Goal: Information Seeking & Learning: Find specific page/section

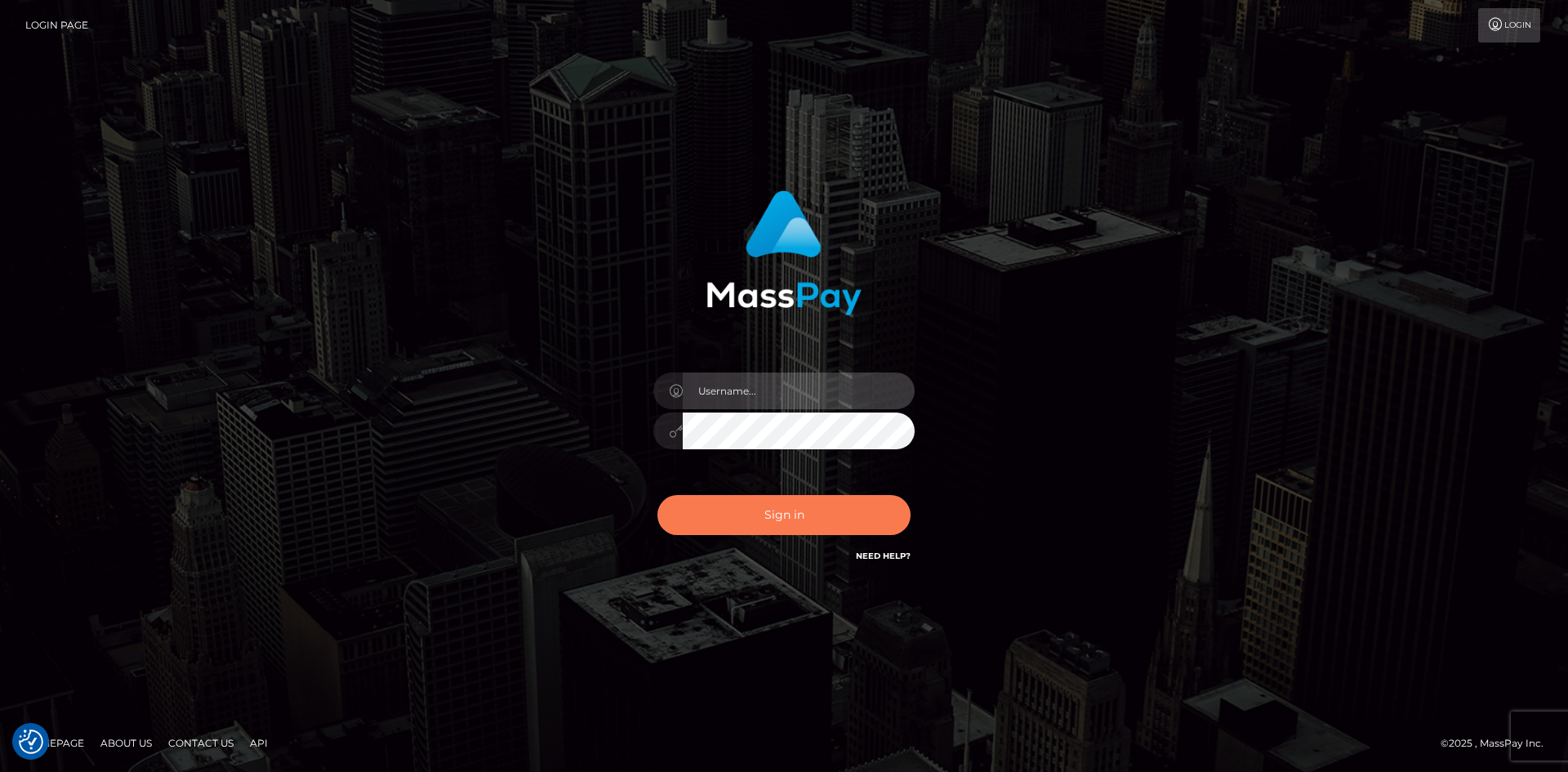
type input "alexstef"
click at [803, 524] on button "Sign in" at bounding box center [784, 515] width 254 height 40
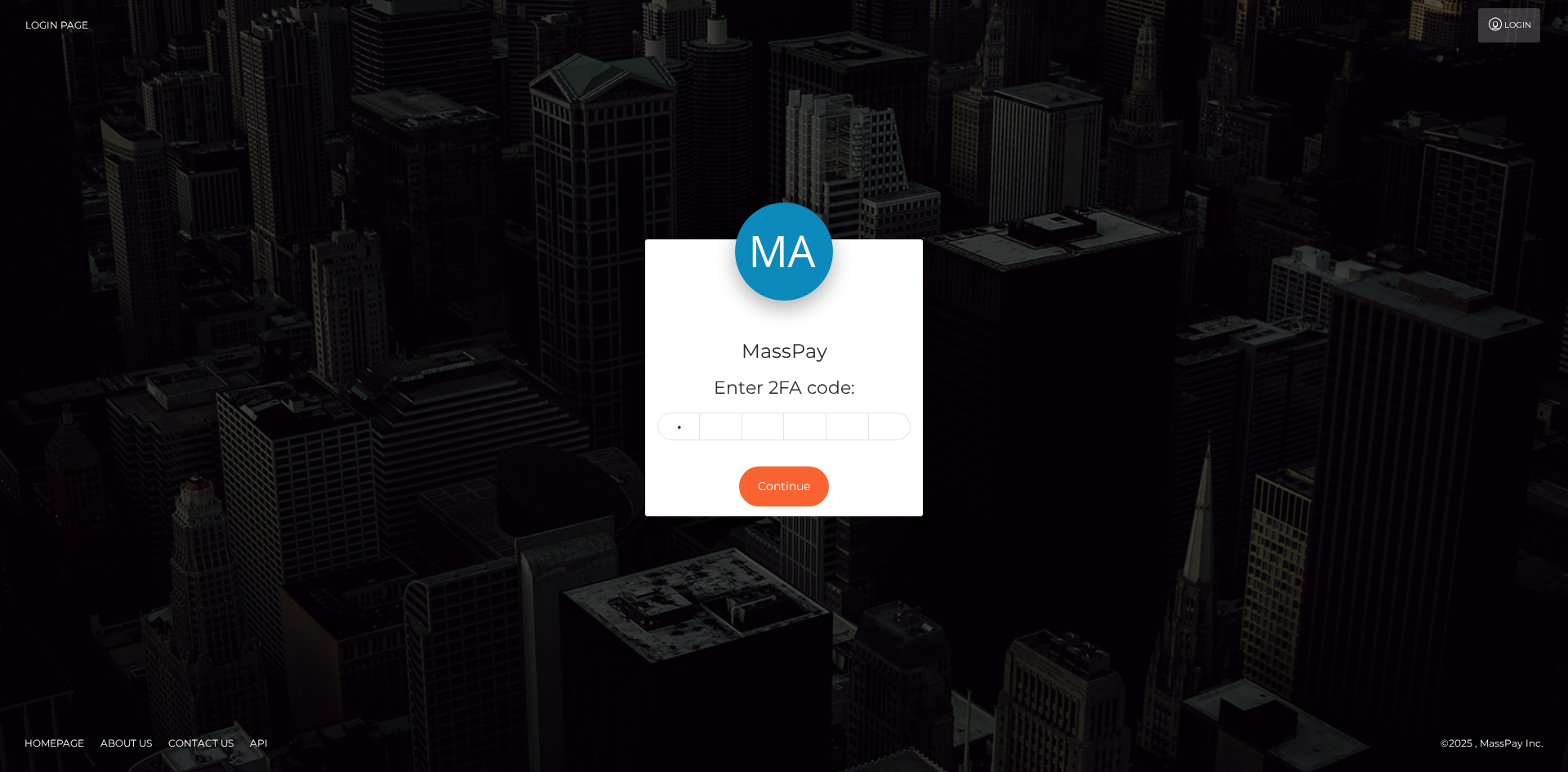
type input "0"
type input "3"
type input "5"
type input "6"
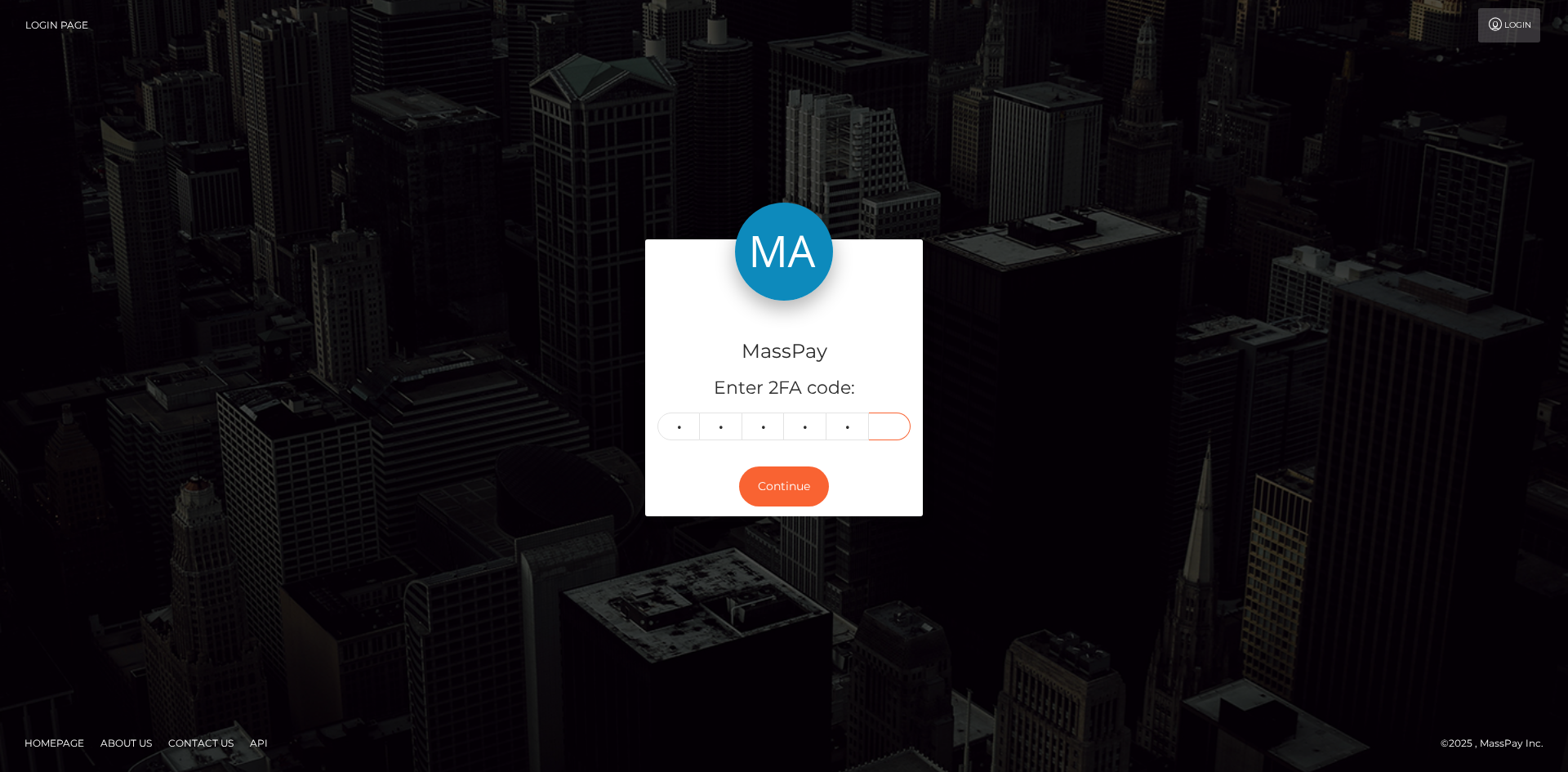
type input "6"
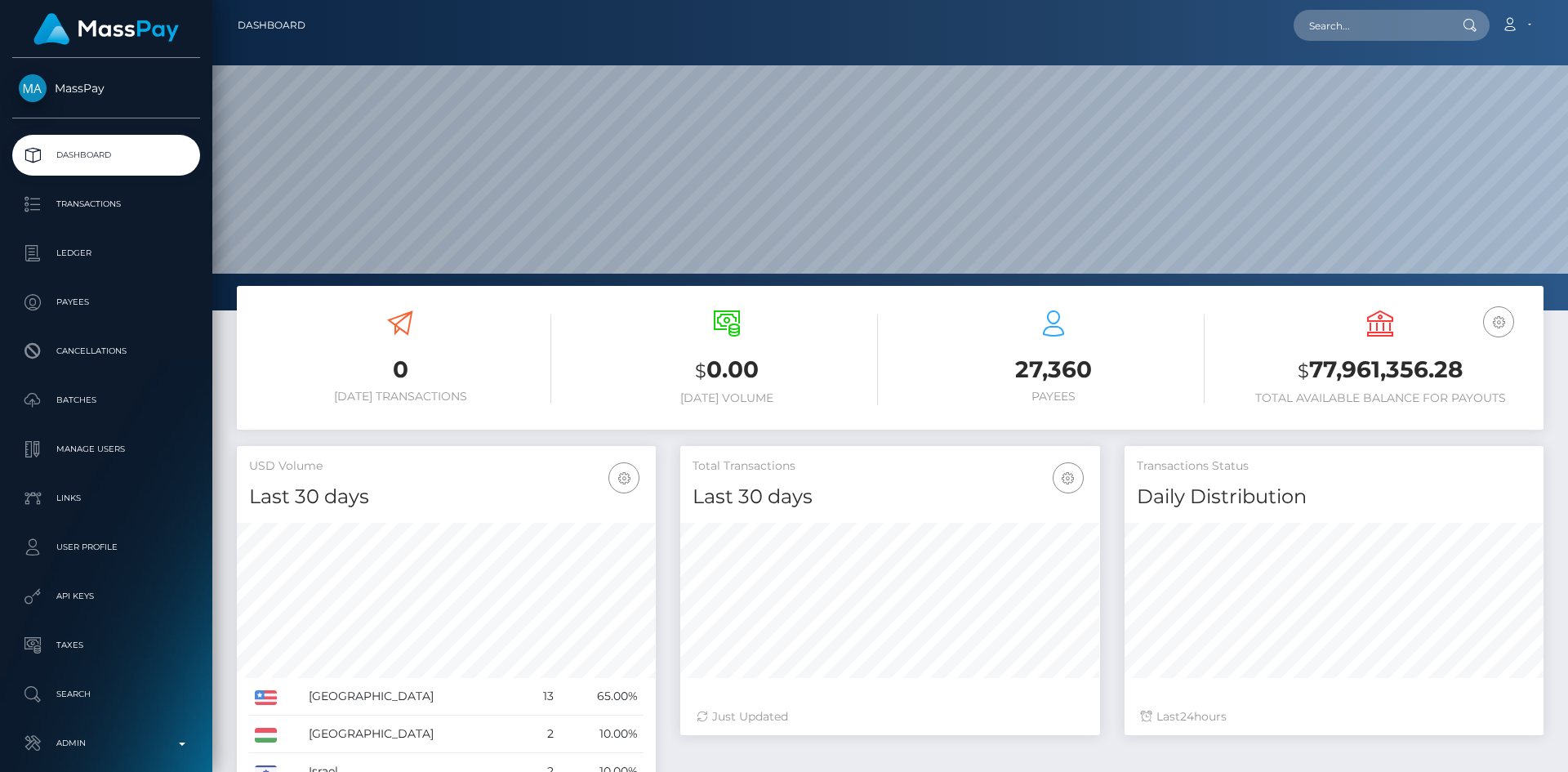
scroll to position [290, 420]
click at [1386, 33] on input "text" at bounding box center [1370, 25] width 153 height 31
paste input "d69f69979da94a6e95676aa6bc39be5c"
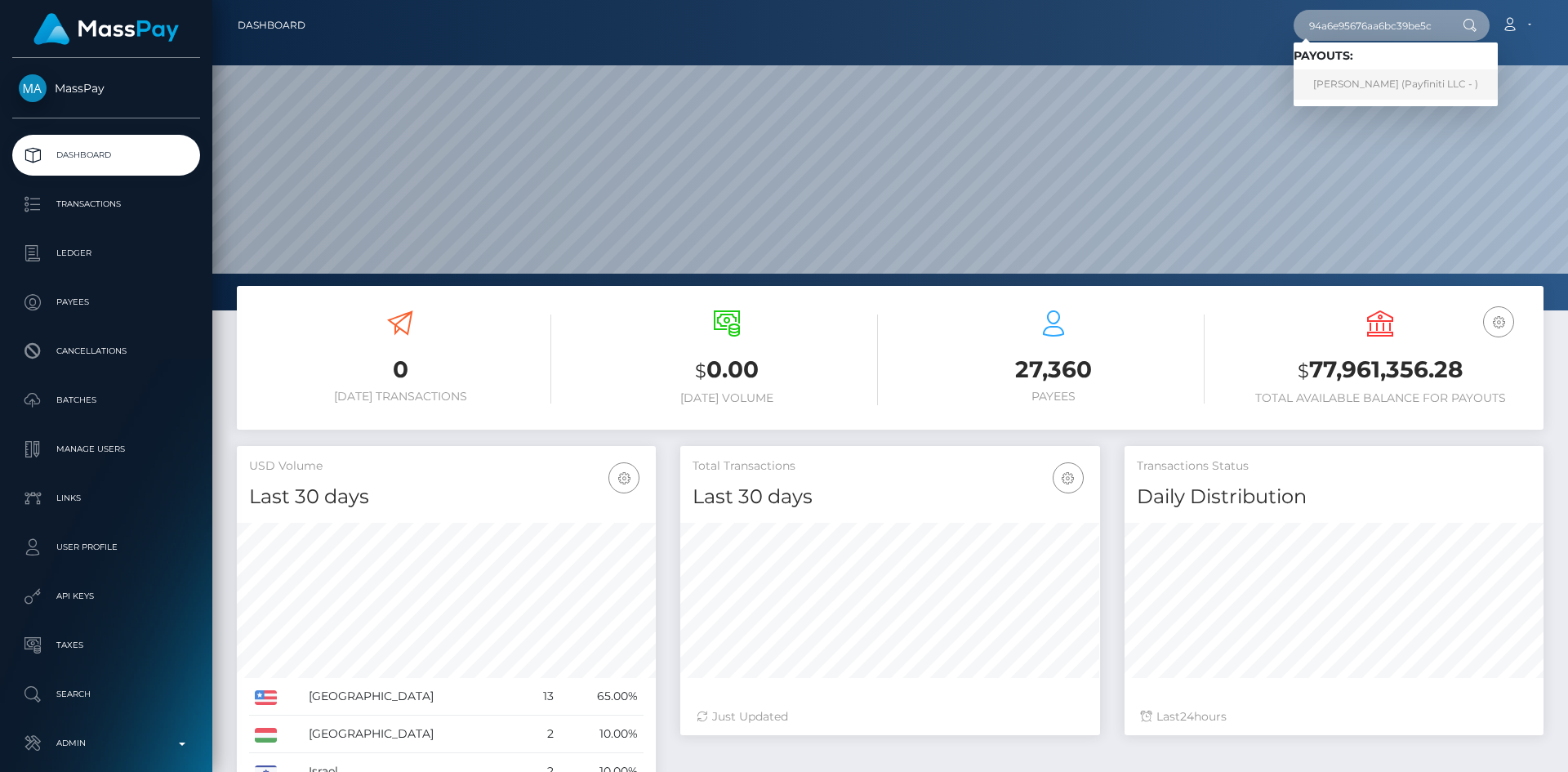
type input "d69f69979da94a6e95676aa6bc39be5c"
click at [1402, 80] on link "Francois Claessens (Payfiniti LLC - )" at bounding box center [1396, 84] width 204 height 30
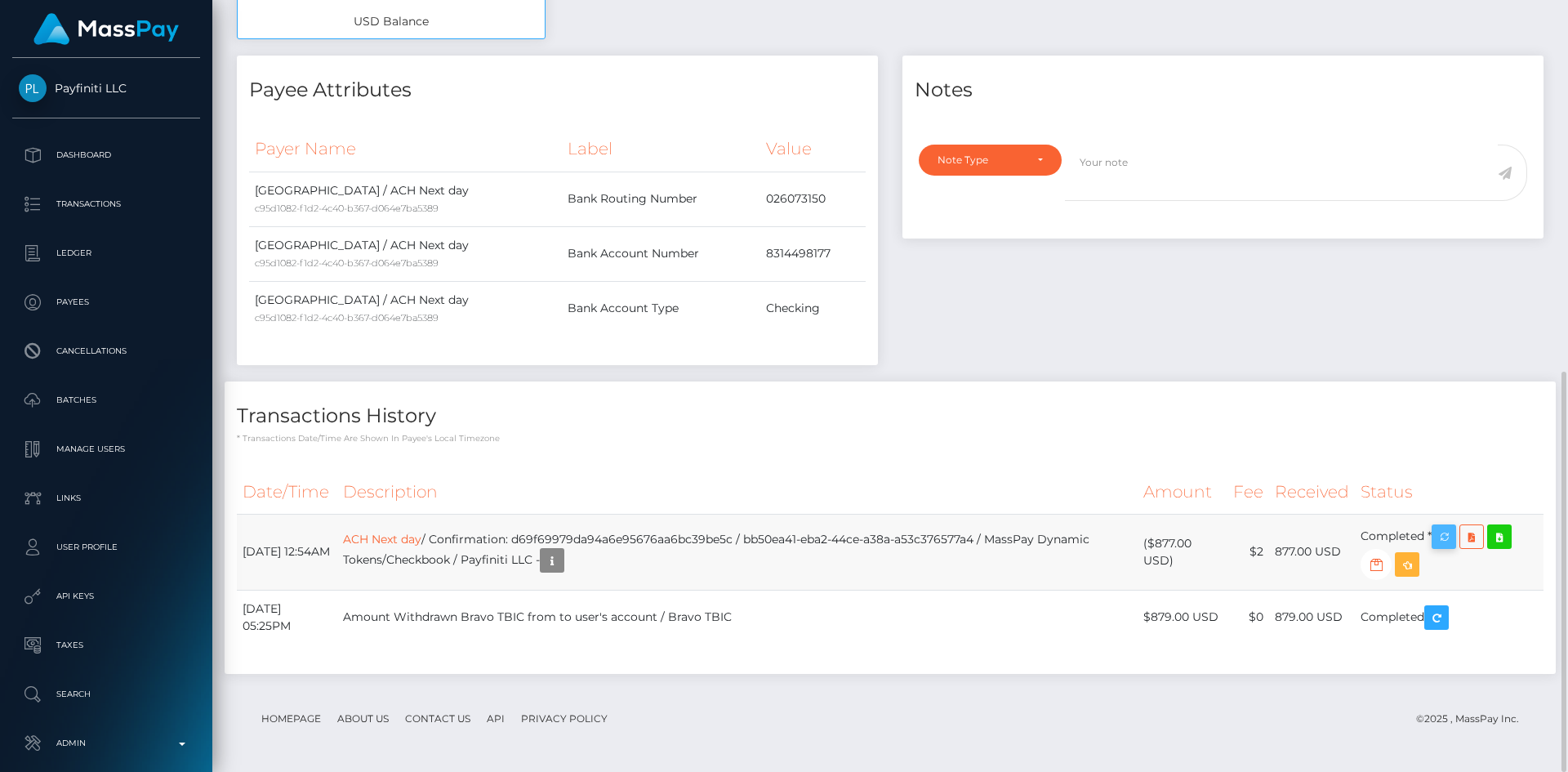
scroll to position [196, 420]
click at [1451, 542] on icon "button" at bounding box center [1444, 537] width 20 height 21
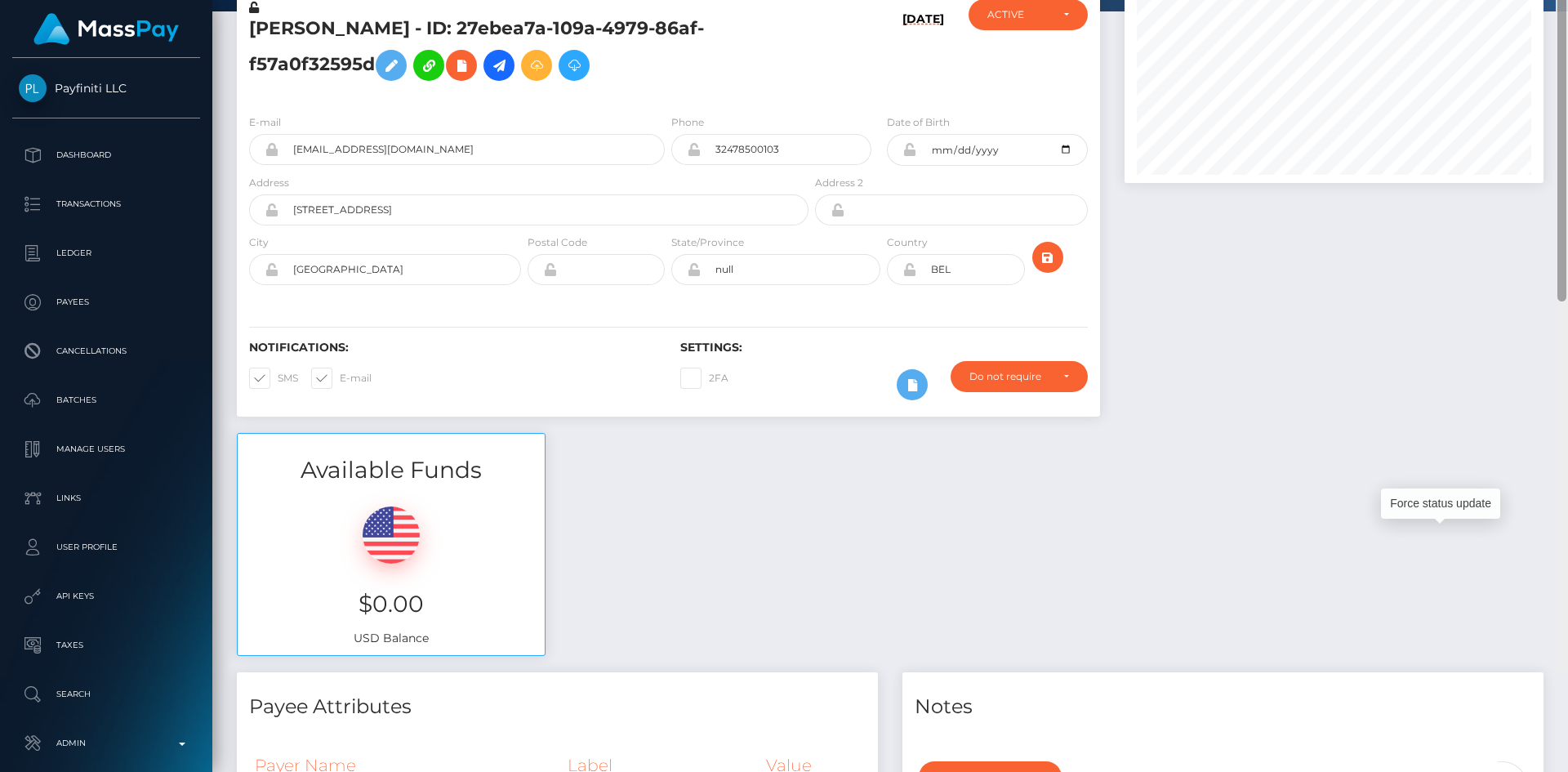
scroll to position [0, 0]
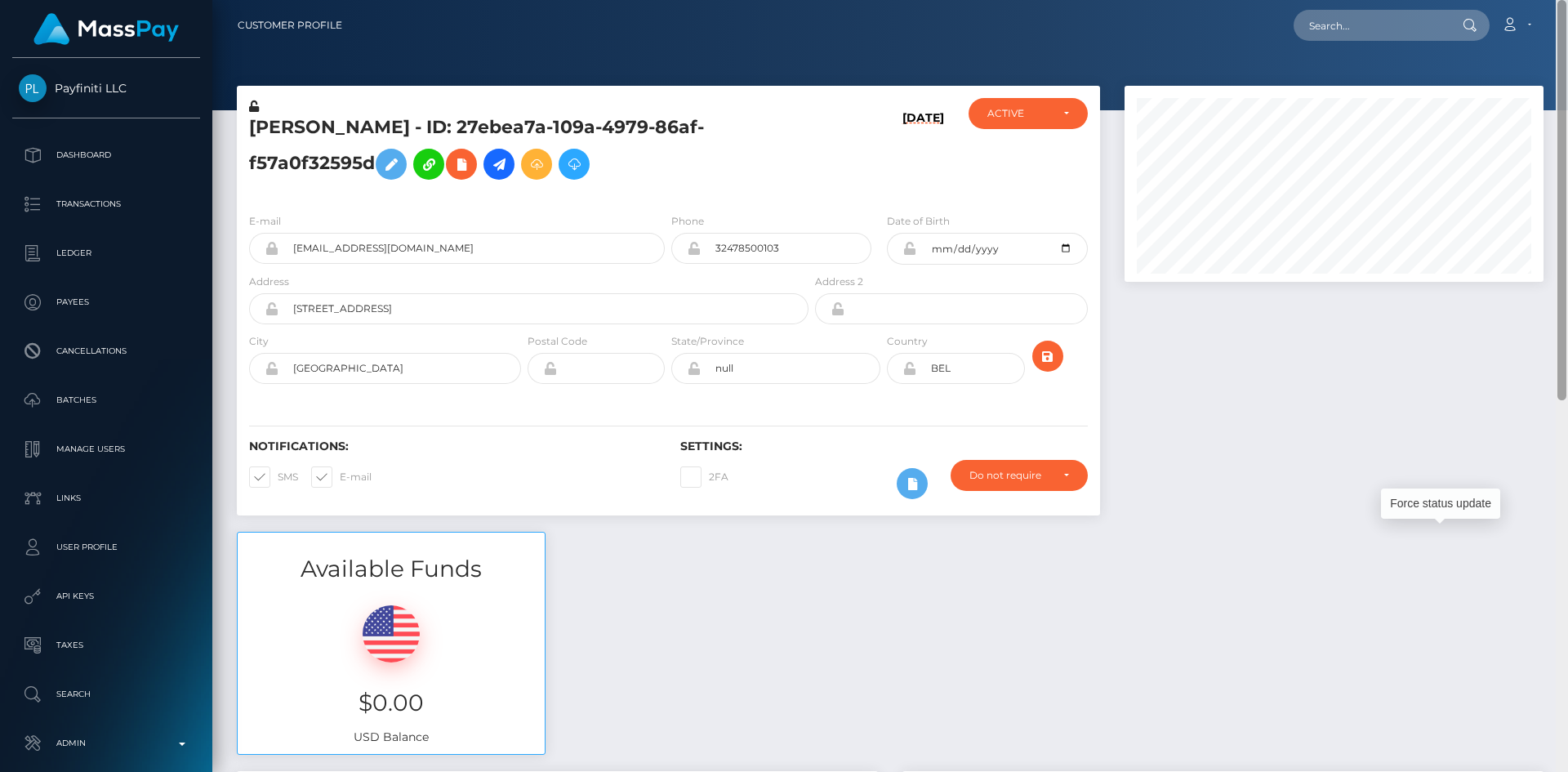
drag, startPoint x: 1562, startPoint y: 527, endPoint x: 1553, endPoint y: 97, distance: 430.1
click at [1553, 98] on div "Customer Profile Loading... Loading..." at bounding box center [890, 386] width 1356 height 772
click at [1385, 21] on input "text" at bounding box center [1370, 25] width 153 height 31
paste input "pout_VTFlSBl9N4hNk"
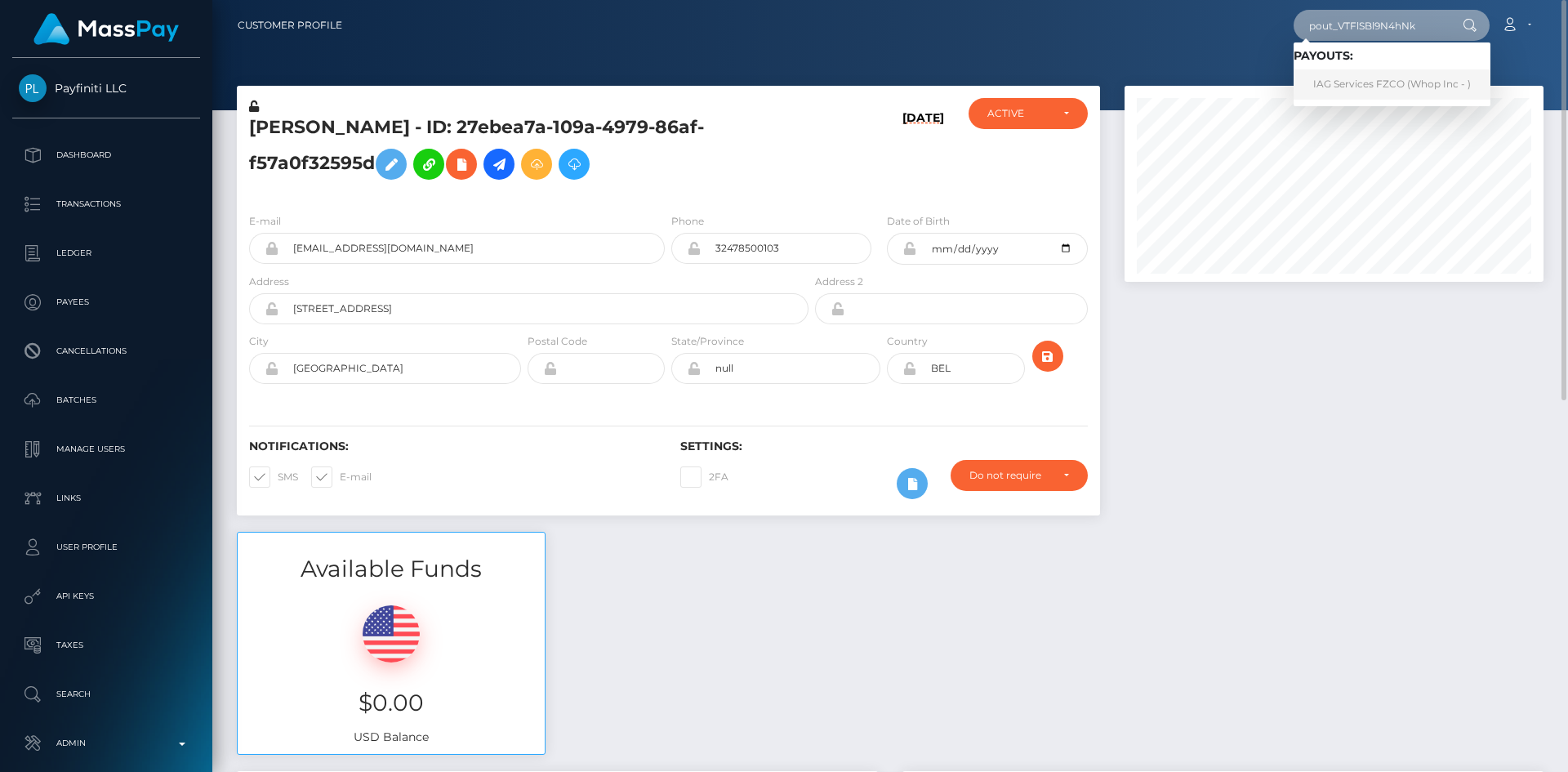
type input "pout_VTFlSBl9N4hNk"
click at [1394, 86] on link "IAG Services FZCO (Whop Inc - )" at bounding box center [1392, 84] width 197 height 30
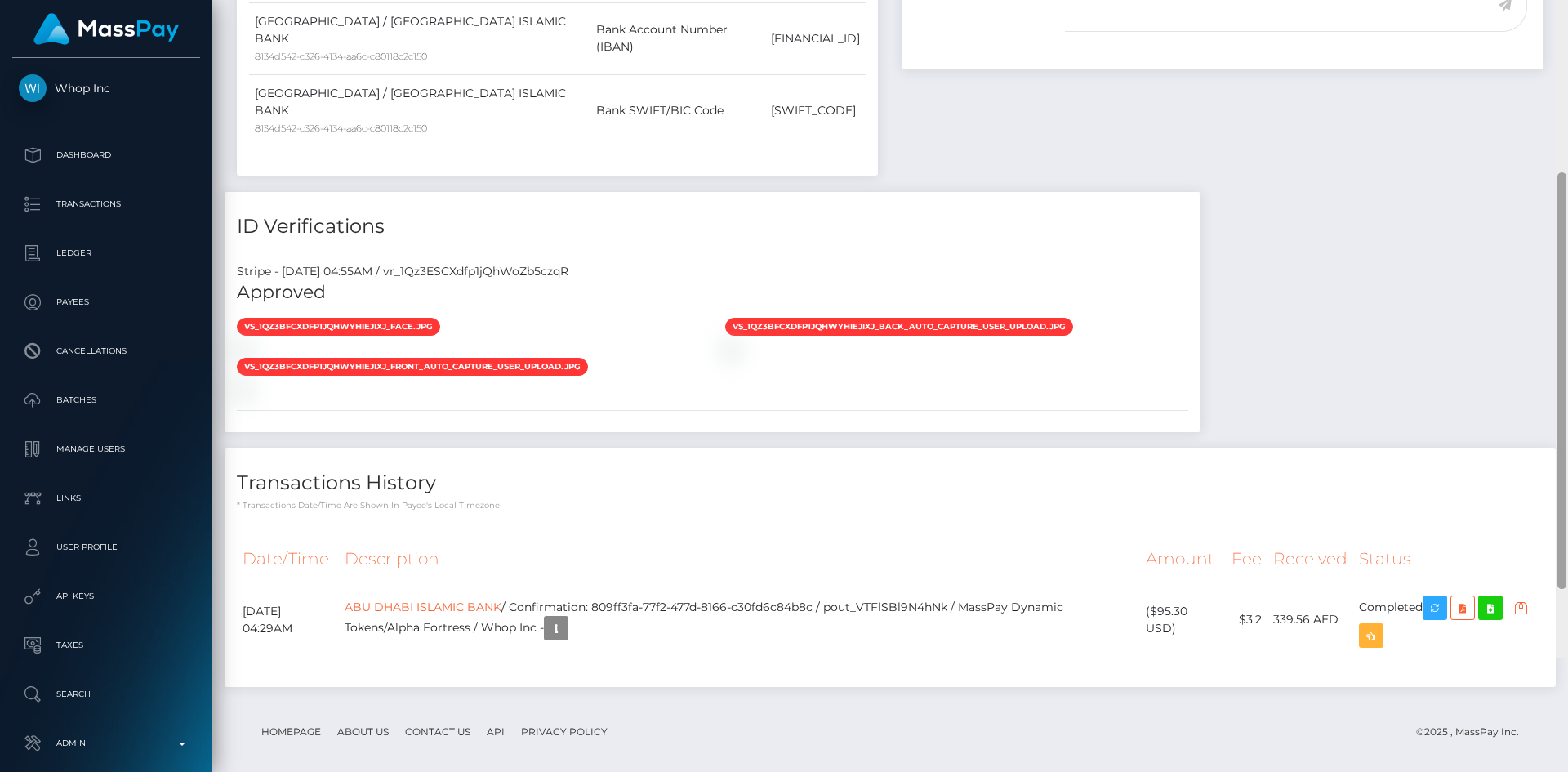
scroll to position [656, 0]
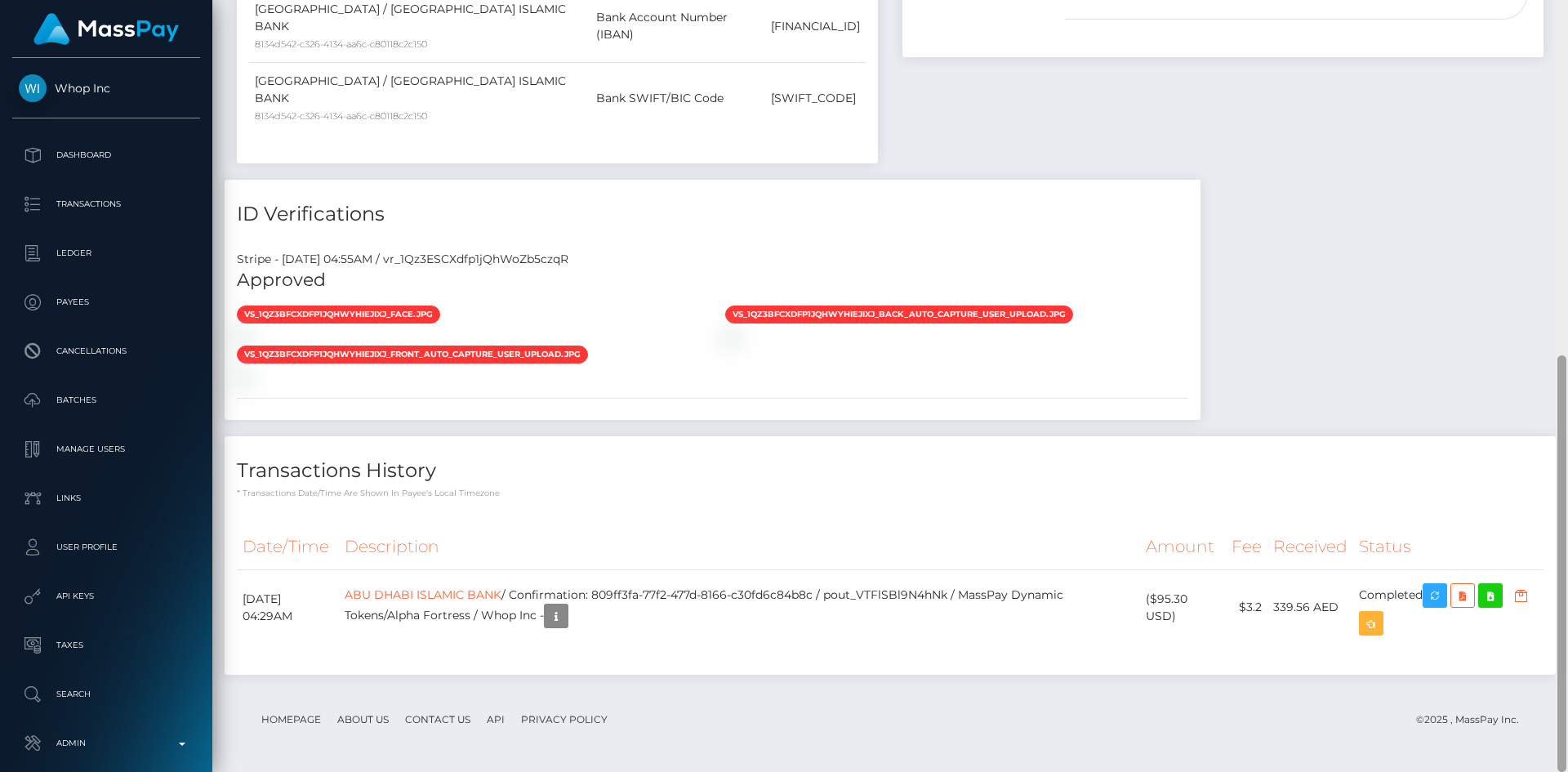
drag, startPoint x: 1564, startPoint y: 99, endPoint x: 1566, endPoint y: 483, distance: 384.0
click at [1566, 483] on div at bounding box center [1562, 386] width 12 height 772
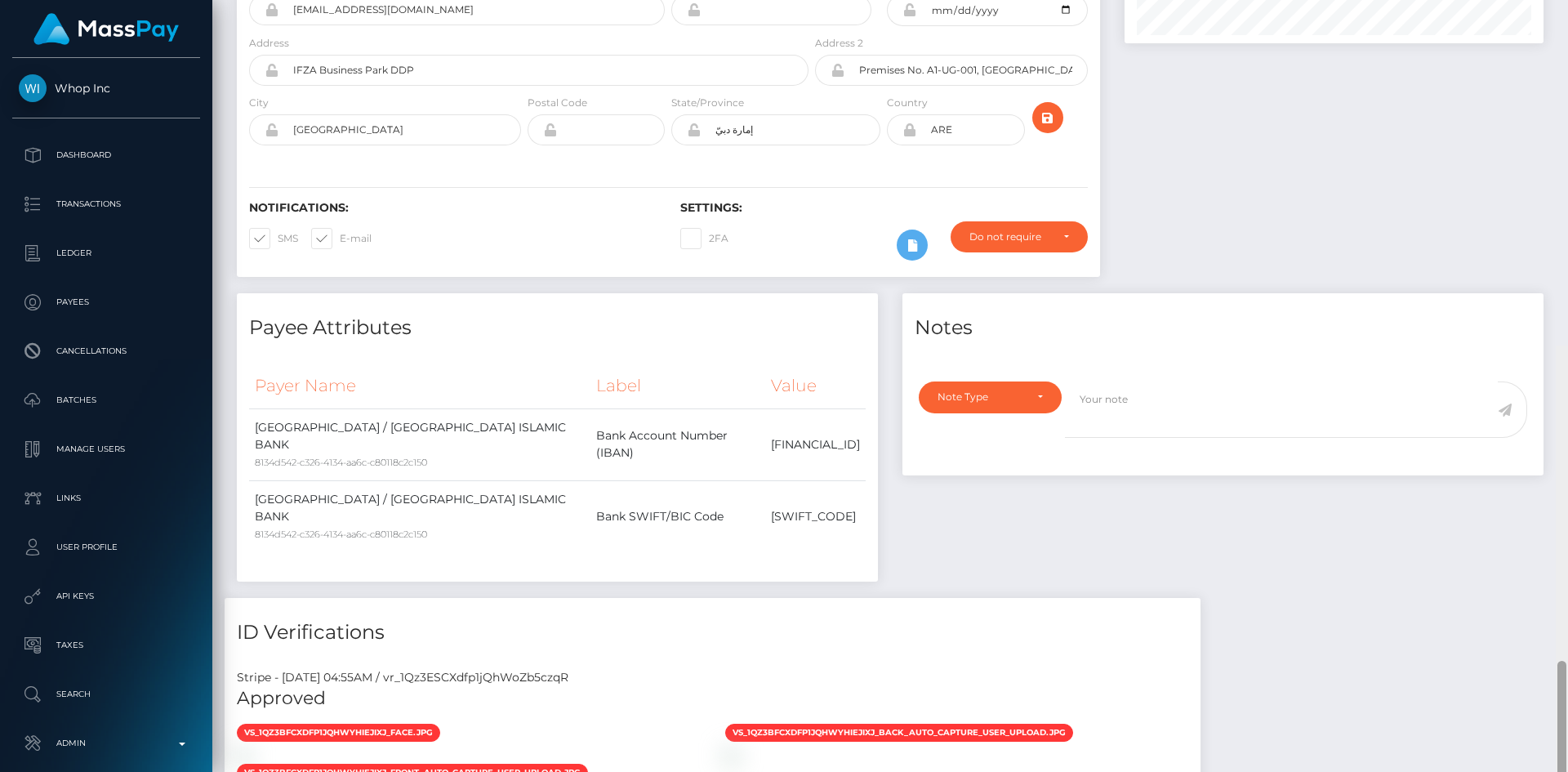
scroll to position [0, 0]
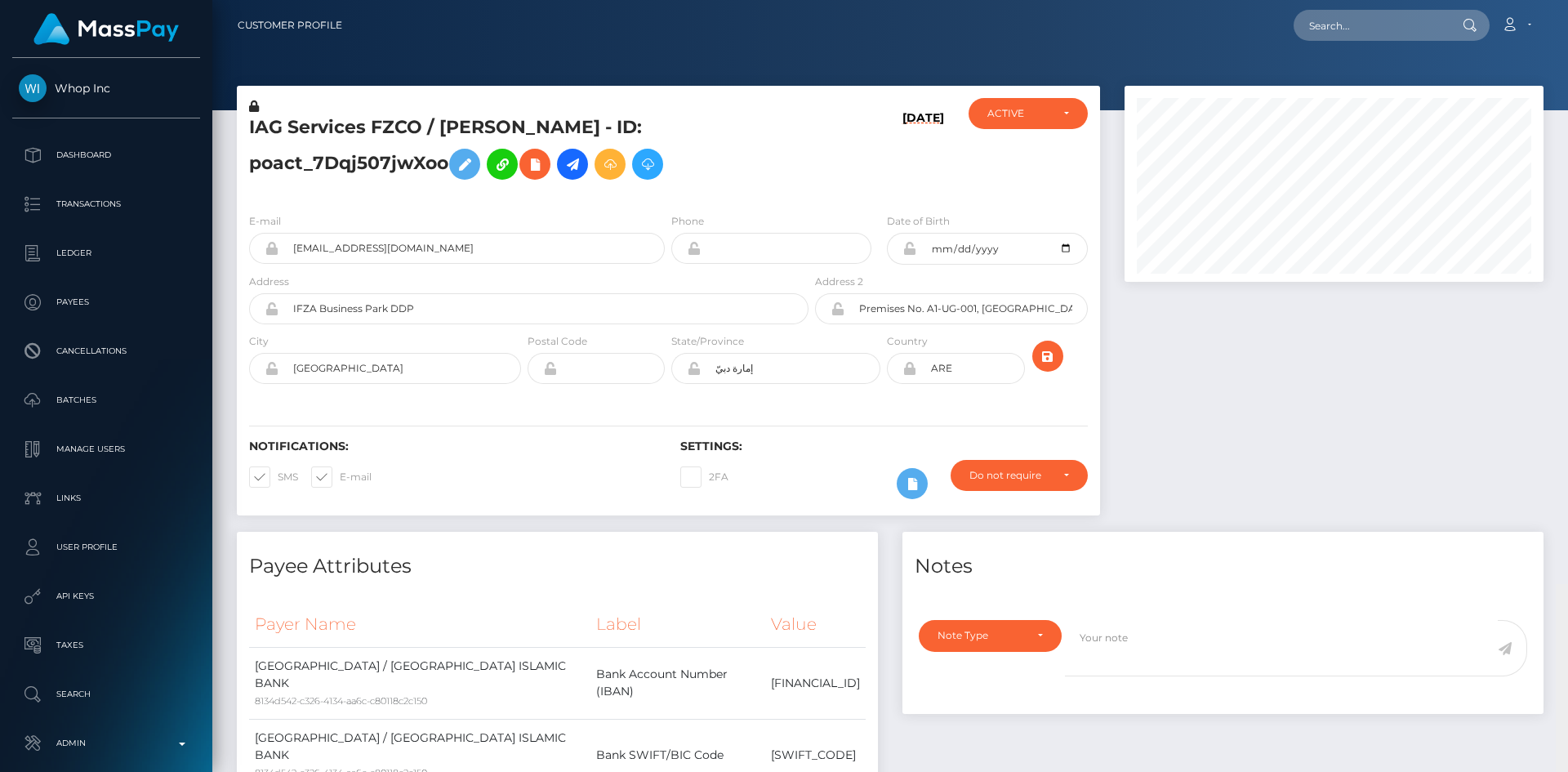
drag, startPoint x: 1561, startPoint y: 612, endPoint x: 1541, endPoint y: 175, distance: 437.5
click at [1426, 380] on div at bounding box center [1334, 308] width 444 height 446
drag, startPoint x: 1566, startPoint y: 338, endPoint x: 1541, endPoint y: 123, distance: 216.4
click at [1552, 131] on div "Customer Profile Loading... Loading..." at bounding box center [890, 386] width 1356 height 772
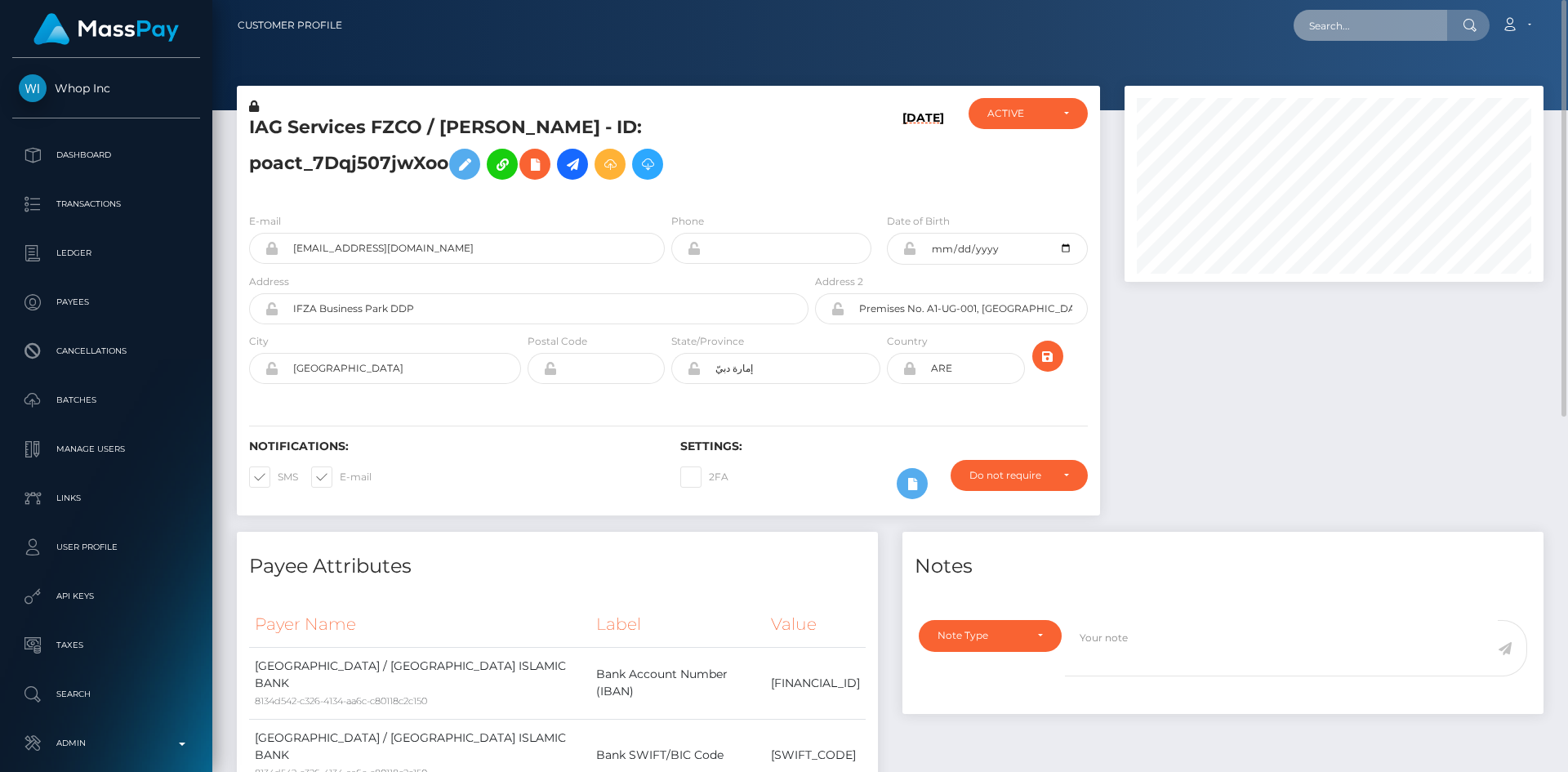
click at [1358, 11] on input "text" at bounding box center [1370, 25] width 153 height 31
paste input "pout_vwCbreQGhn2zj"
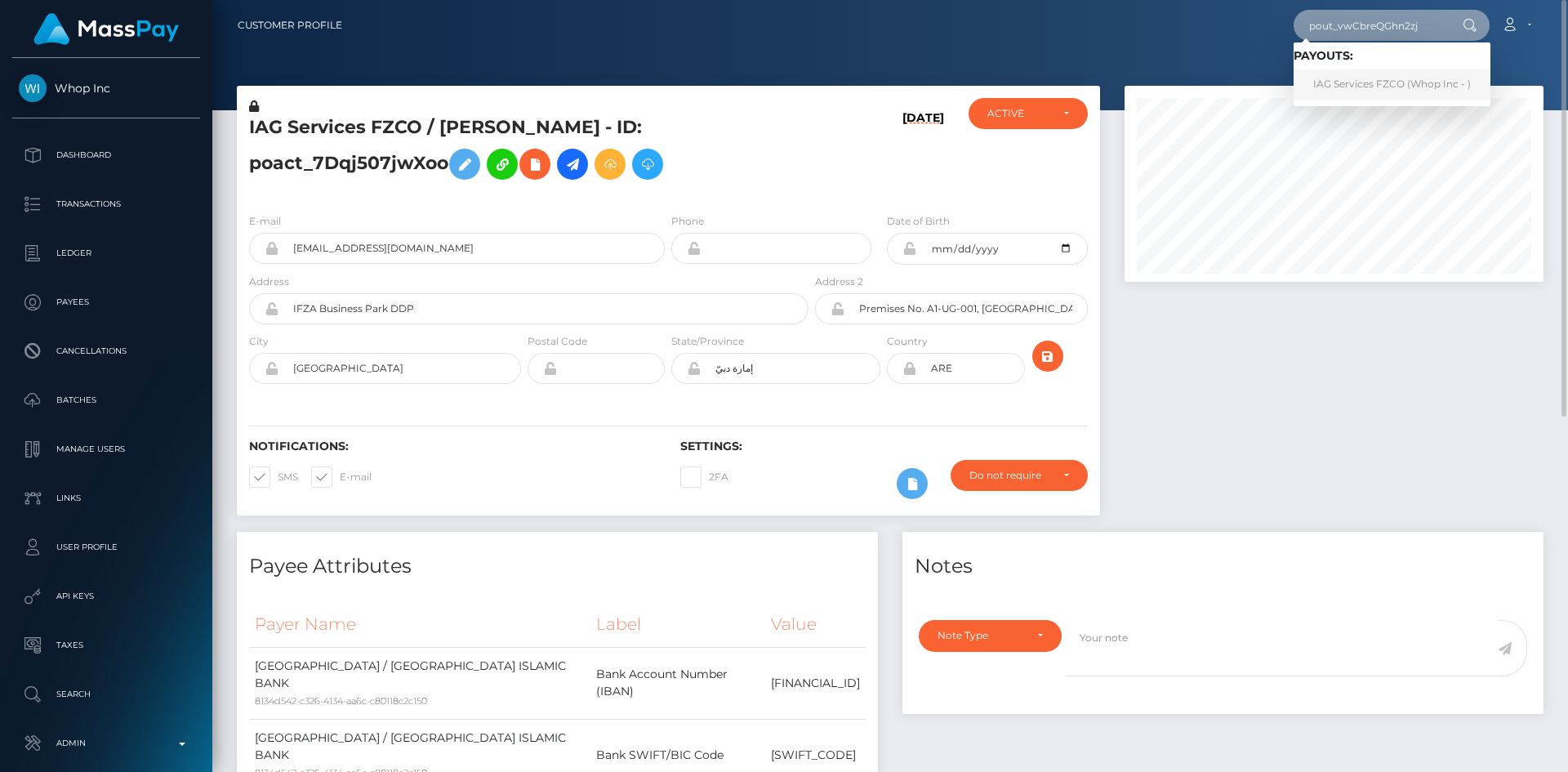
type input "pout_vwCbreQGhn2zj"
click at [1383, 75] on link "IAG Services FZCO (Whop Inc - )" at bounding box center [1392, 84] width 197 height 30
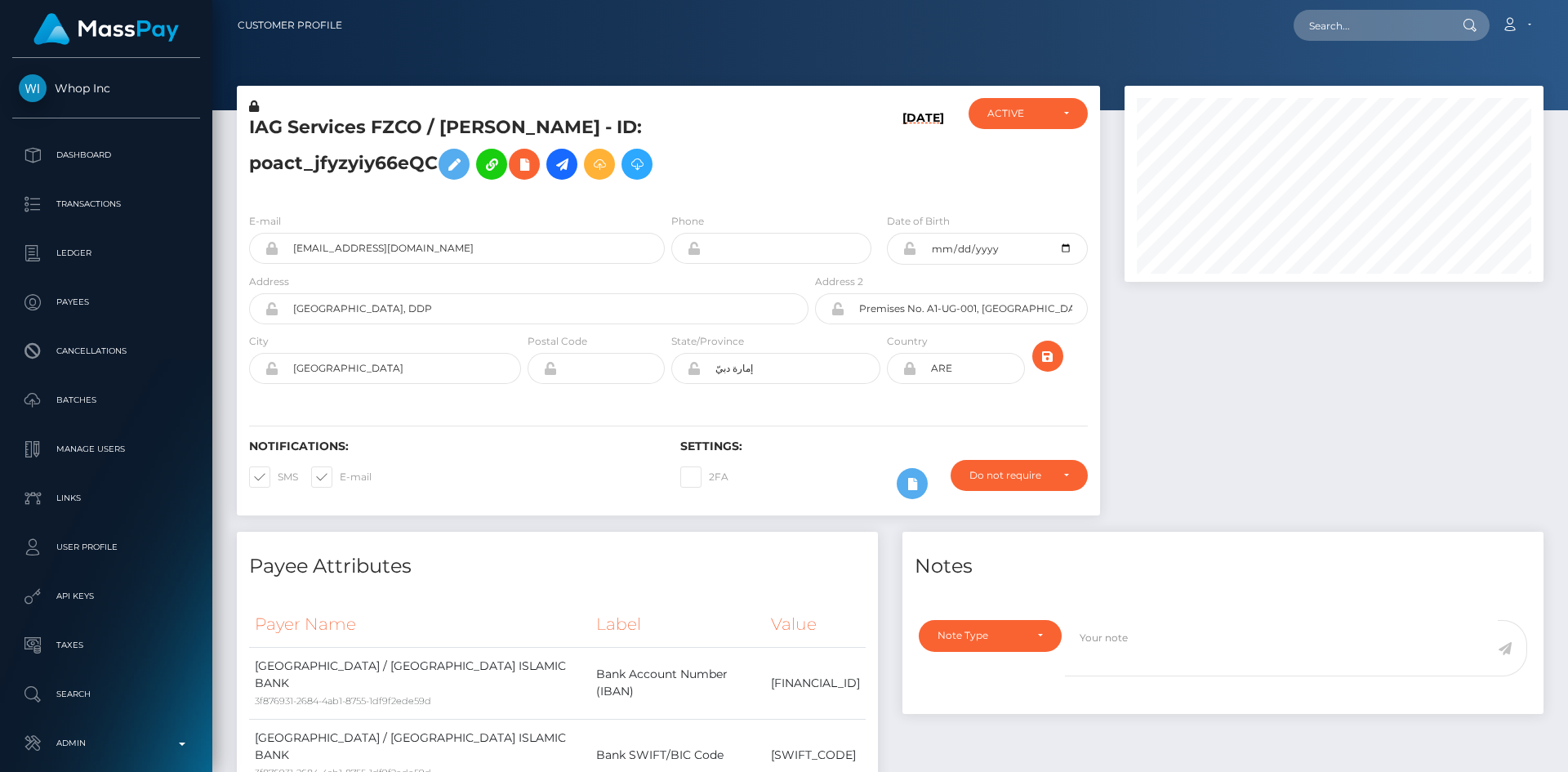
scroll to position [196, 420]
drag, startPoint x: 1522, startPoint y: 366, endPoint x: 1524, endPoint y: 355, distance: 11.2
click at [1522, 366] on div at bounding box center [1334, 308] width 444 height 446
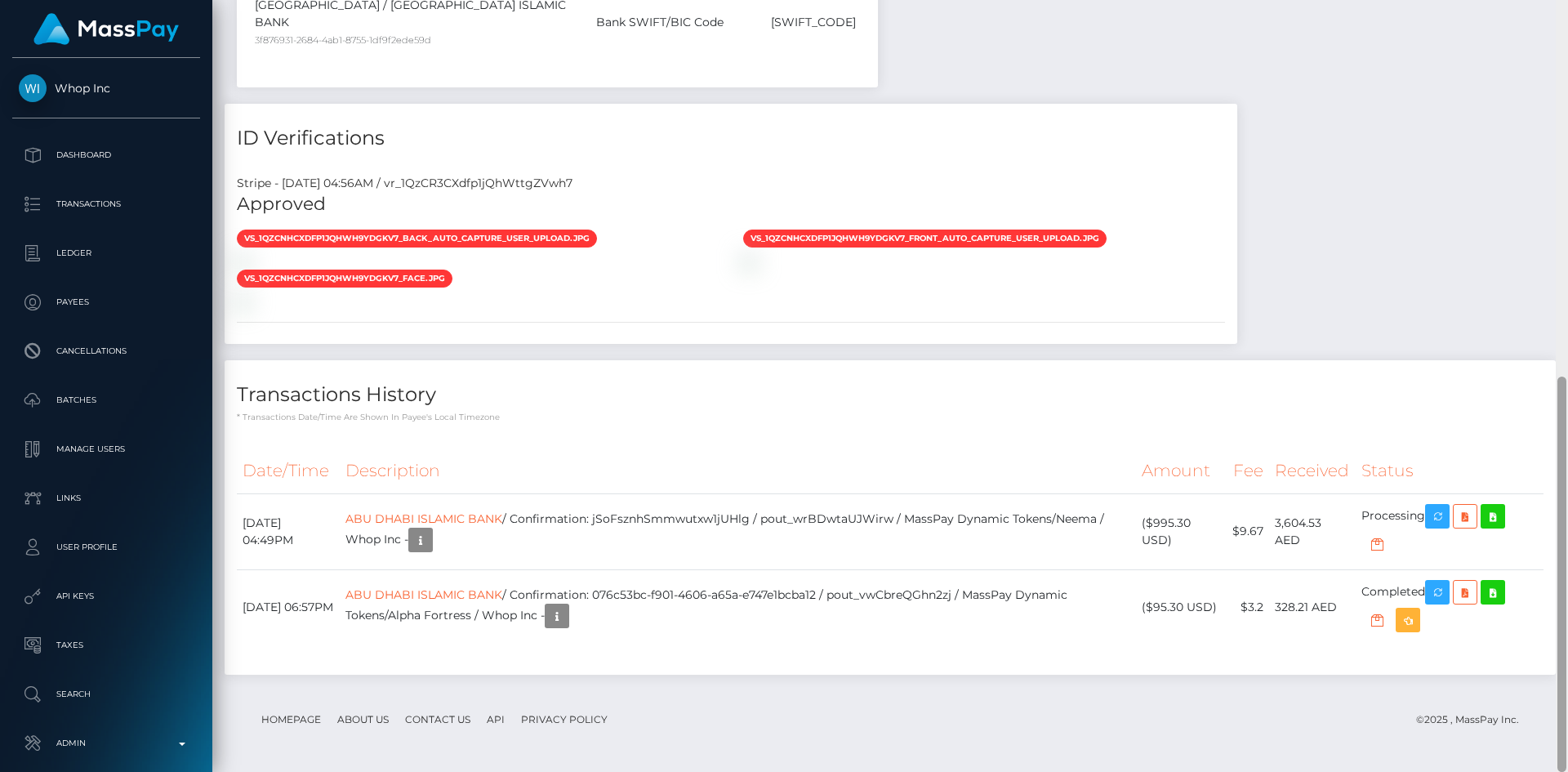
scroll to position [0, 0]
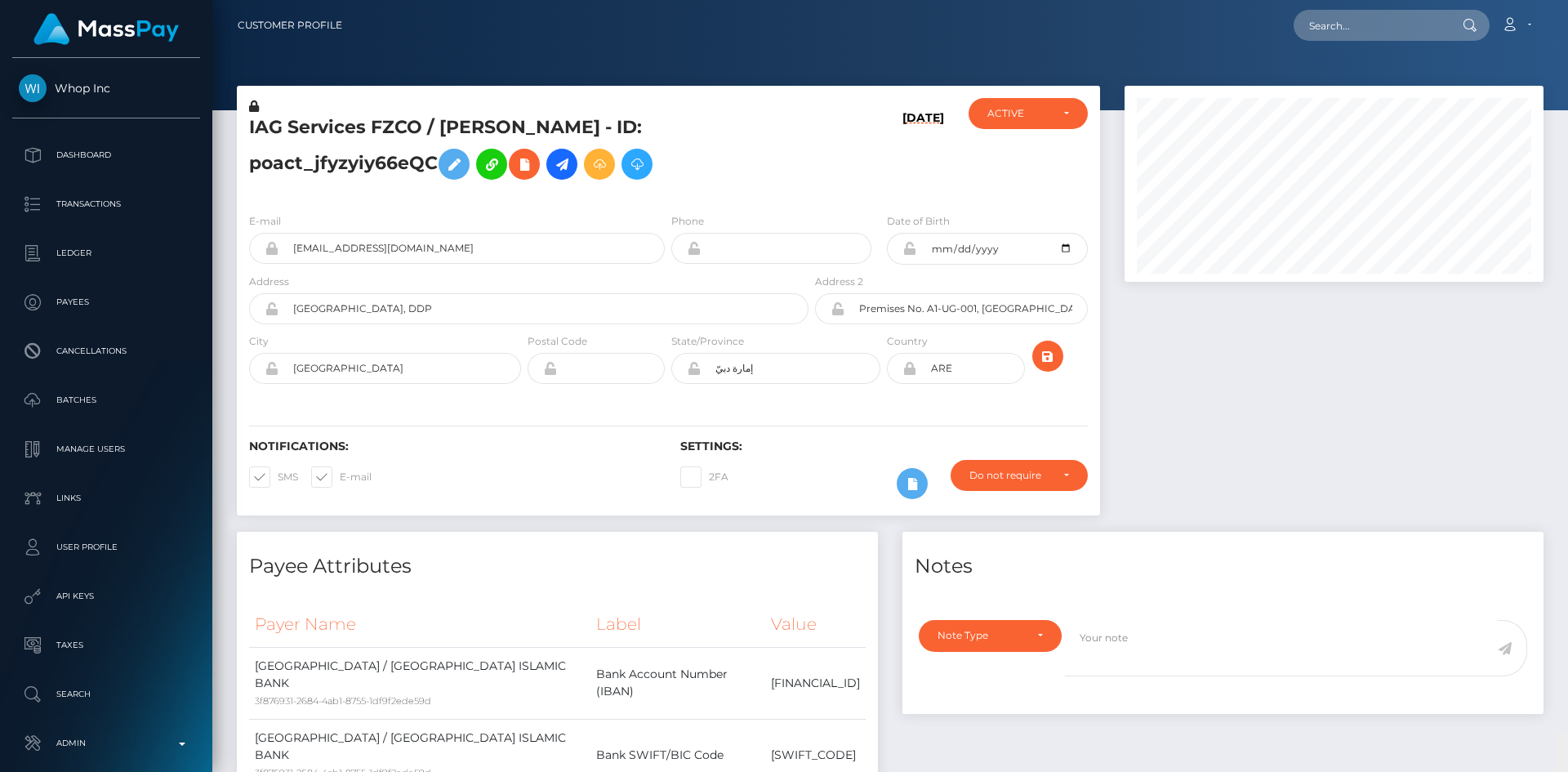
drag, startPoint x: 1564, startPoint y: 151, endPoint x: 1567, endPoint y: 12, distance: 139.0
click at [1567, 18] on div "Customer Profile Loading... Loading..." at bounding box center [890, 386] width 1356 height 772
click at [1413, 11] on input "text" at bounding box center [1370, 25] width 153 height 31
paste input "poact_RdY7p5JGzBwk"
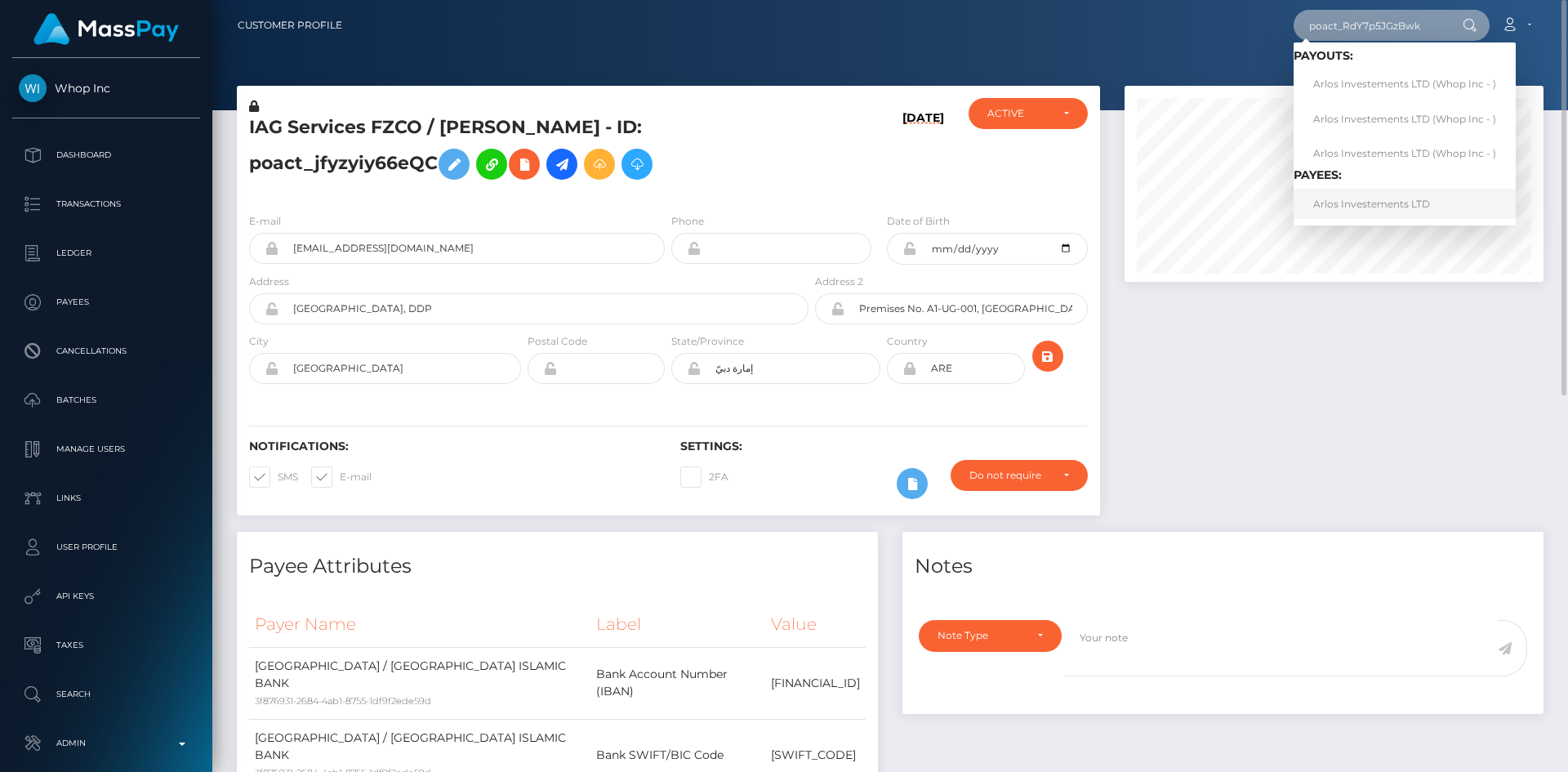
type input "poact_RdY7p5JGzBwk"
click at [1368, 207] on link "Arlos Investements LTD" at bounding box center [1404, 203] width 222 height 30
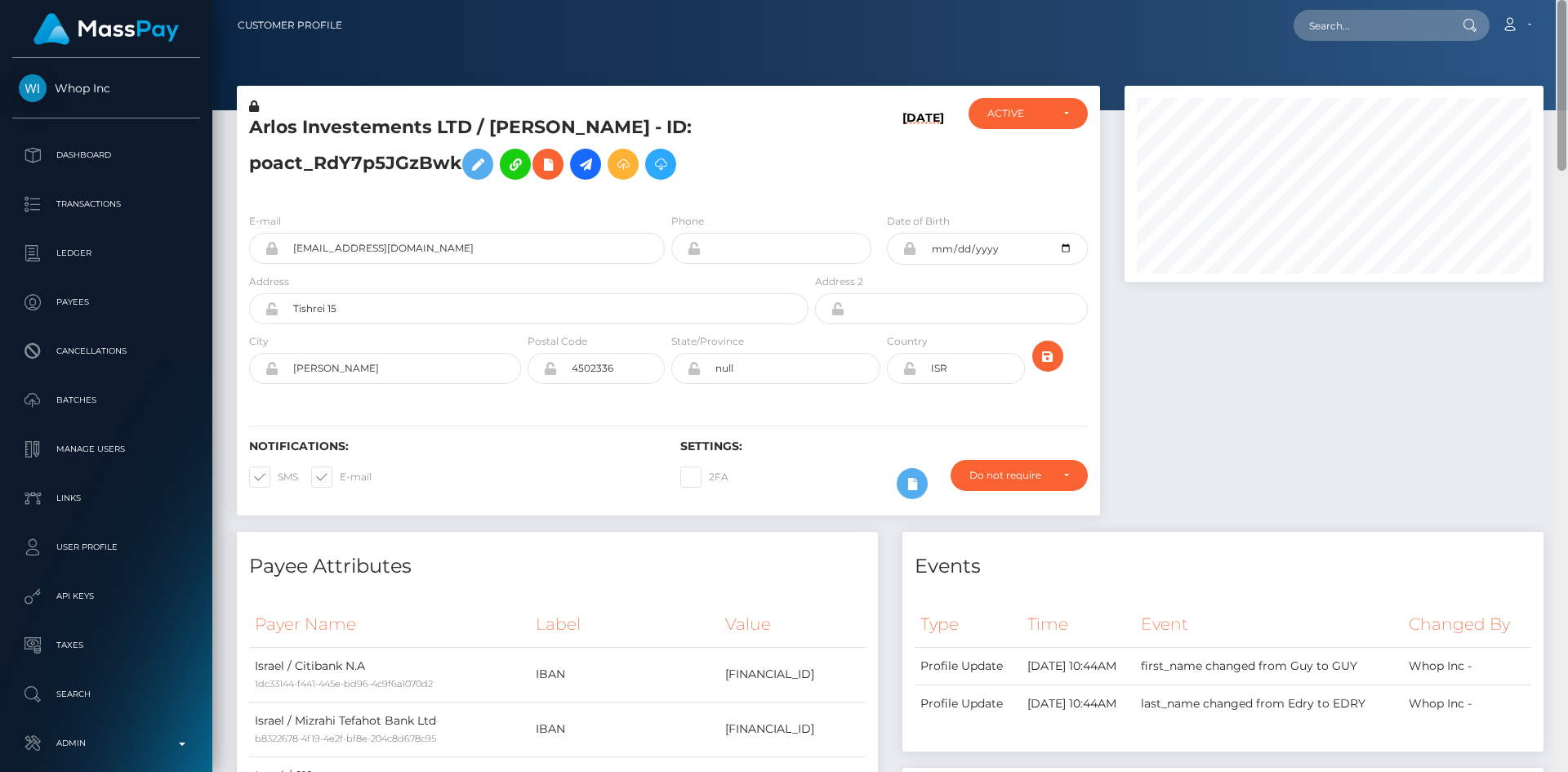
scroll to position [772, 0]
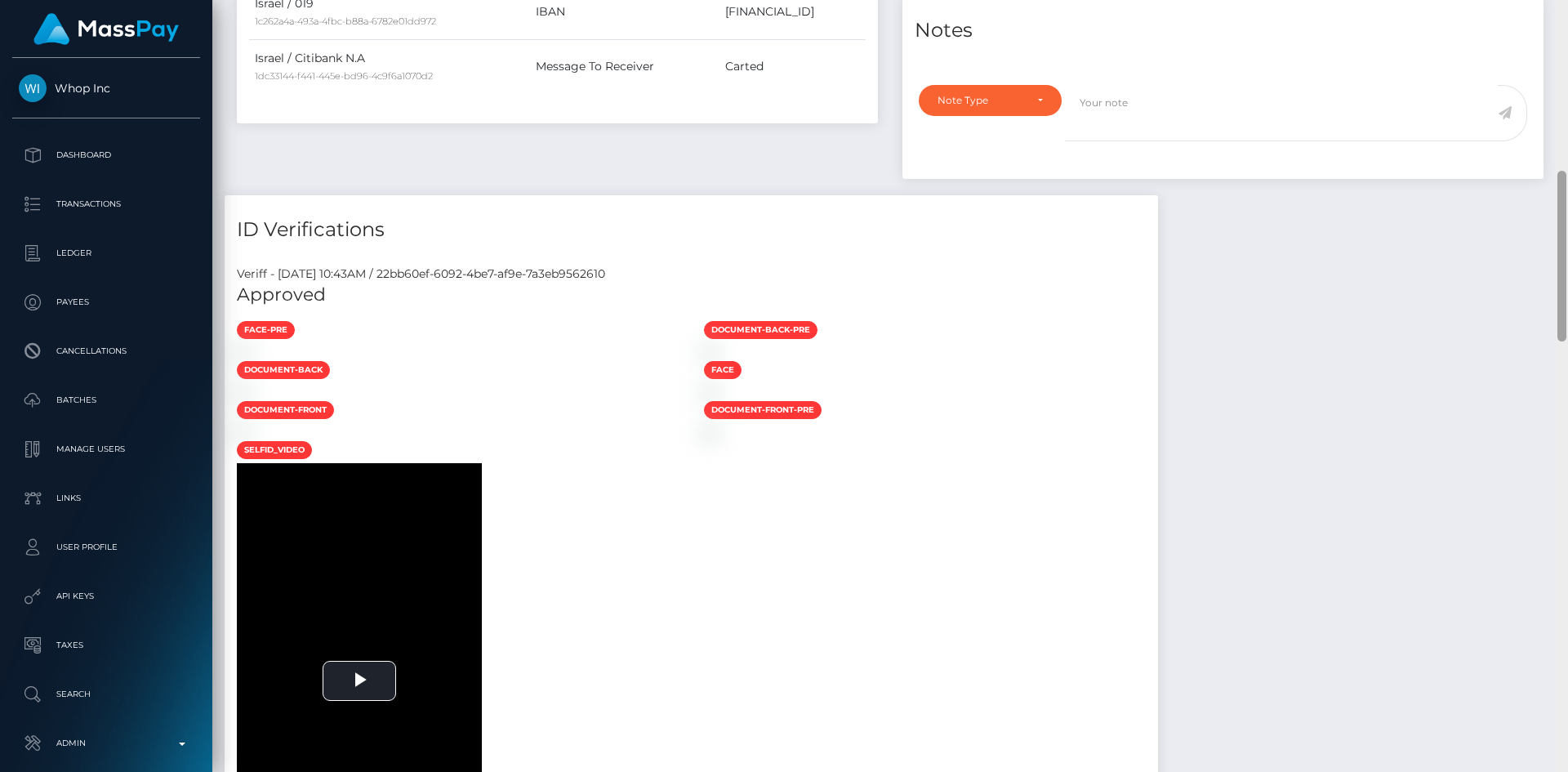
drag, startPoint x: 1566, startPoint y: 95, endPoint x: 1567, endPoint y: 176, distance: 81.0
click at [1567, 174] on div at bounding box center [1562, 386] width 12 height 772
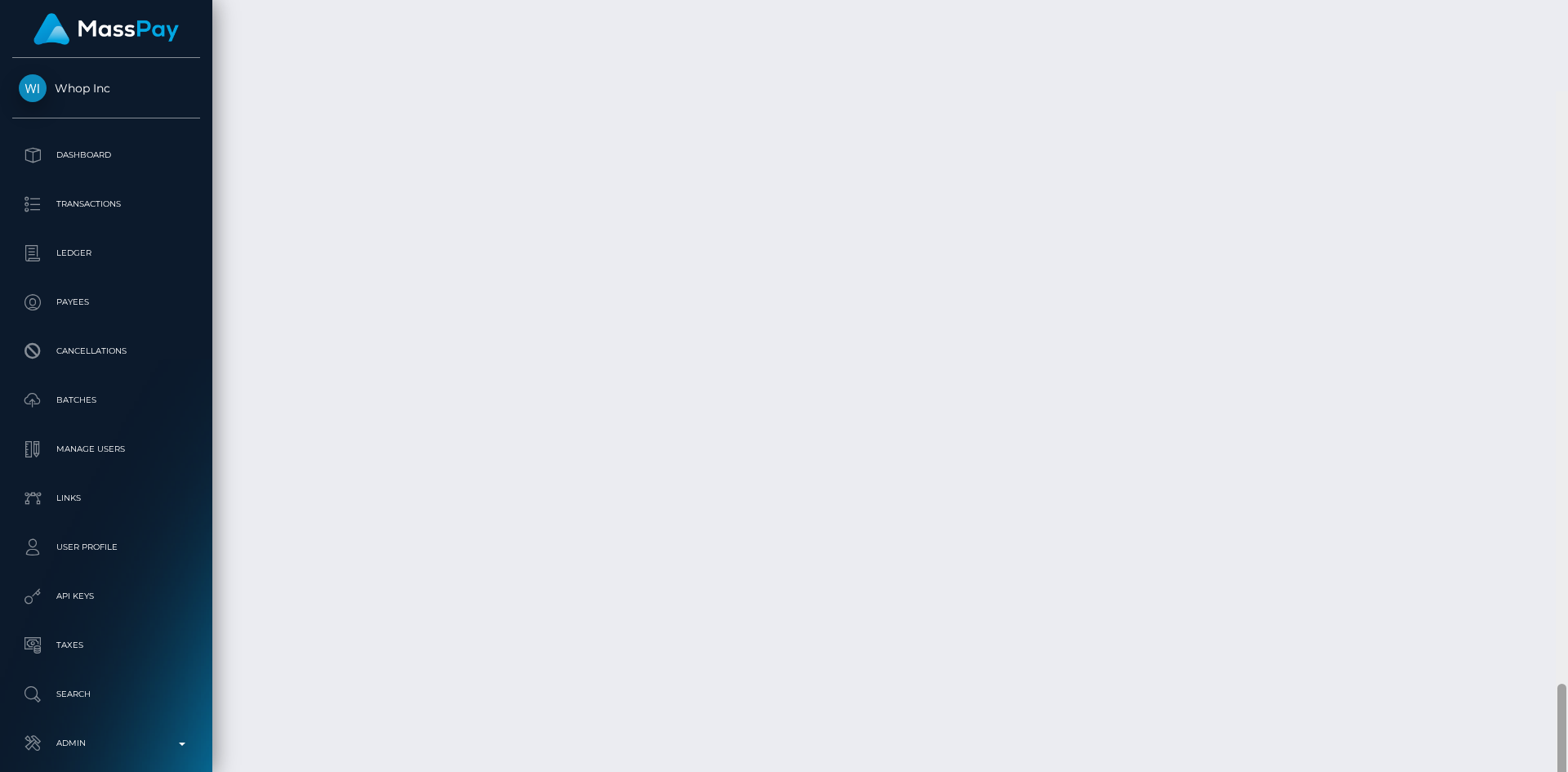
scroll to position [2713, 0]
drag, startPoint x: 1560, startPoint y: 329, endPoint x: 1559, endPoint y: 811, distance: 482.0
click at [1559, 771] on html "Whop Inc Dashboard Transactions Ledger Payees Cancellations Links" at bounding box center [784, 386] width 1568 height 772
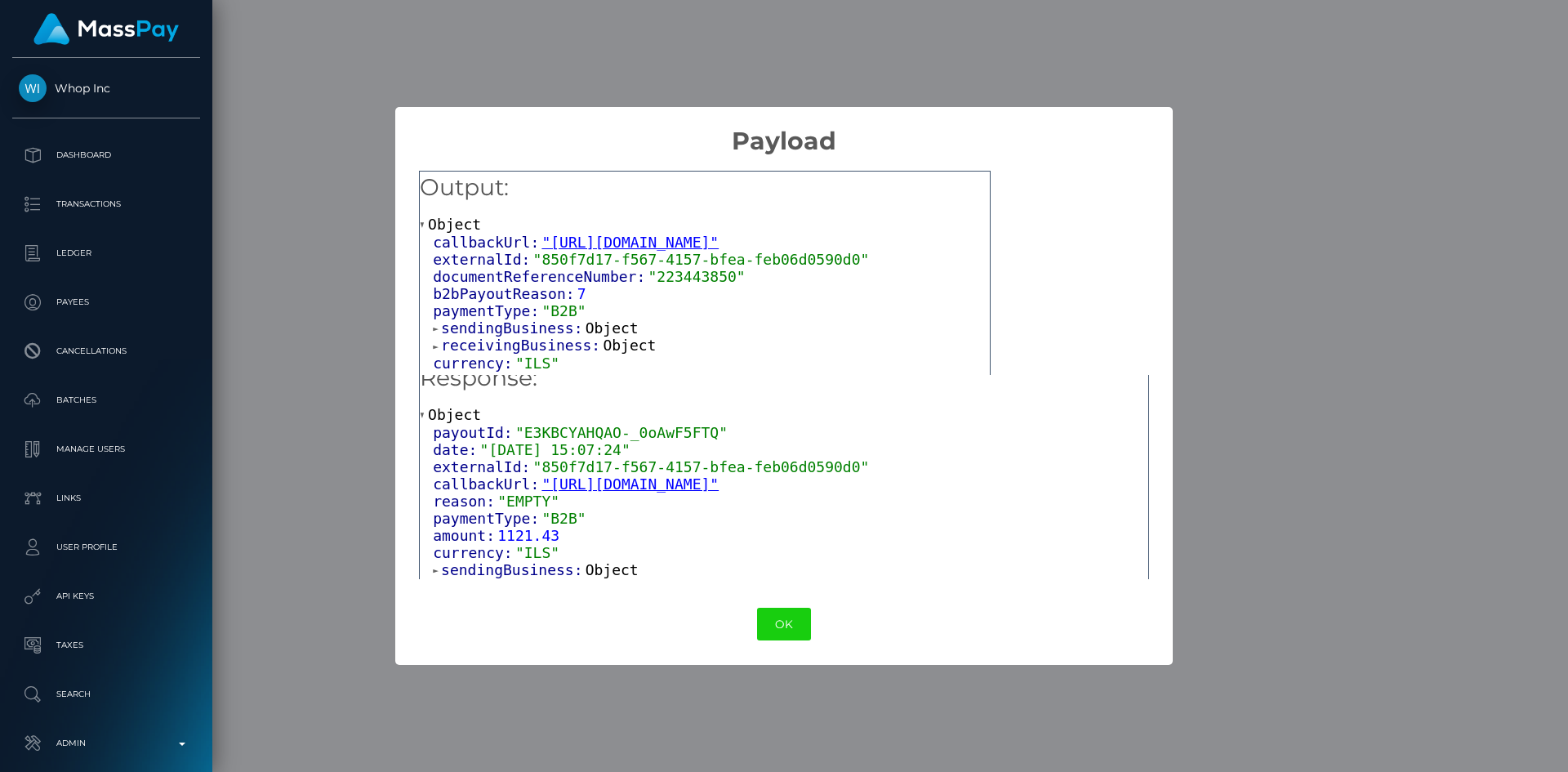
scroll to position [0, 0]
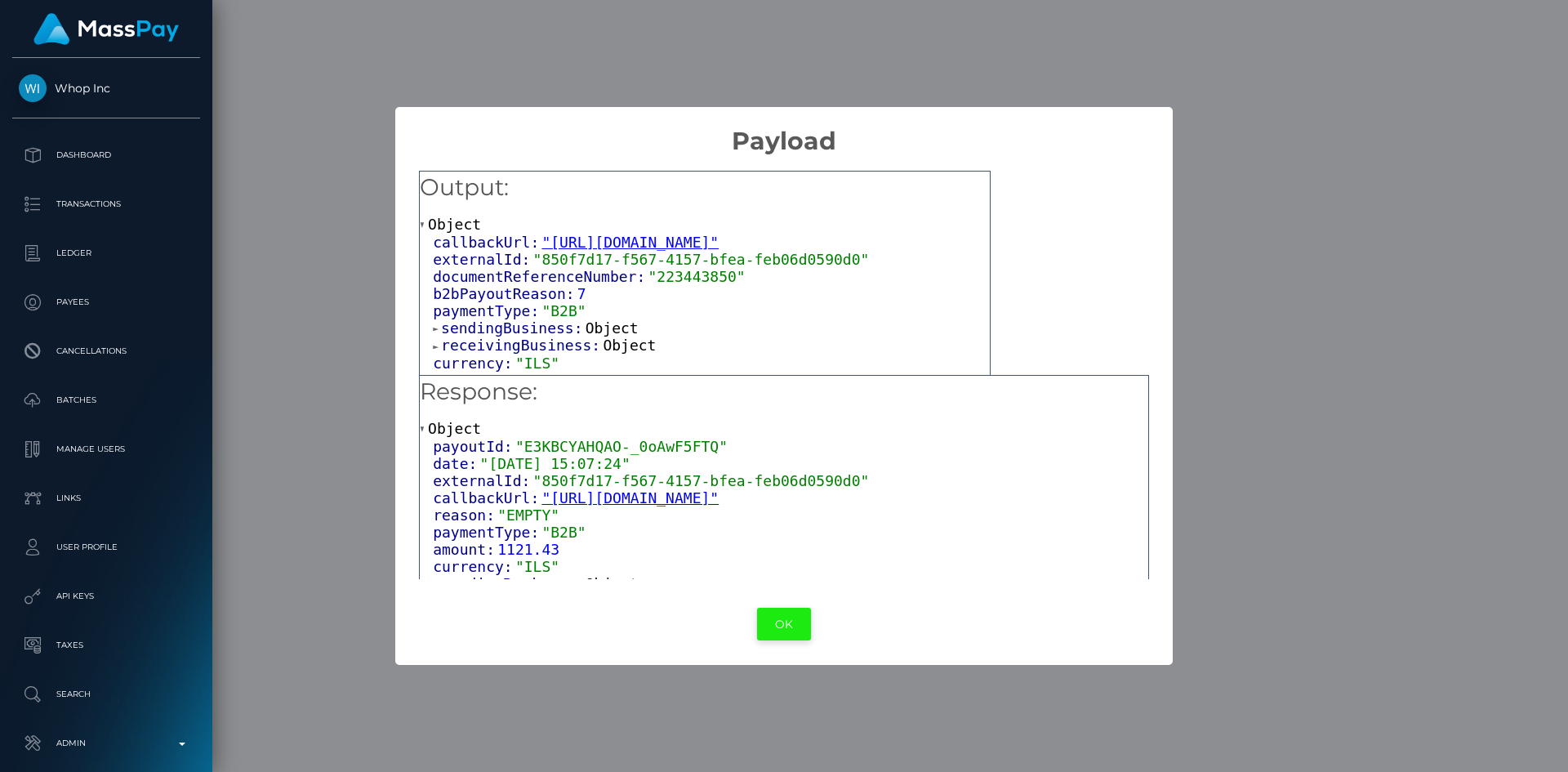
click at [796, 625] on button "OK" at bounding box center [784, 624] width 54 height 33
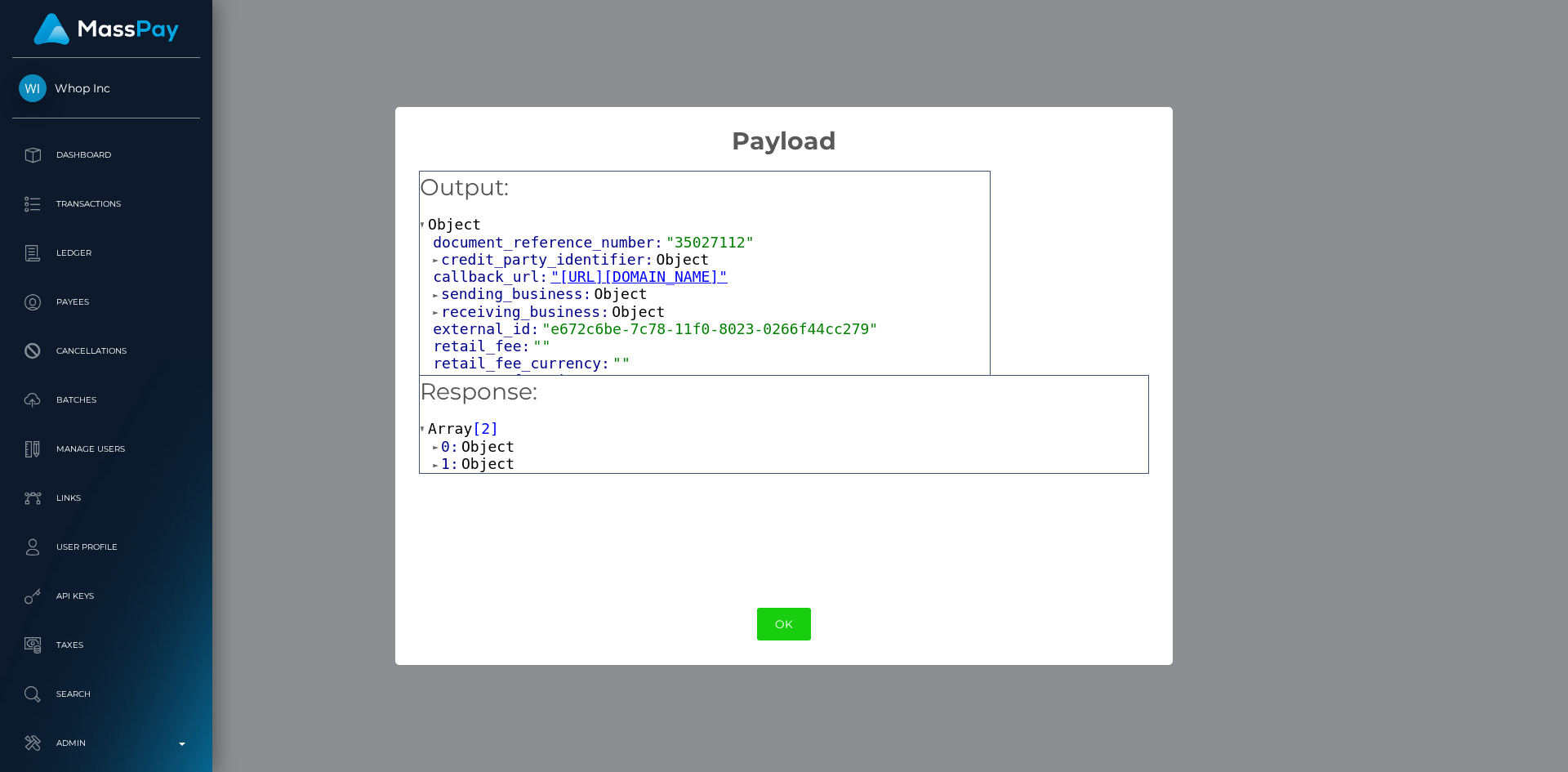
click at [487, 460] on span "Object" at bounding box center [488, 464] width 53 height 17
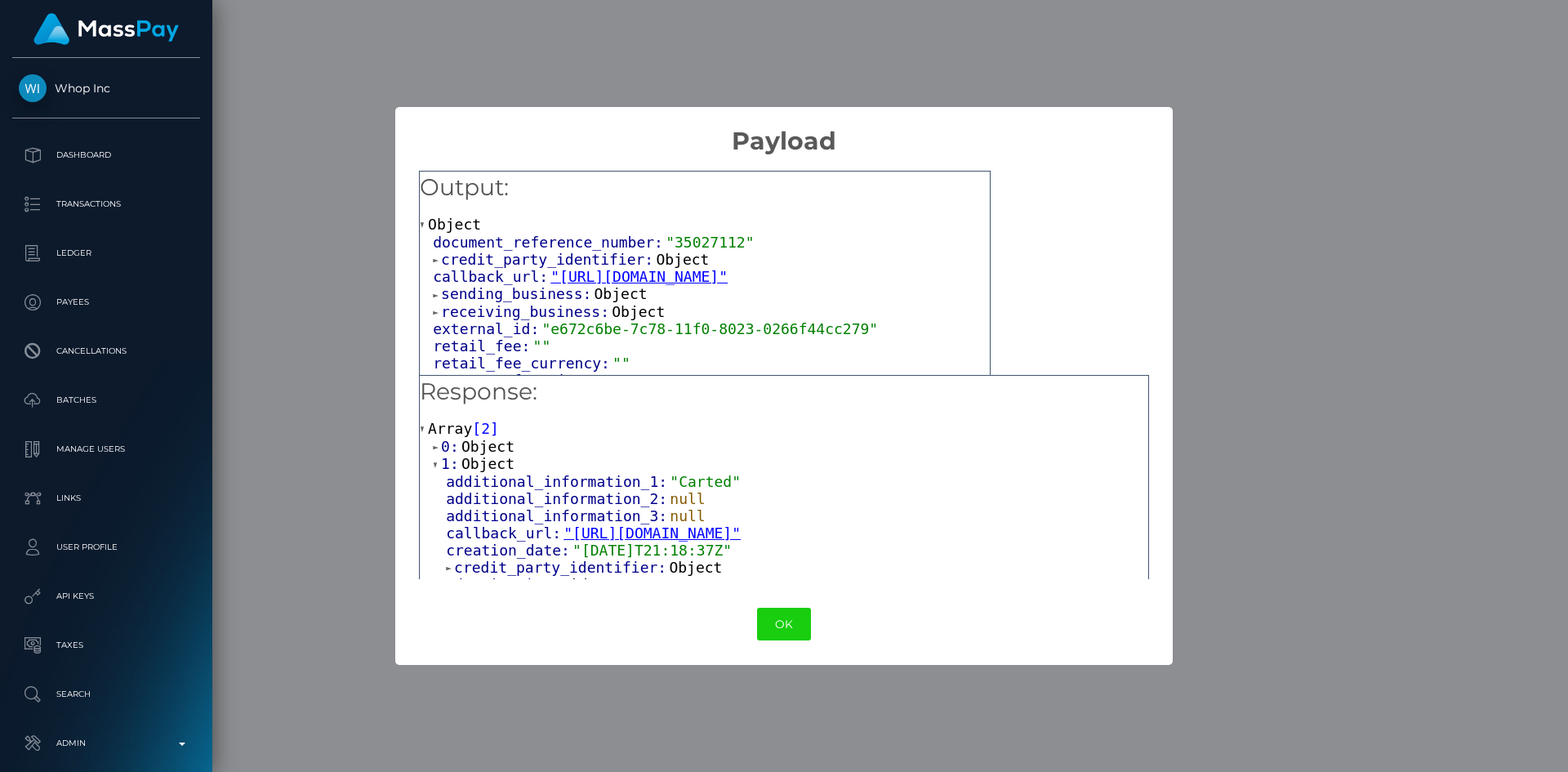
click at [474, 445] on span "Object" at bounding box center [488, 446] width 53 height 17
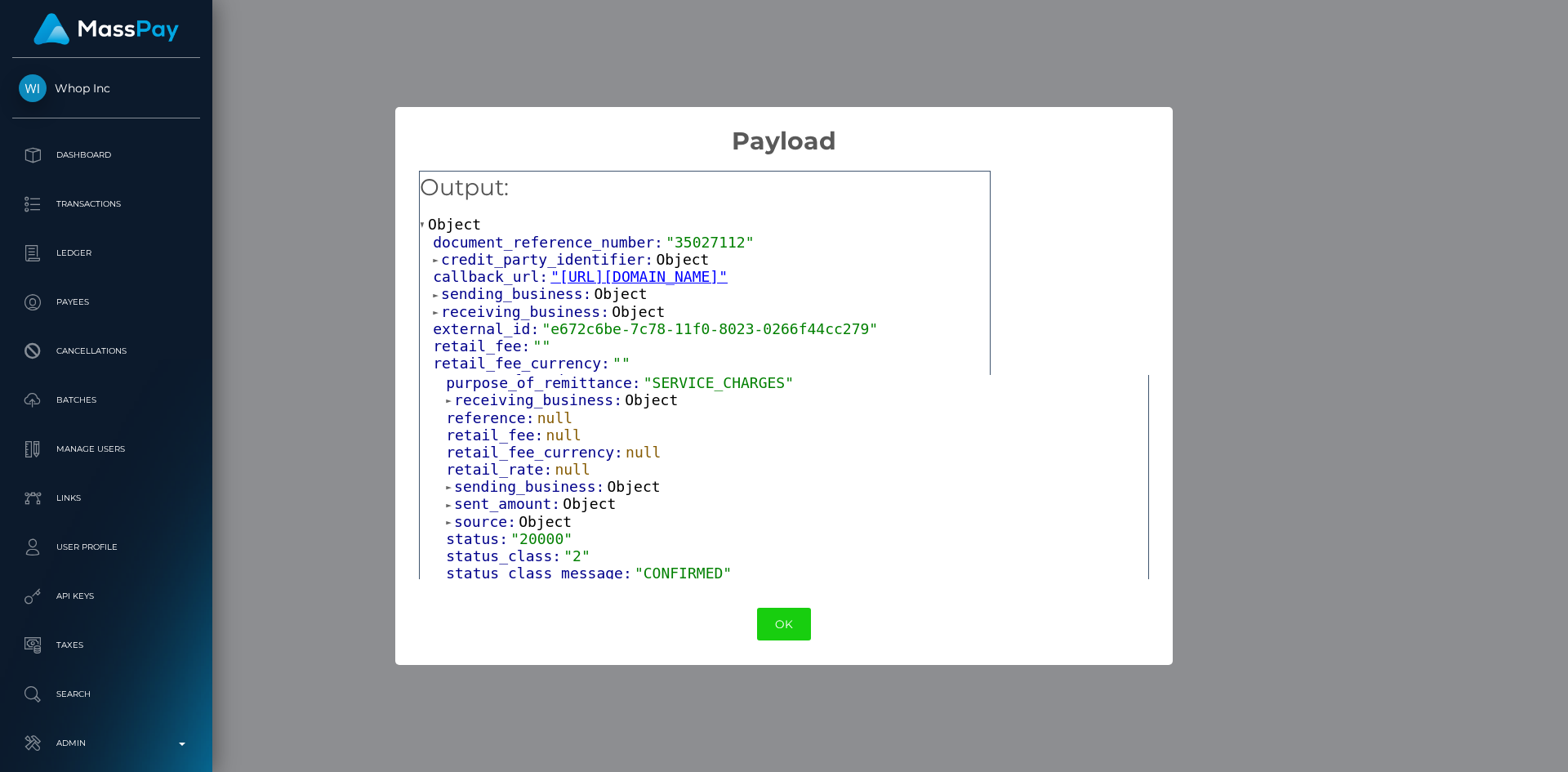
scroll to position [1013, 0]
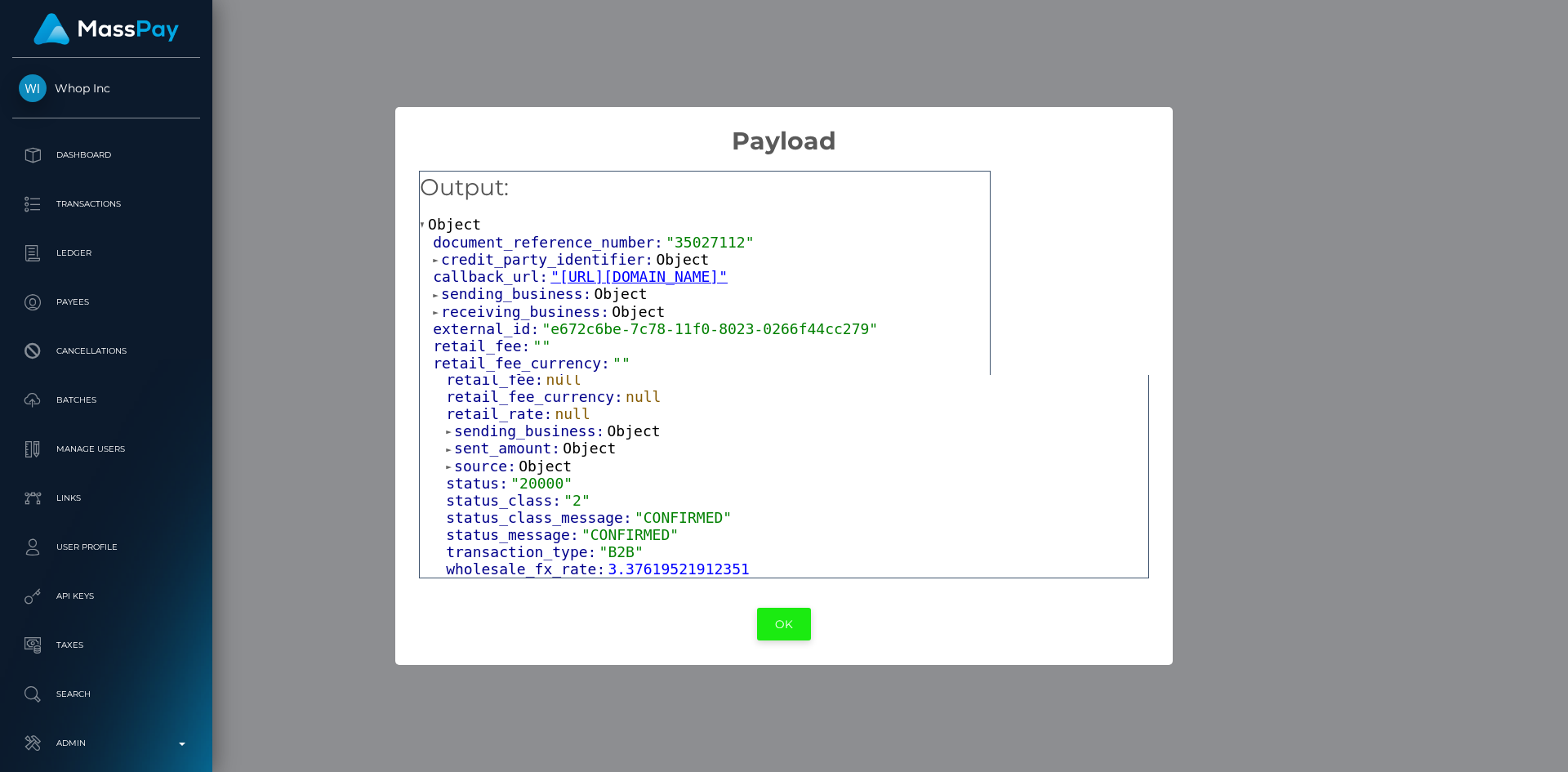
click at [789, 628] on button "OK" at bounding box center [784, 624] width 54 height 33
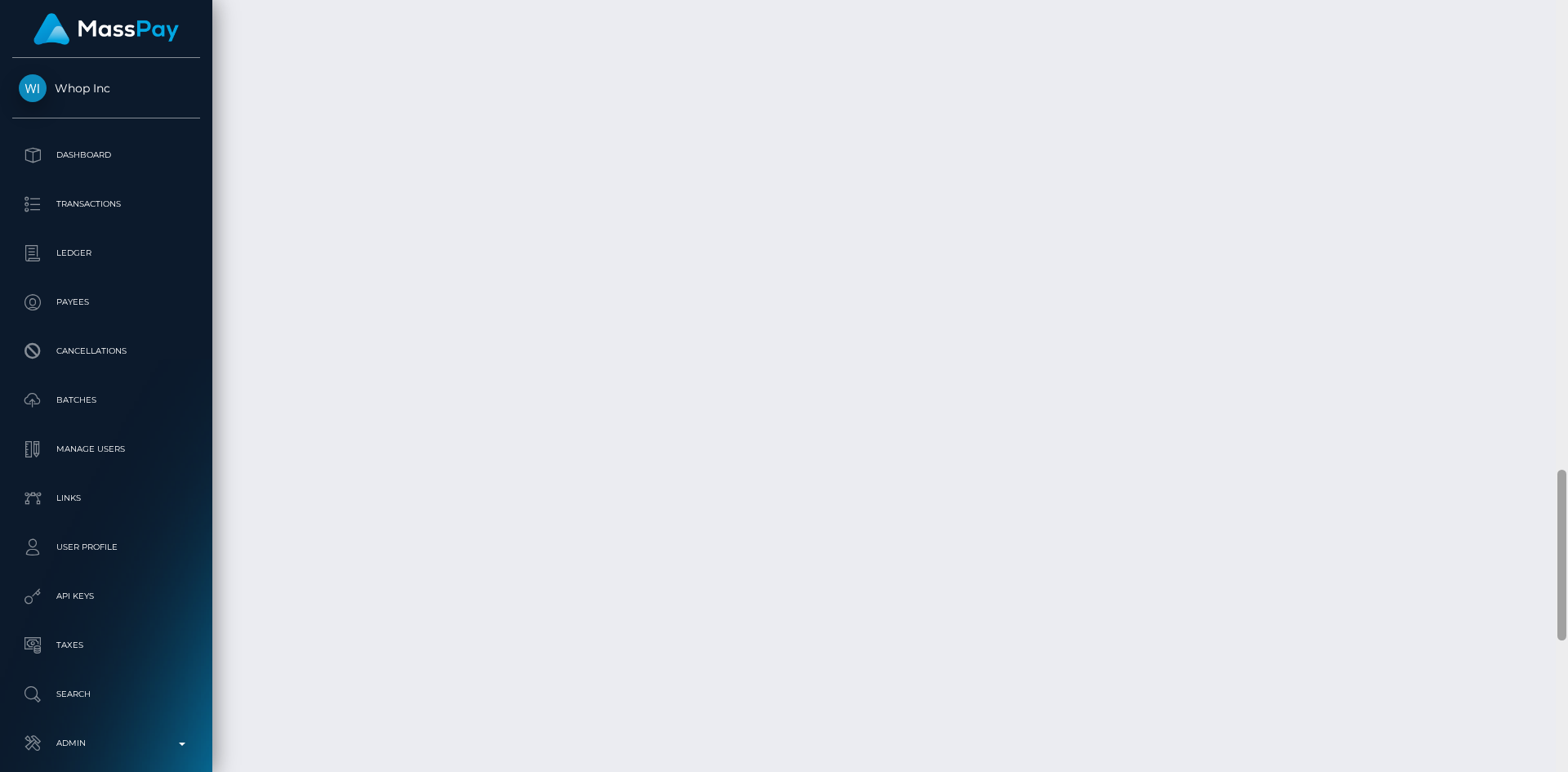
scroll to position [2713, 0]
drag, startPoint x: 1559, startPoint y: 644, endPoint x: 1566, endPoint y: 710, distance: 66.4
click at [1567, 711] on div at bounding box center [1562, 386] width 12 height 772
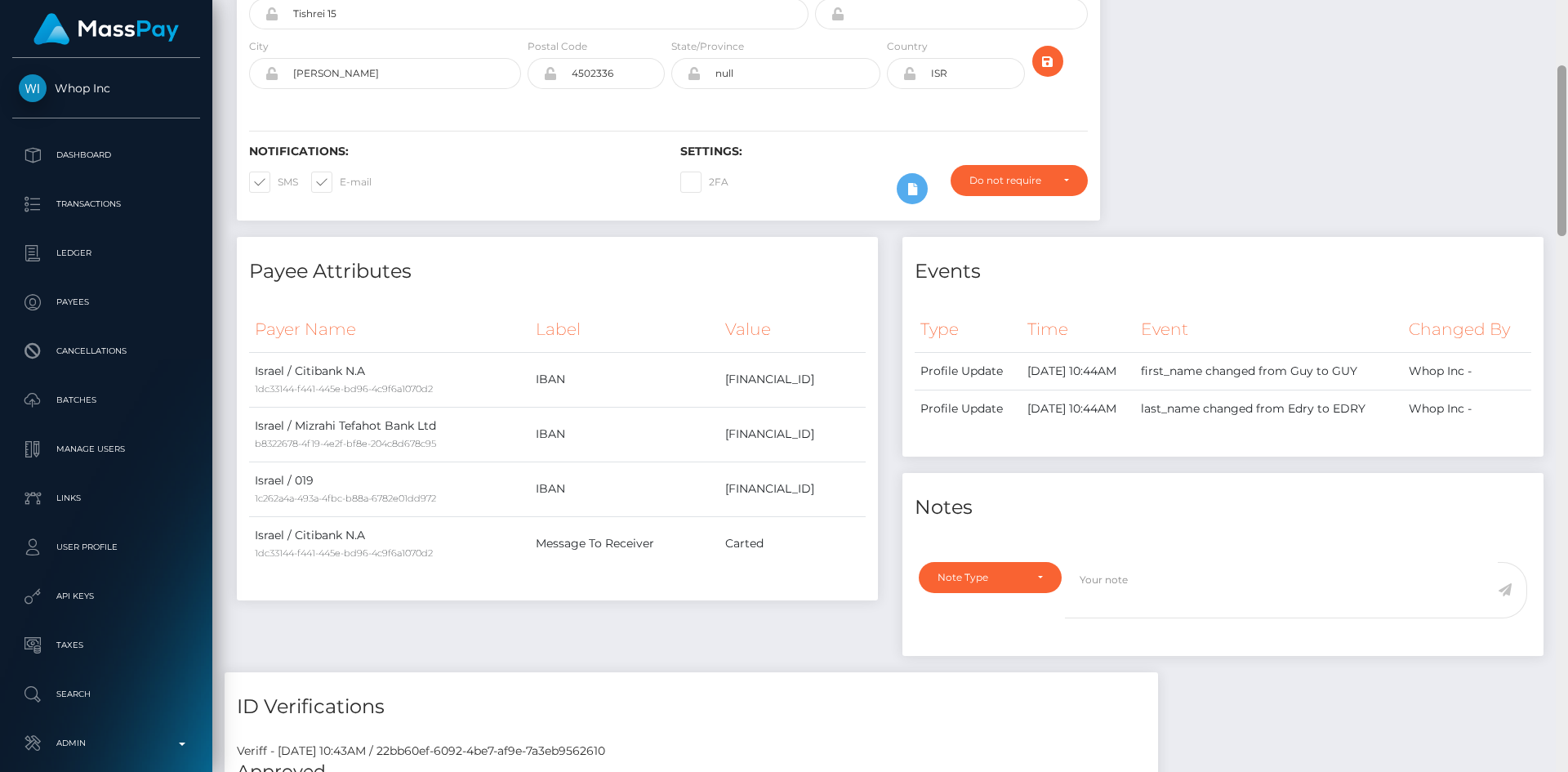
scroll to position [0, 0]
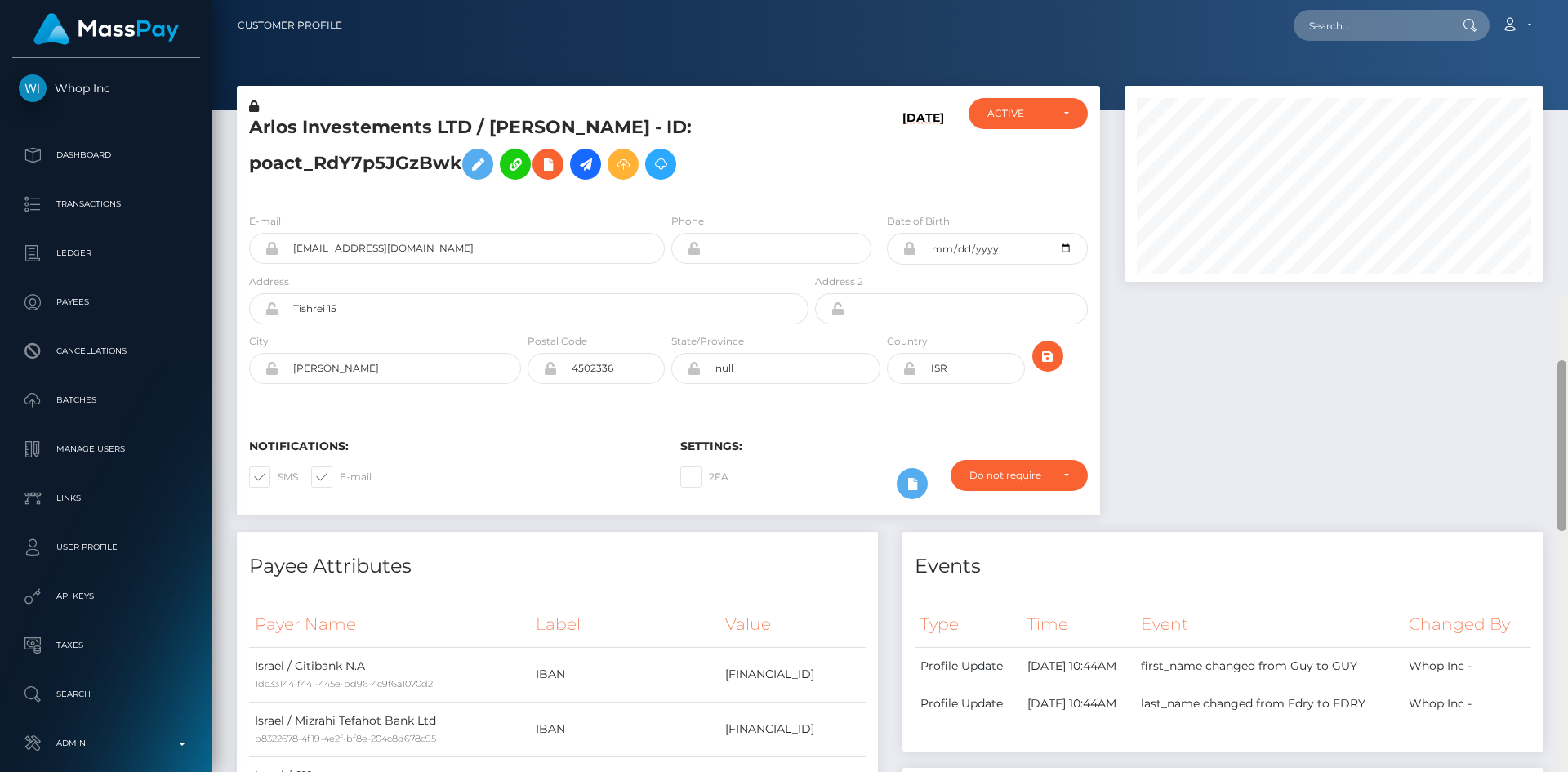
drag, startPoint x: 1560, startPoint y: 623, endPoint x: 1565, endPoint y: -71, distance: 694.0
click at [1565, 0] on html "Whop Inc Dashboard Transactions Ledger Payees Cancellations Links" at bounding box center [784, 386] width 1568 height 772
click at [1379, 27] on input "text" at bounding box center [1370, 25] width 153 height 31
paste input "poact_NTKn0m4BkFAR"
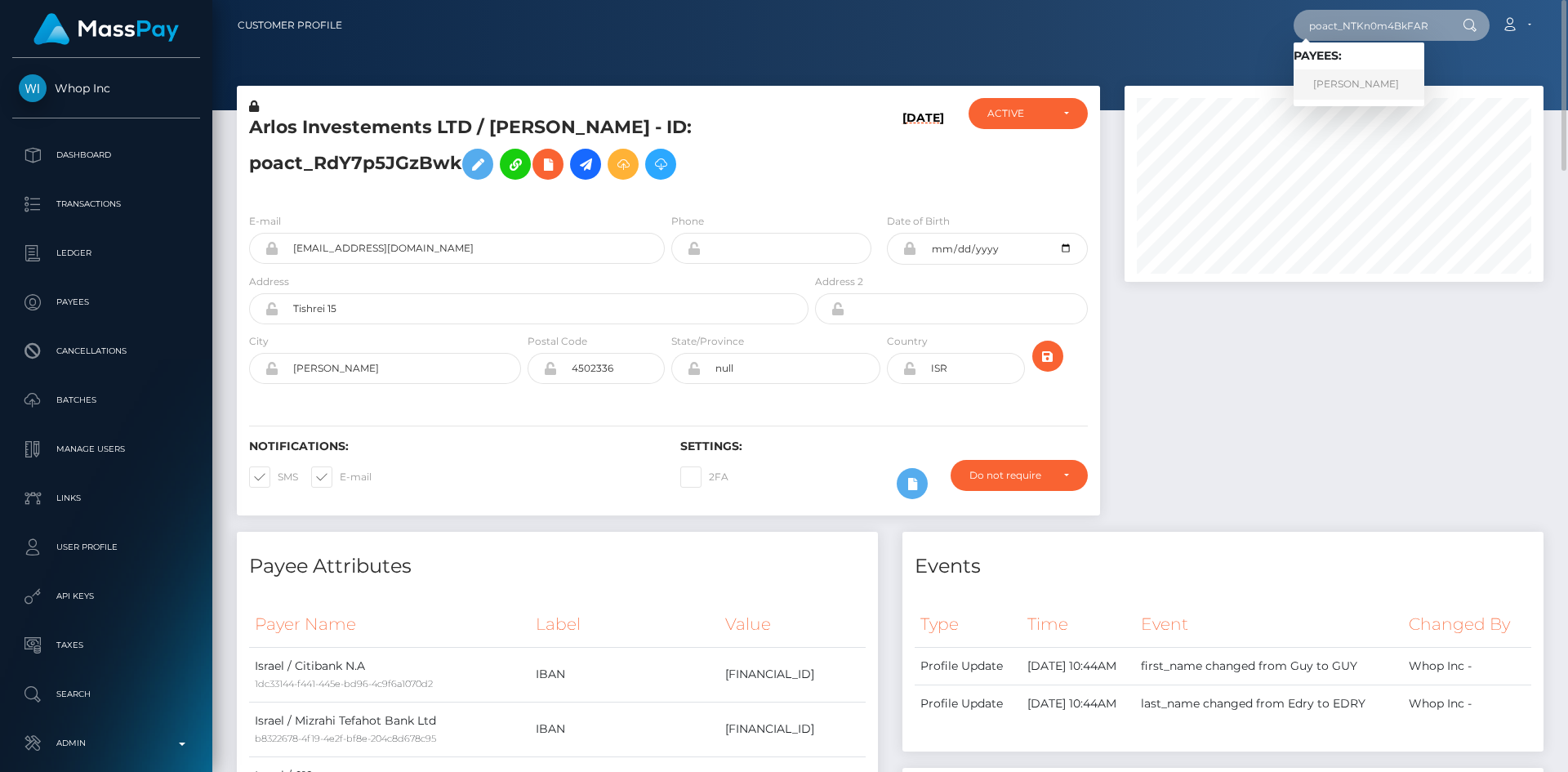
type input "poact_NTKn0m4BkFAR"
click at [1377, 80] on link "Hayat Ullah" at bounding box center [1359, 84] width 131 height 30
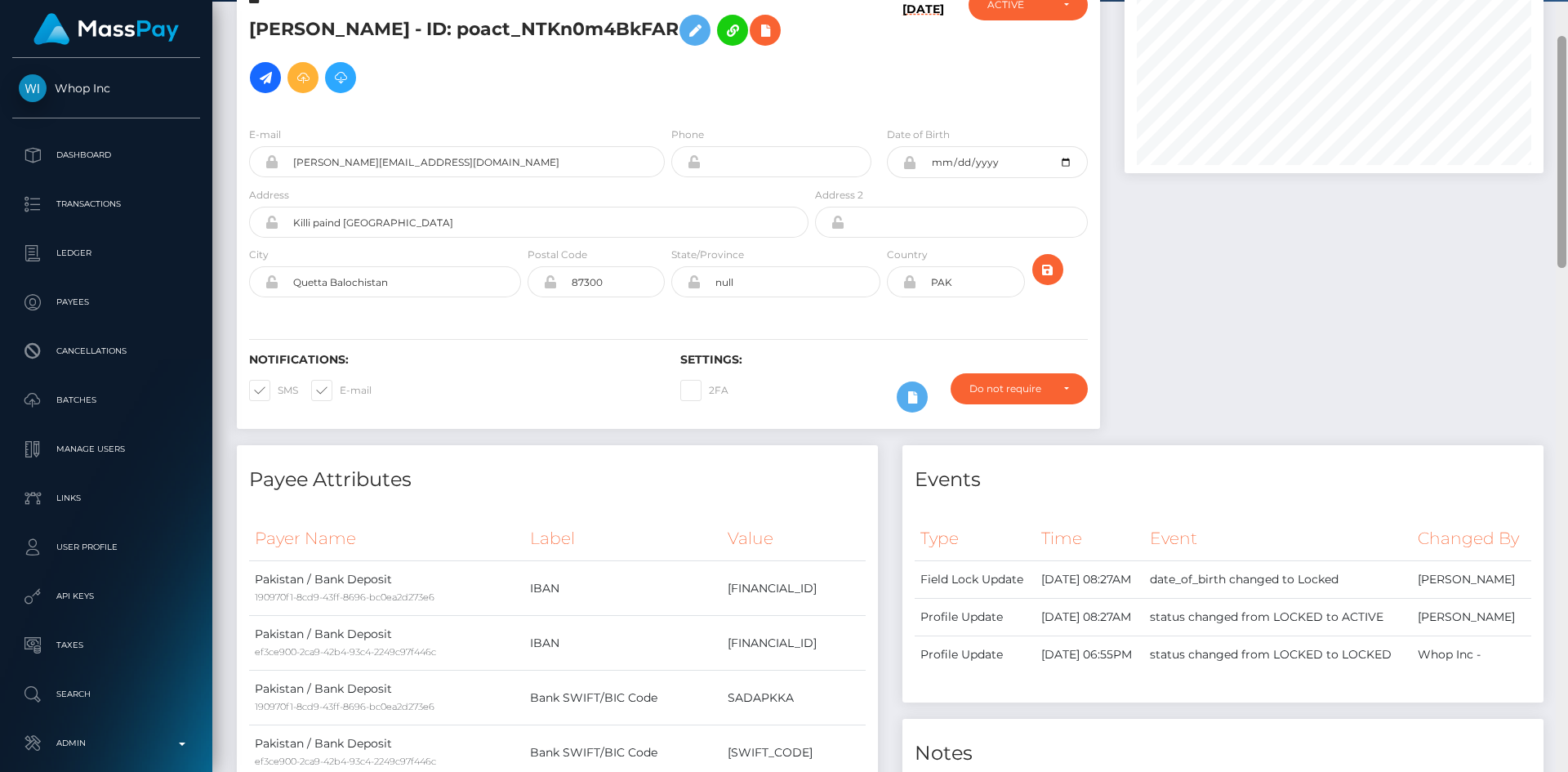
scroll to position [111, 0]
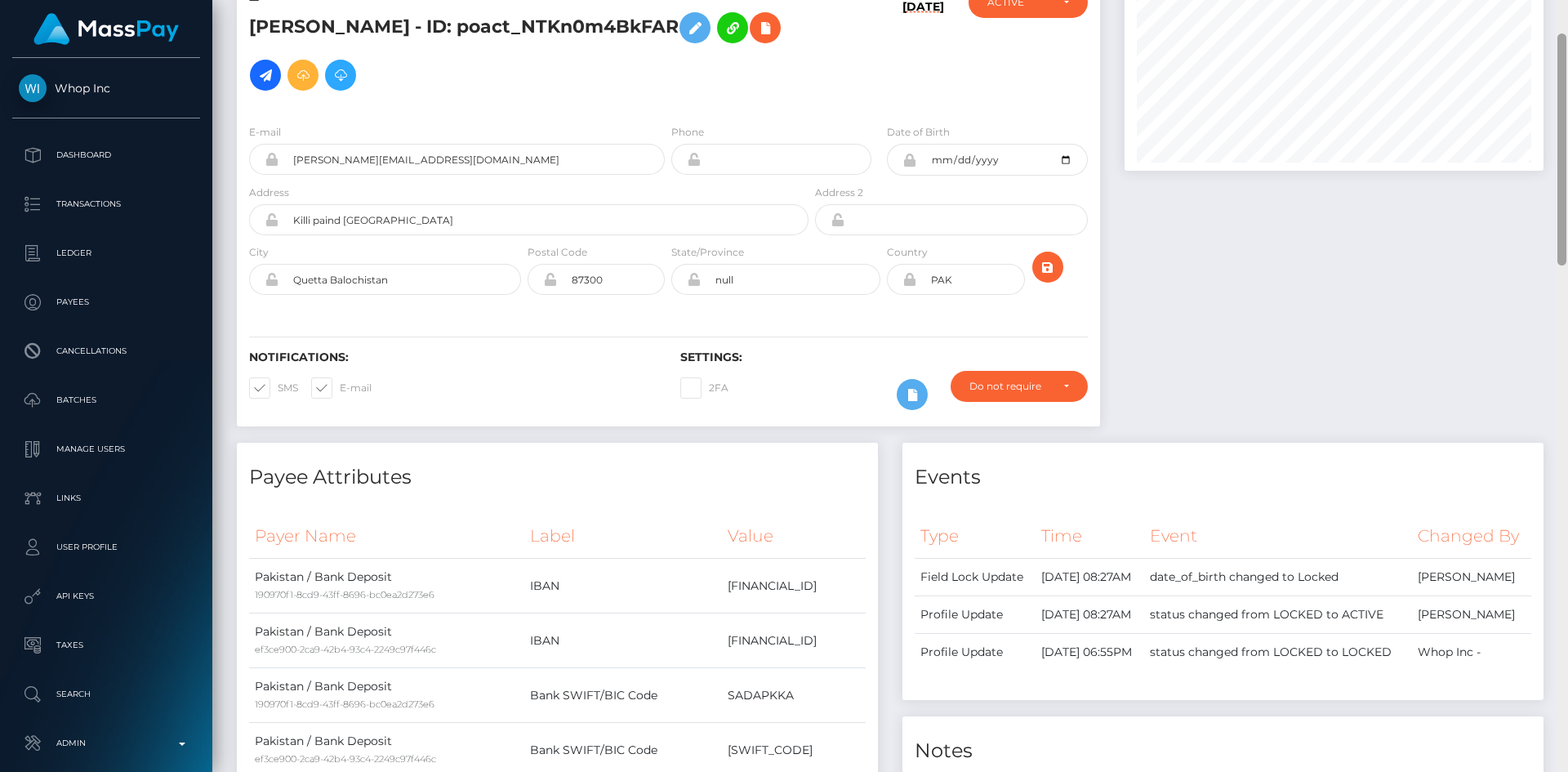
drag, startPoint x: 1563, startPoint y: 107, endPoint x: 1547, endPoint y: 114, distance: 17.5
click at [1547, 114] on div "Customer Profile Loading... Loading..." at bounding box center [890, 386] width 1356 height 772
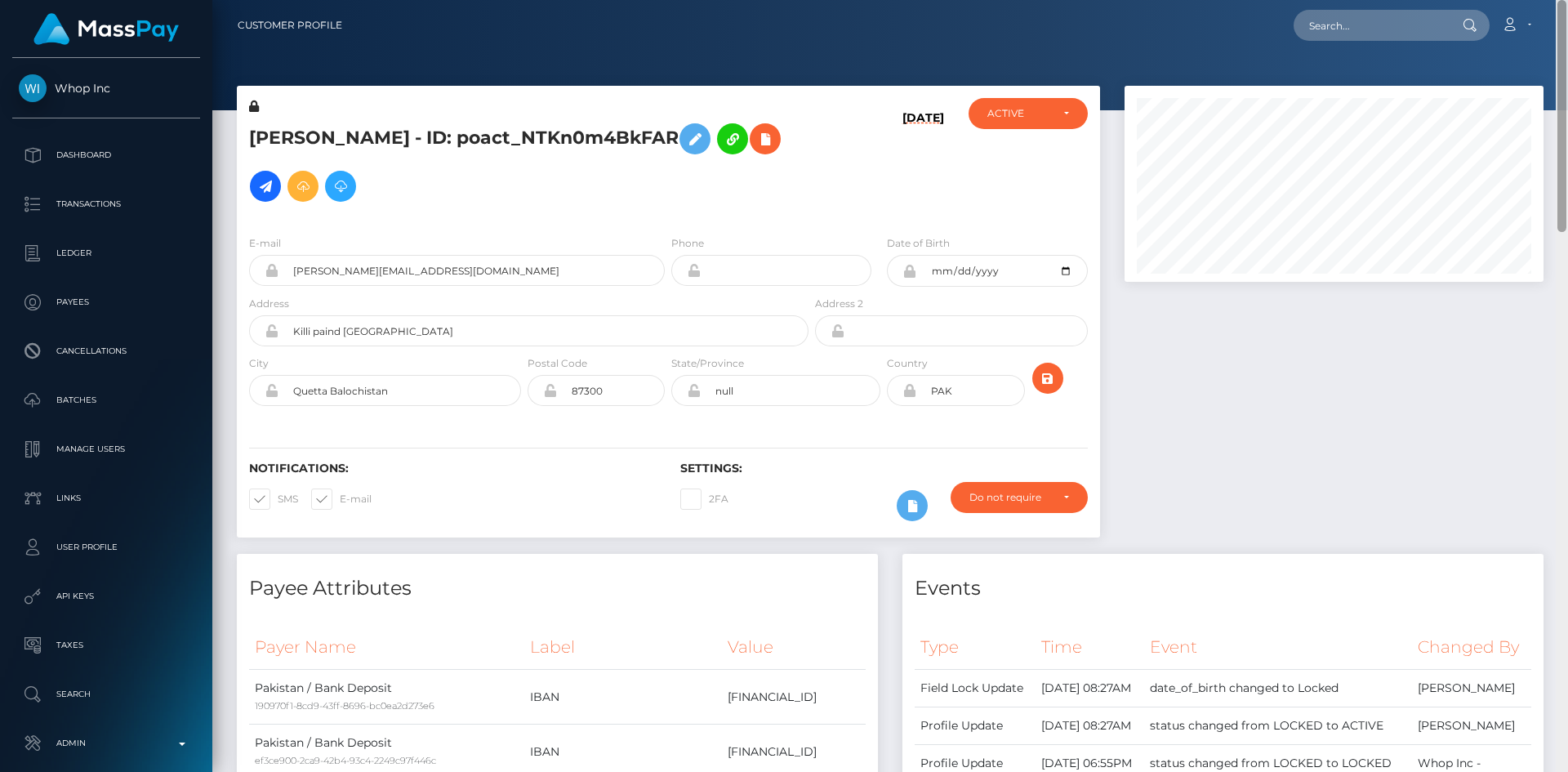
drag, startPoint x: 1564, startPoint y: 231, endPoint x: 1469, endPoint y: 51, distance: 203.5
click at [1567, 87] on div at bounding box center [1562, 386] width 12 height 772
click at [1403, 7] on nav "Customer Profile Loading... Loading... Account" at bounding box center [890, 25] width 1356 height 51
click at [1405, 27] on input "text" at bounding box center [1370, 25] width 153 height 31
paste input "poact_ki5W1VbeIjir"
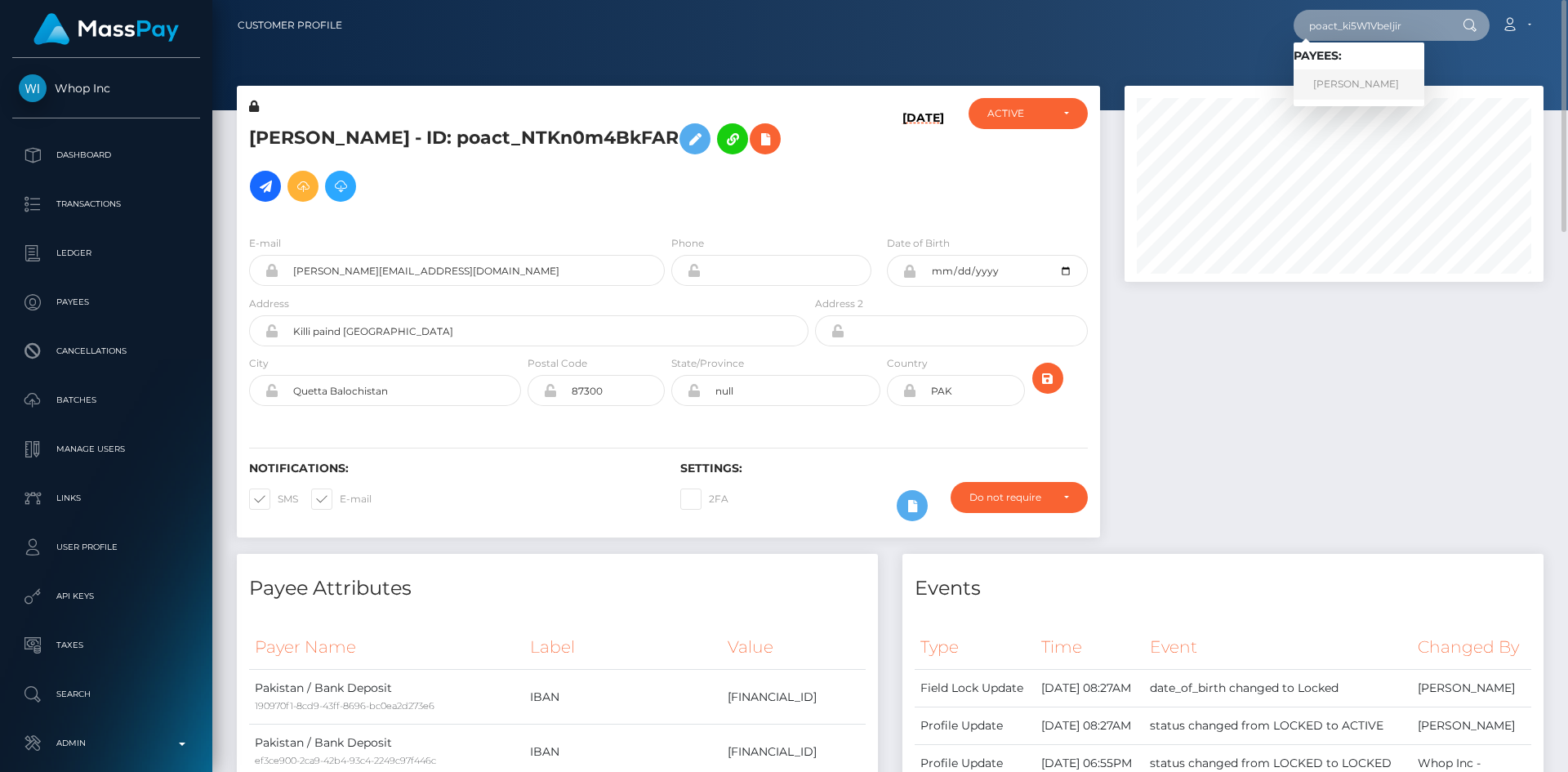
type input "poact_ki5W1VbeIjir"
click at [1374, 88] on link "DANIEL GARCIA" at bounding box center [1359, 84] width 131 height 30
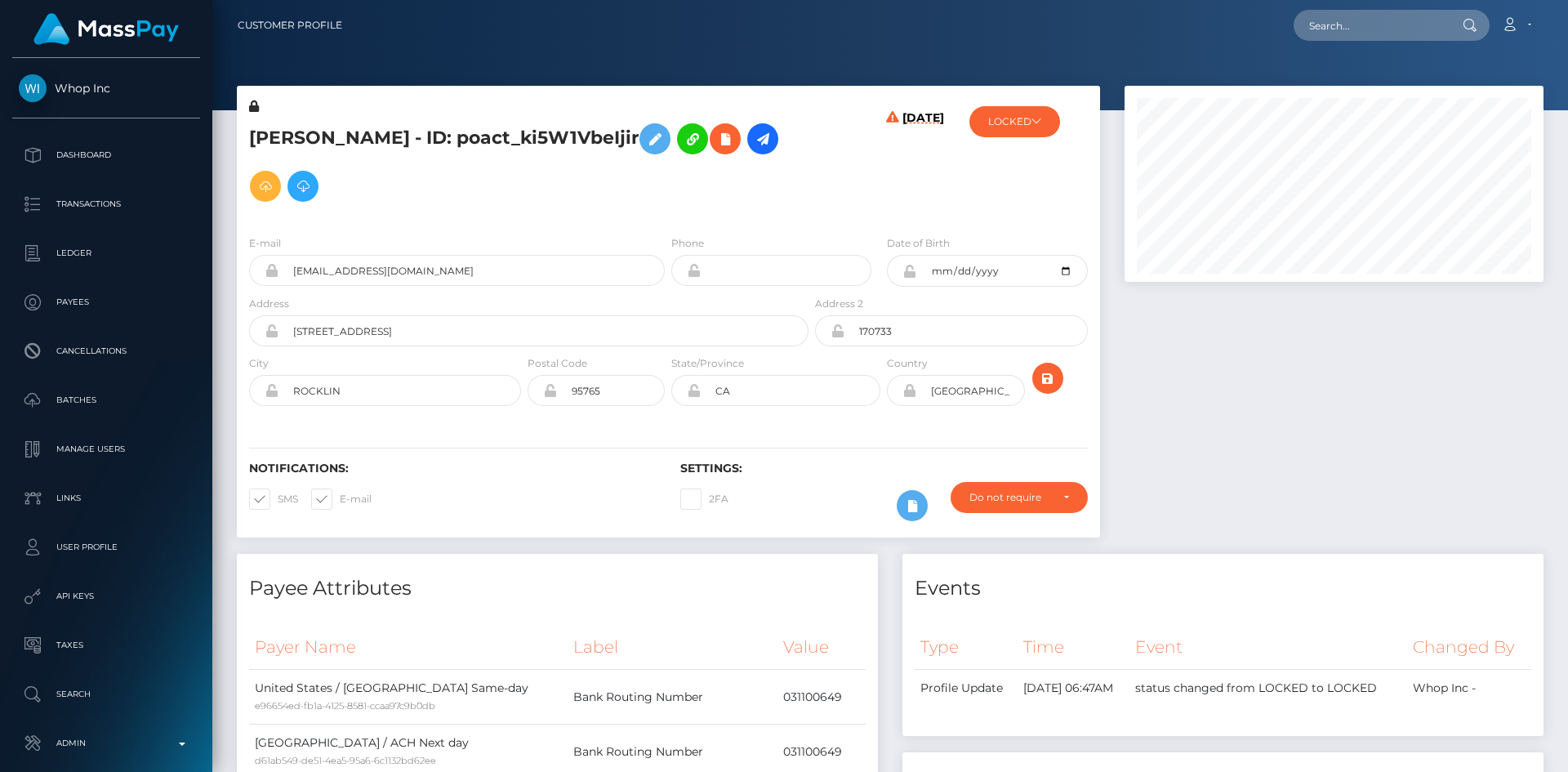
drag, startPoint x: 1562, startPoint y: 105, endPoint x: 1536, endPoint y: -71, distance: 177.9
click at [1536, 0] on html "Whop Inc Dashboard Transactions Ledger Payees Cancellations Links" at bounding box center [784, 386] width 1568 height 772
click at [1409, 26] on input "text" at bounding box center [1370, 25] width 153 height 31
paste input "pout_VTFlSBl9N4hNk"
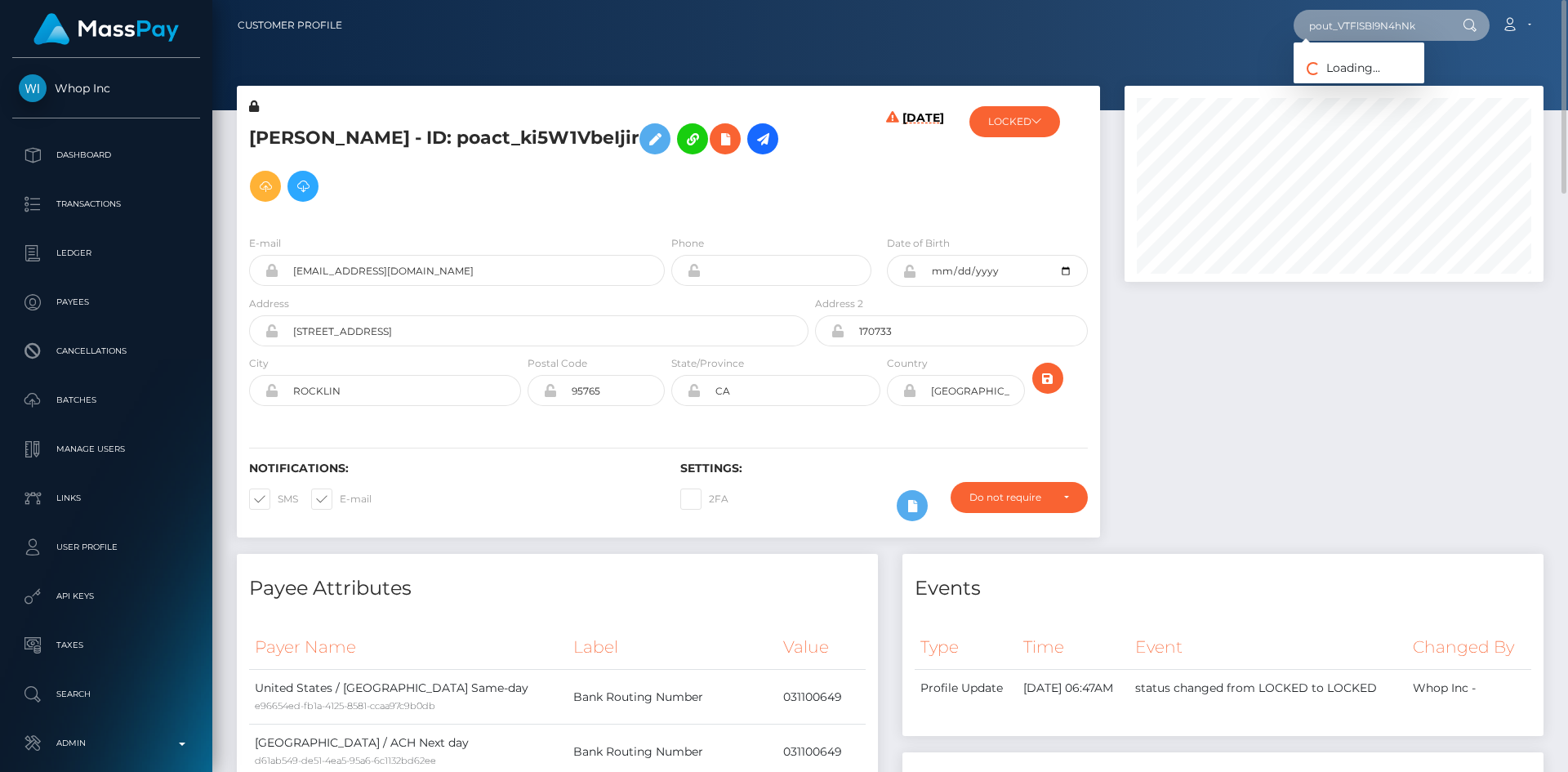
type input "pout_VTFlSBl9N4hNk"
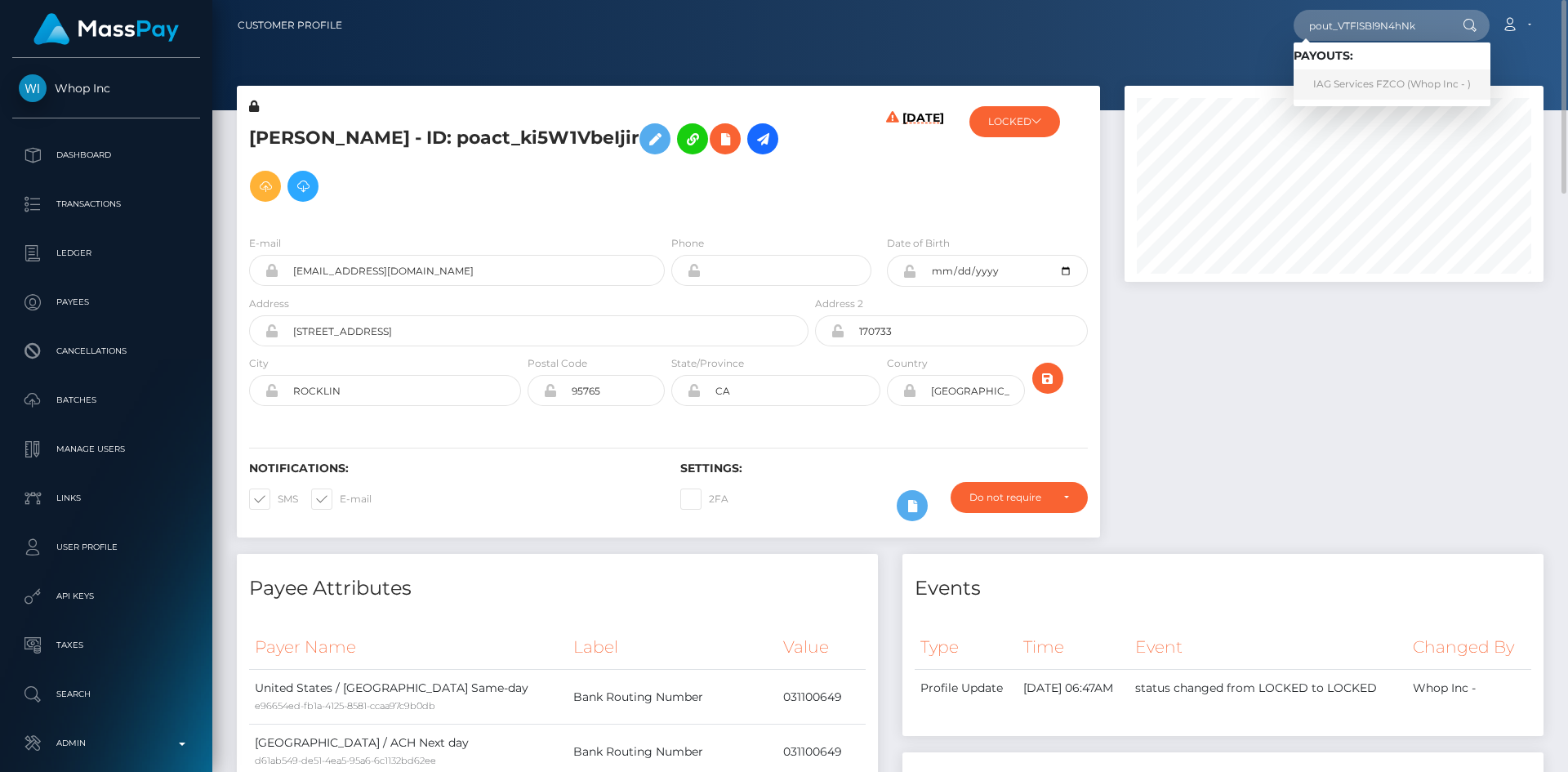
click at [1367, 78] on link "IAG Services FZCO (Whop Inc - )" at bounding box center [1392, 84] width 197 height 30
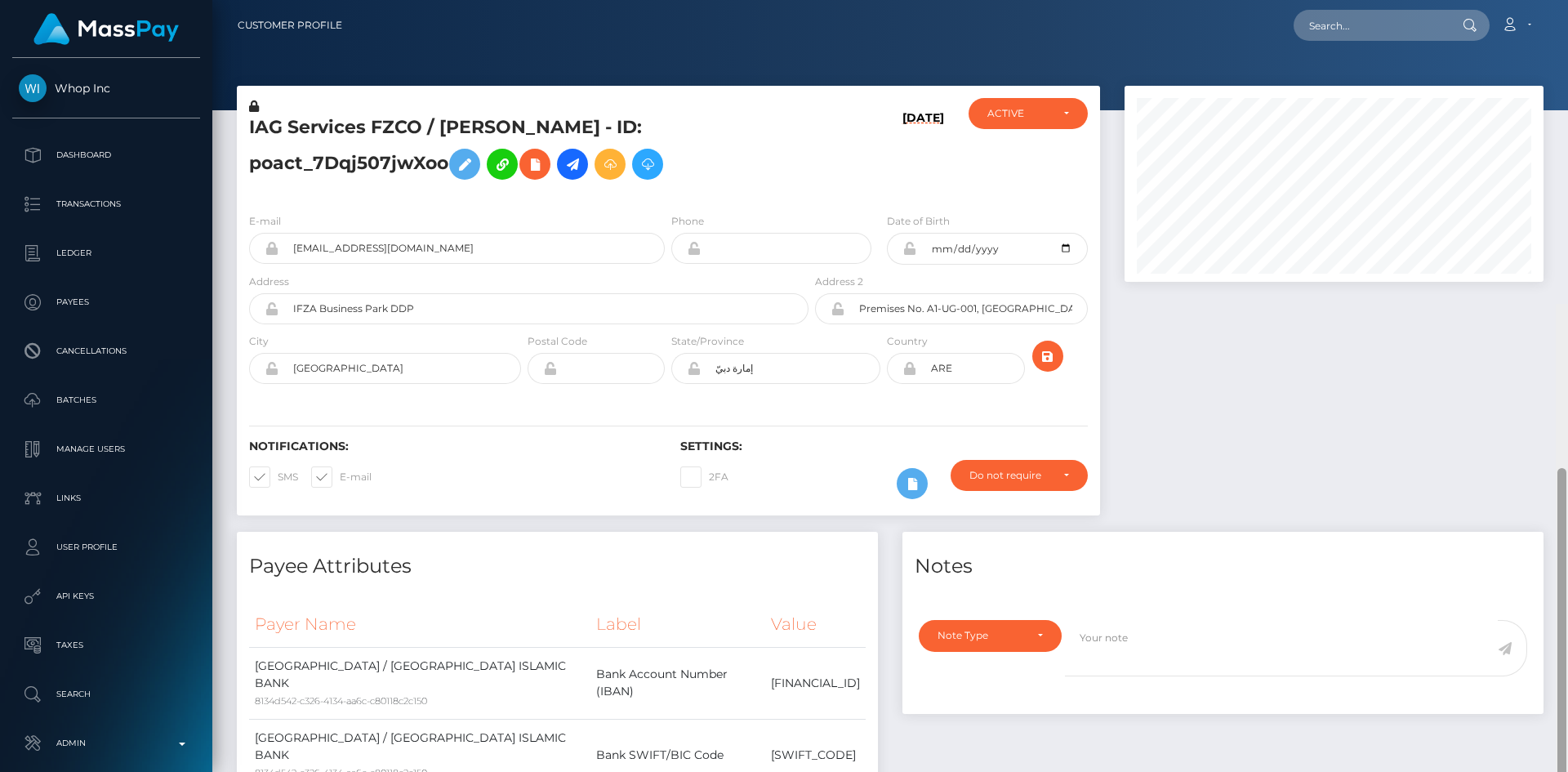
drag, startPoint x: 1561, startPoint y: 229, endPoint x: 1517, endPoint y: 65, distance: 169.8
click at [1553, 97] on div "Customer Profile Loading... Loading..." at bounding box center [890, 386] width 1356 height 772
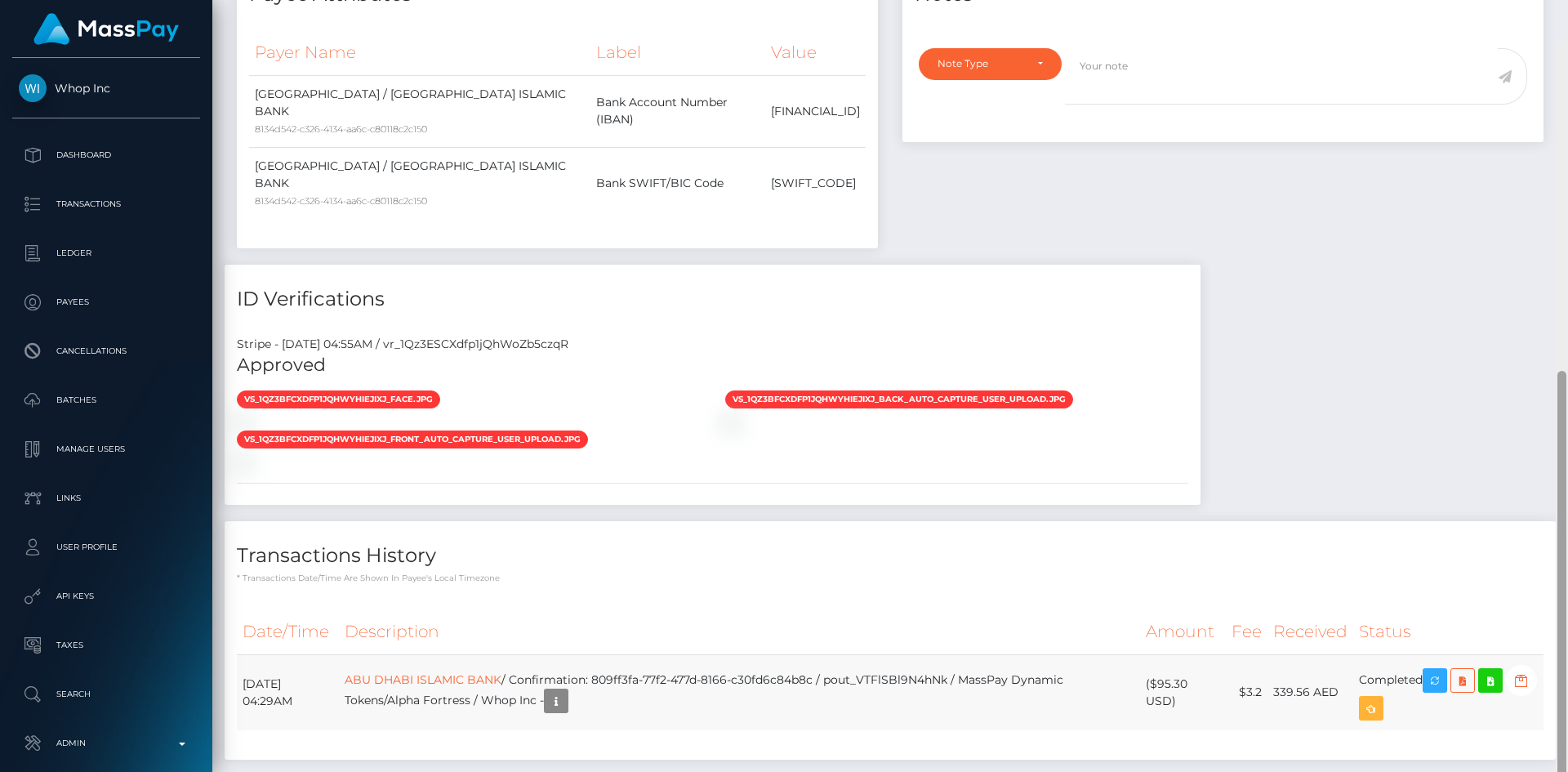
scroll to position [656, 0]
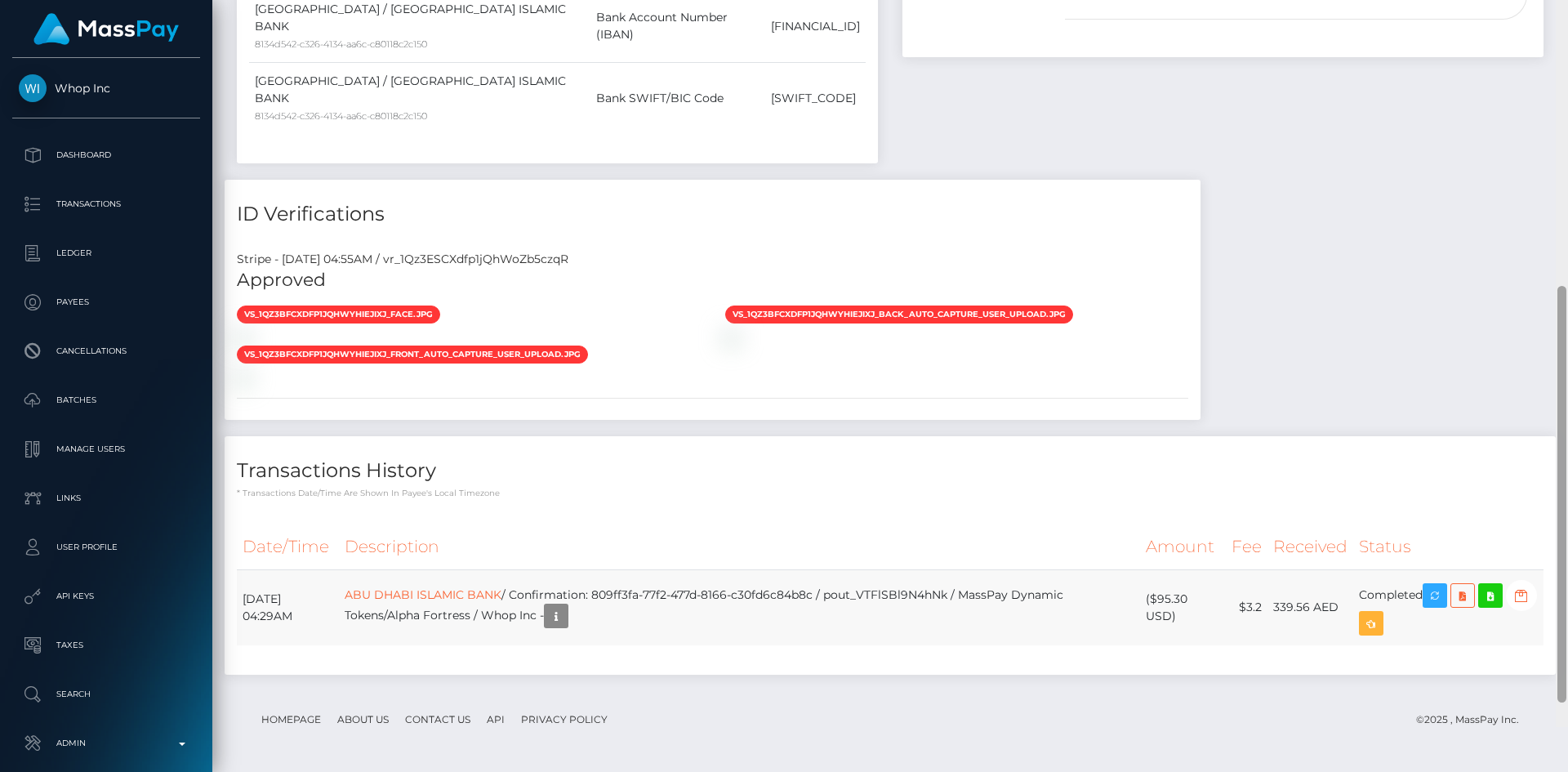
drag, startPoint x: 1563, startPoint y: 252, endPoint x: 1499, endPoint y: 637, distance: 390.3
click at [1558, 644] on div at bounding box center [1562, 494] width 9 height 416
click at [566, 607] on icon "button" at bounding box center [556, 616] width 20 height 21
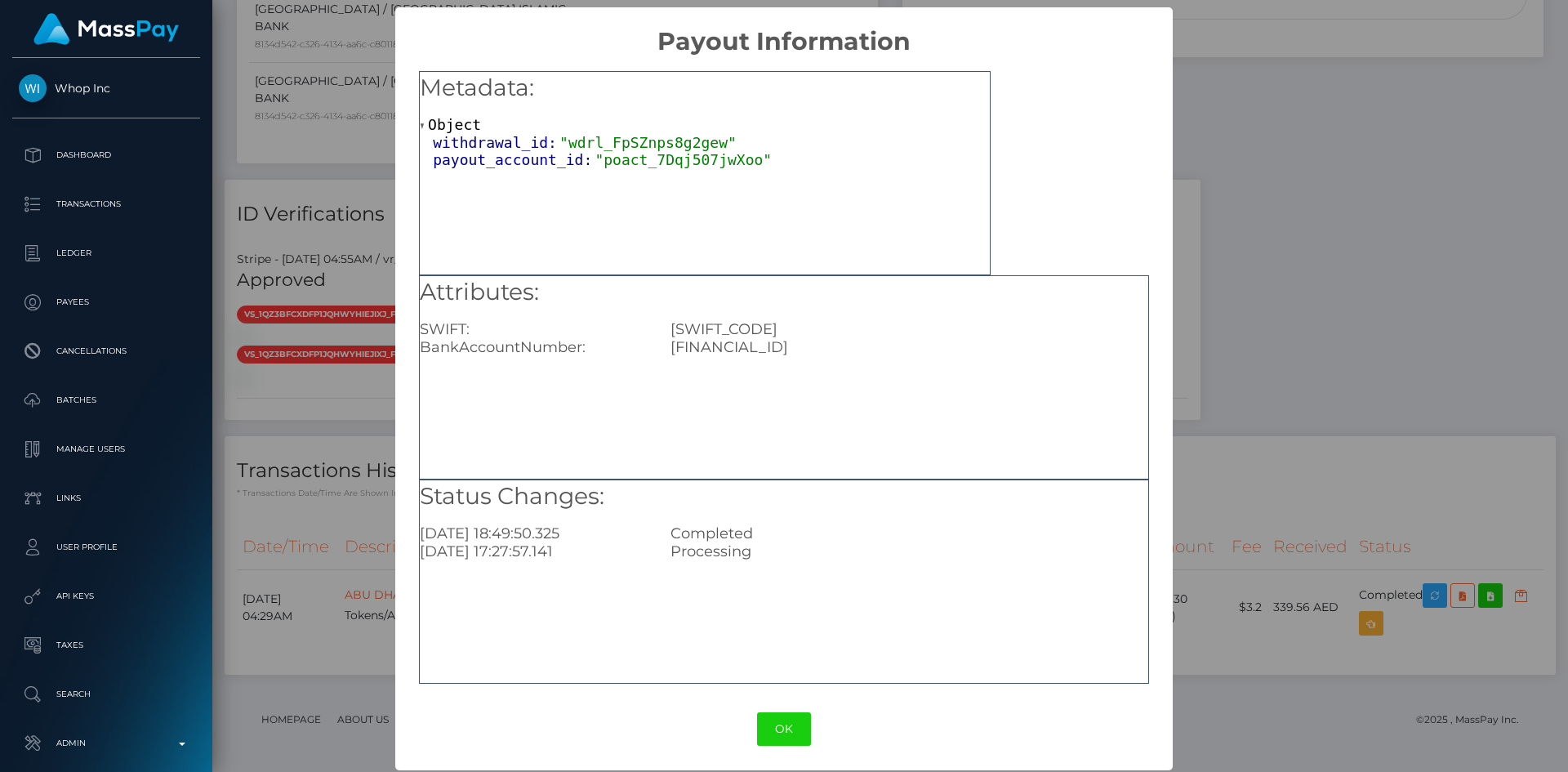
click at [838, 350] on div "AE280500000000019150180" at bounding box center [908, 347] width 501 height 18
copy div "AE280500000000019150180"
click at [1427, 292] on div "× Payout Information Metadata: Object withdrawal_id: "wdrl_FpSZnps8g2gew" payou…" at bounding box center [784, 386] width 1568 height 772
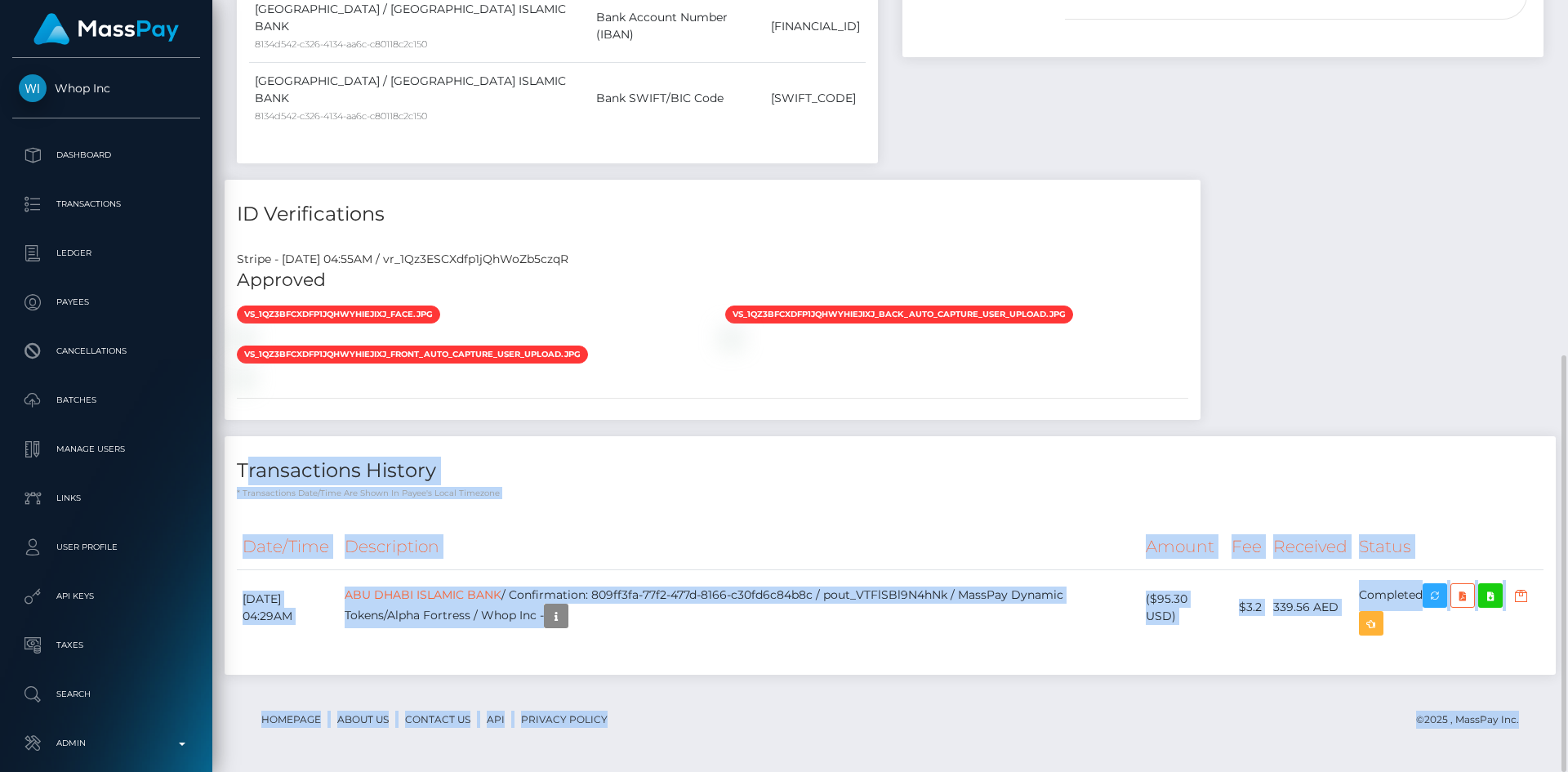
drag, startPoint x: 1567, startPoint y: 559, endPoint x: 1554, endPoint y: 309, distance: 250.3
click at [1554, 309] on div "Customer Profile Loading... Loading..." at bounding box center [890, 386] width 1356 height 772
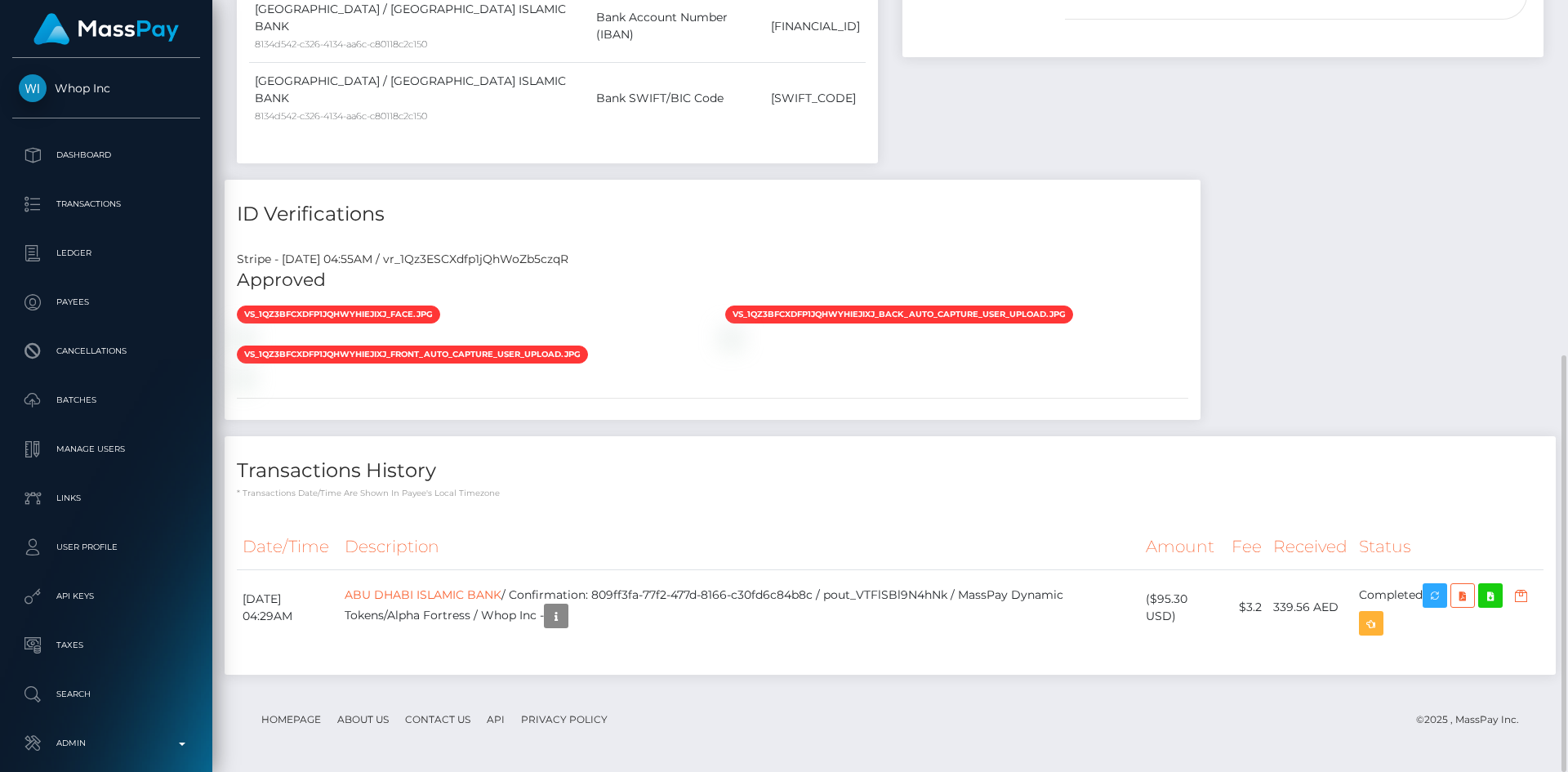
click at [1529, 376] on div "Payee Attributes Payer Name Label Value United Arab Emirates / ABU DHABI ISLAMI…" at bounding box center [890, 283] width 1332 height 816
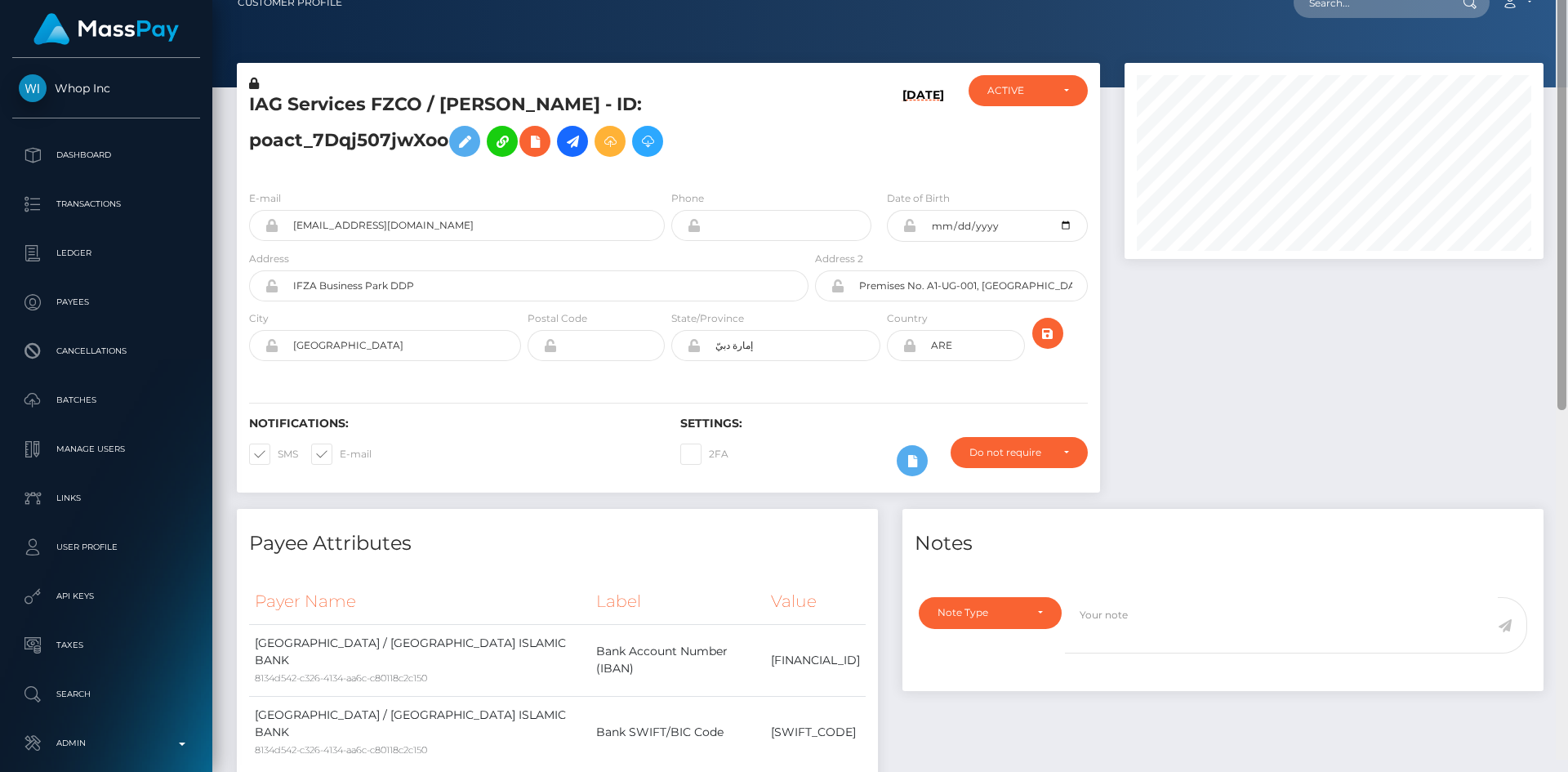
scroll to position [0, 0]
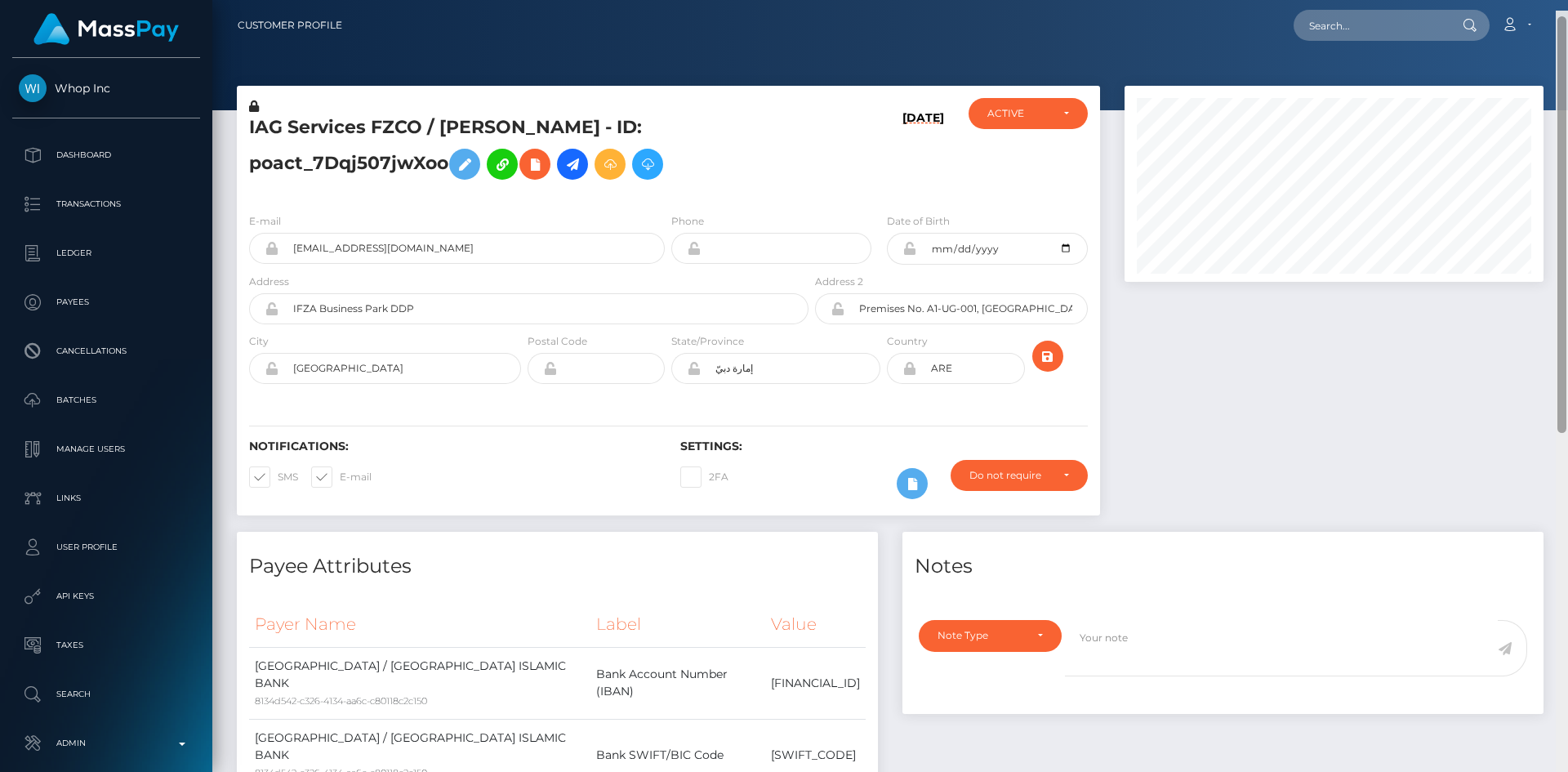
drag, startPoint x: 1563, startPoint y: 396, endPoint x: 1566, endPoint y: -52, distance: 448.0
click at [1566, 0] on html "Whop Inc Dashboard Transactions Ledger Payees Cancellations Links" at bounding box center [784, 386] width 1568 height 772
click at [1397, 28] on input "text" at bounding box center [1370, 25] width 153 height 31
paste input "814328403988598784_2"
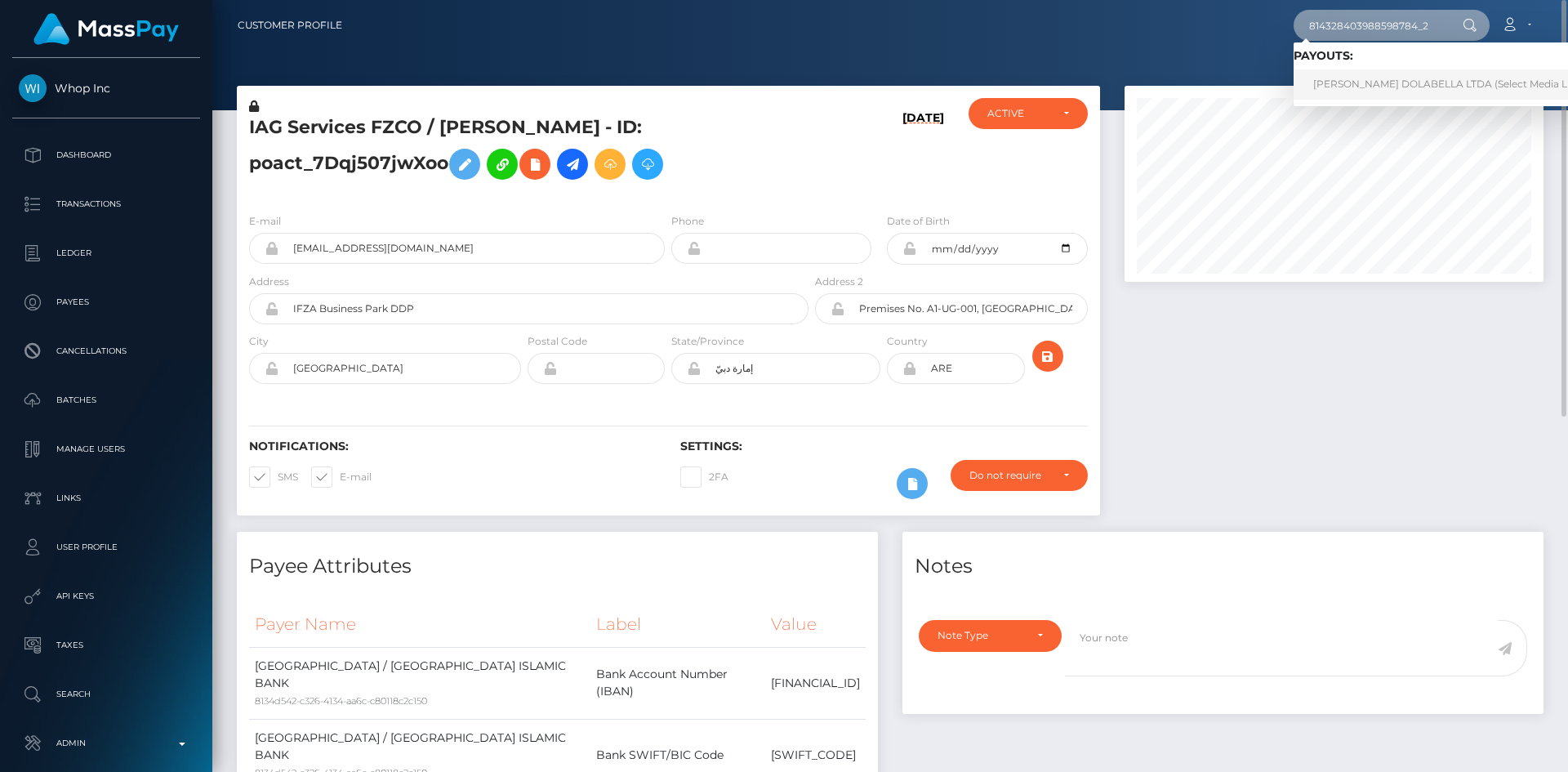
type input "814328403988598784_2"
click at [1338, 81] on link "VICTORIA DIAS DOLABELLA LTDA (Select Media LLC - )" at bounding box center [1453, 84] width 319 height 30
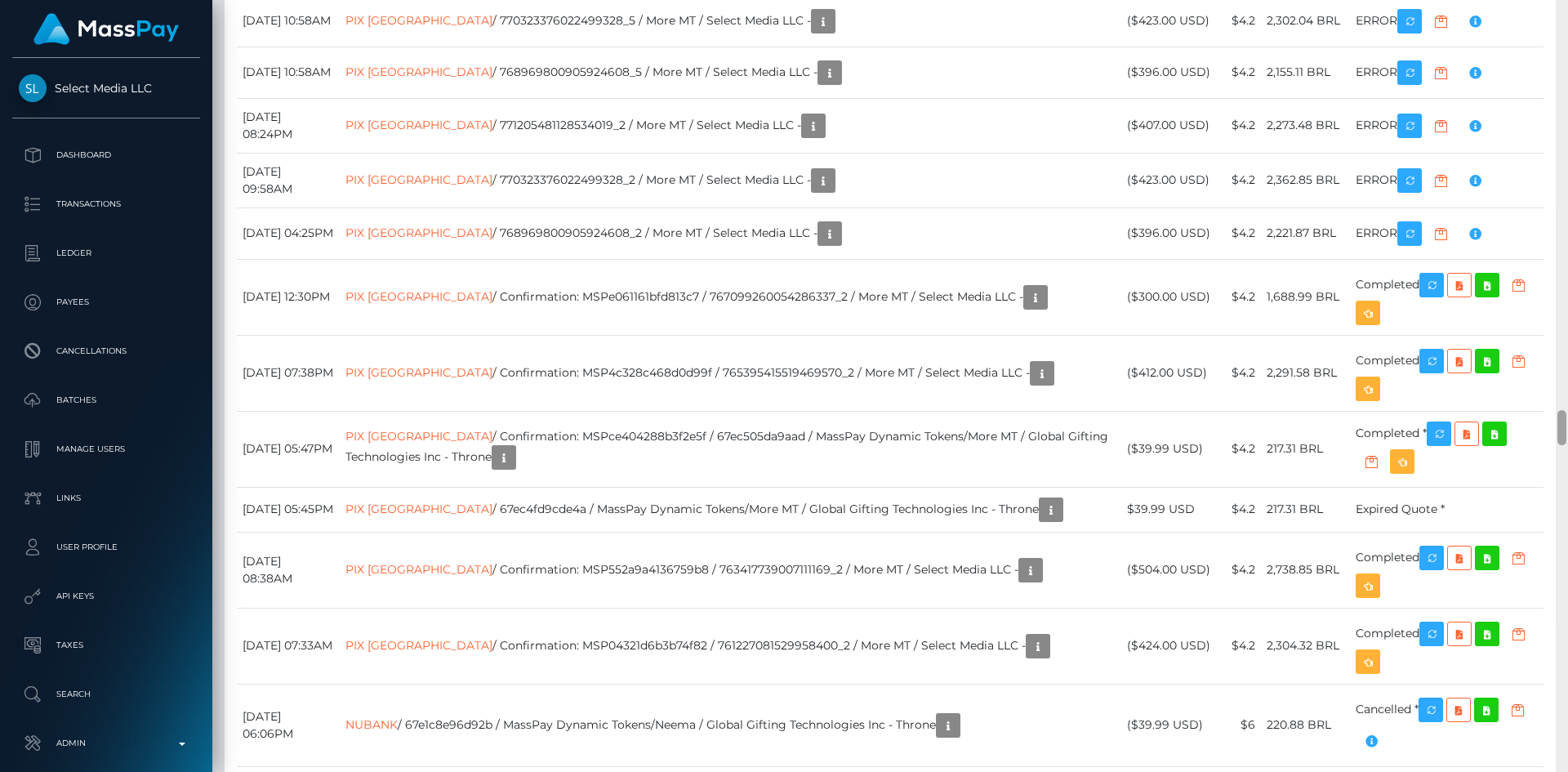
scroll to position [8112, 0]
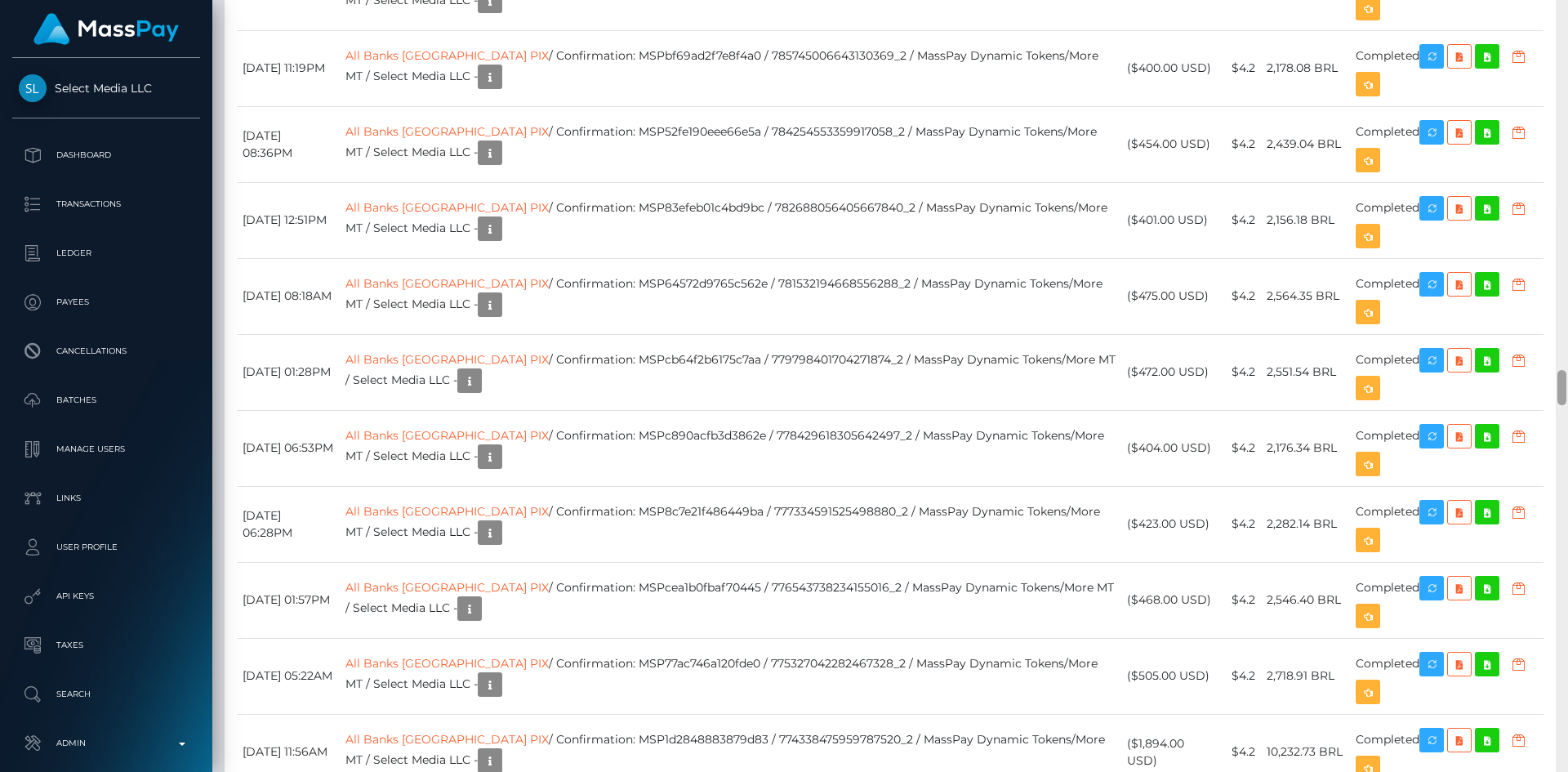
click at [1566, 437] on div at bounding box center [1562, 386] width 12 height 772
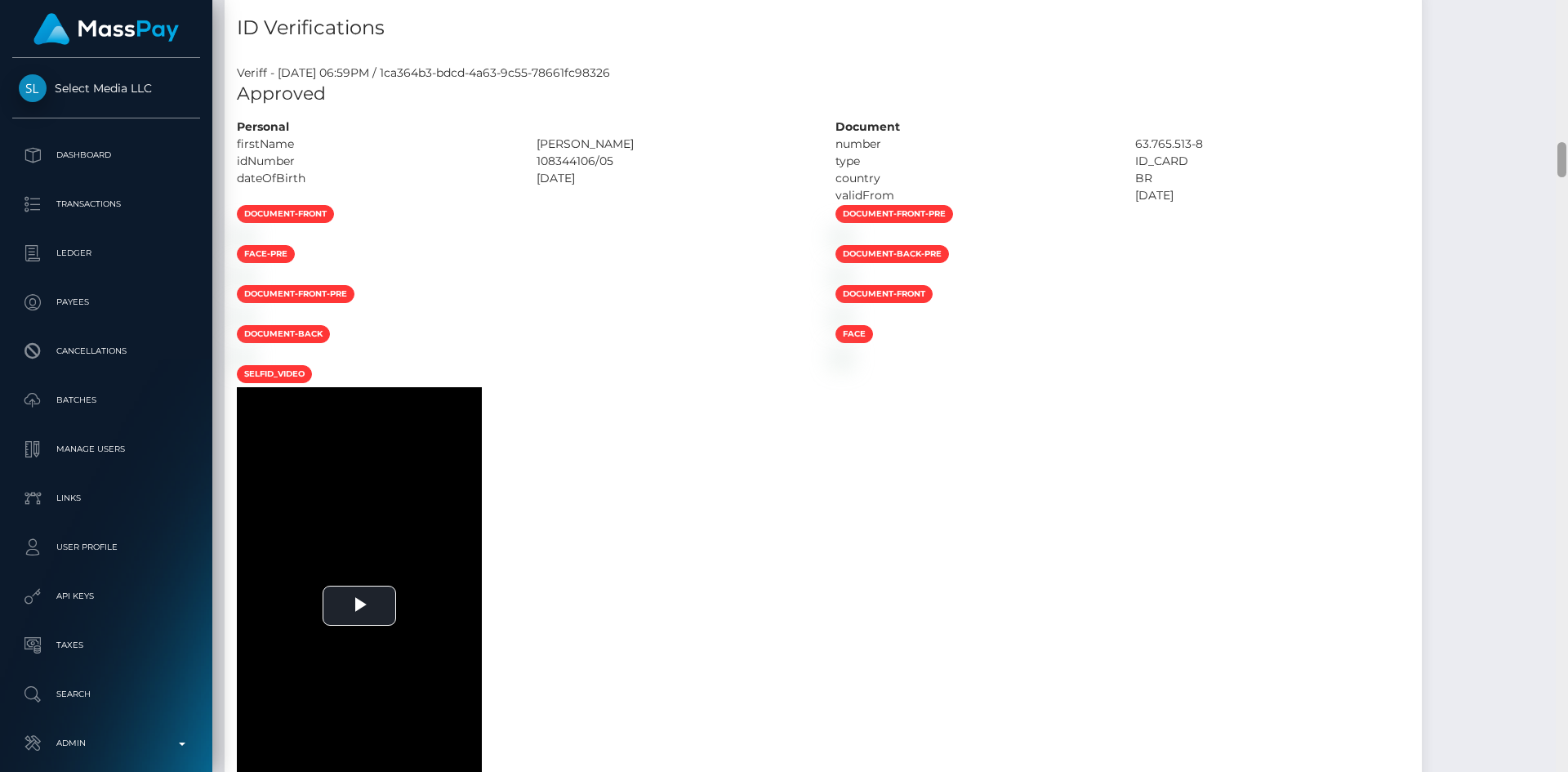
scroll to position [0, 0]
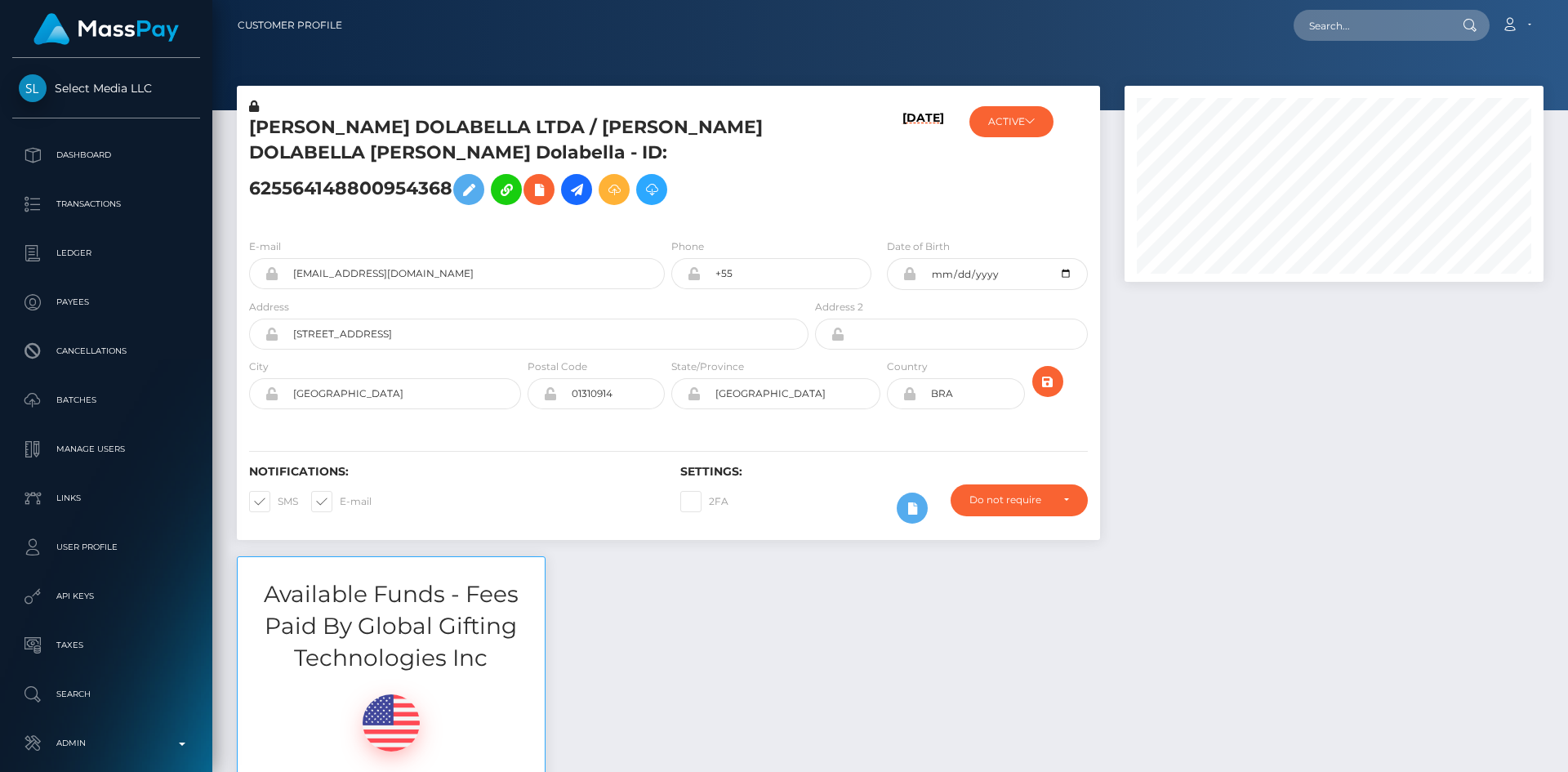
drag, startPoint x: 1567, startPoint y: 333, endPoint x: 1563, endPoint y: -50, distance: 383.0
click at [1563, 0] on html "Select Media LLC Dashboard Transactions Ledger Payees Batches" at bounding box center [784, 386] width 1568 height 772
click at [1426, 26] on input "text" at bounding box center [1370, 25] width 153 height 31
paste input "poact_iODmA2QtXNUZ"
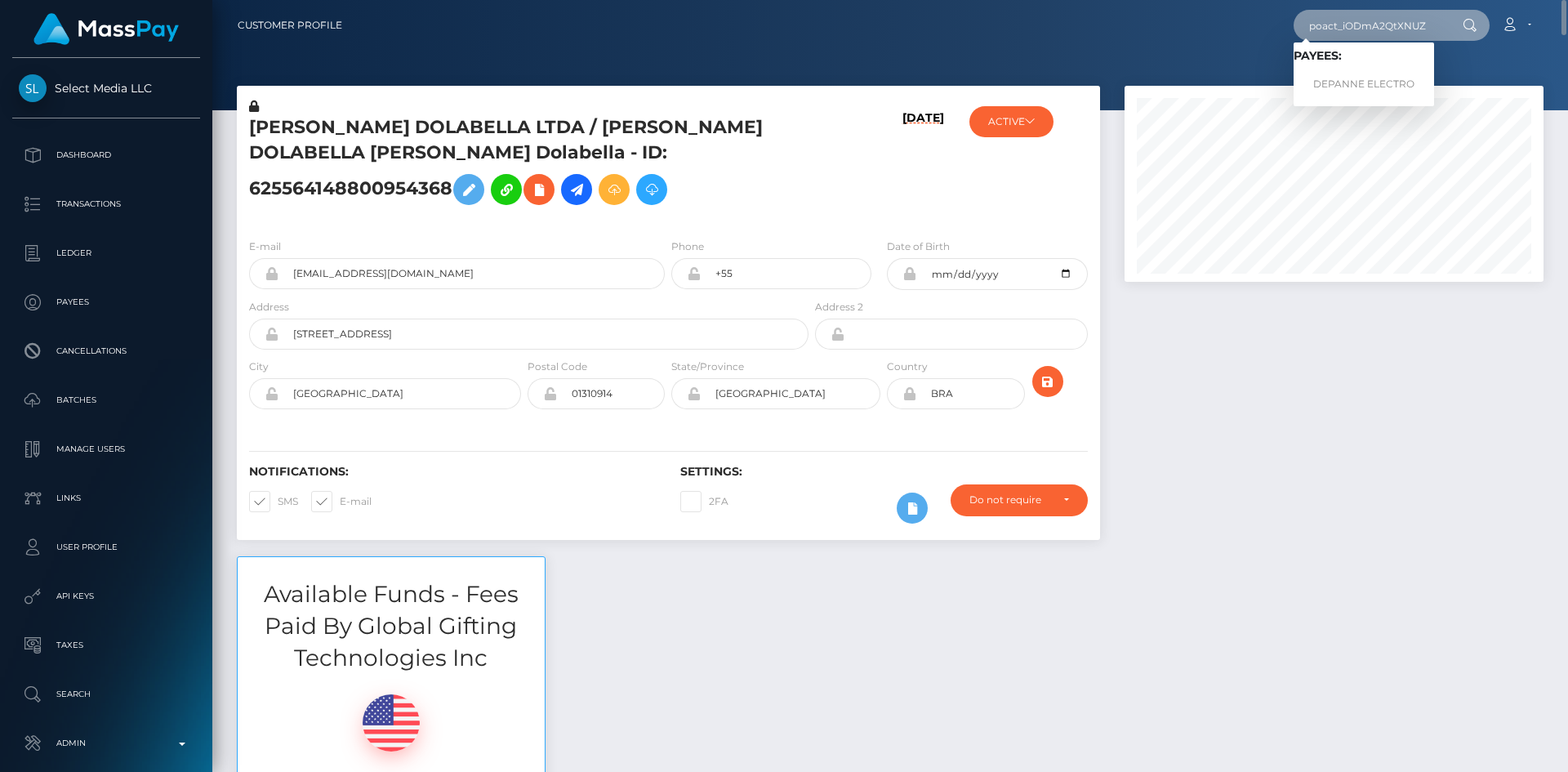
type input "poact_iODmA2QtXNUZ"
drag, startPoint x: 1362, startPoint y: 89, endPoint x: 1353, endPoint y: 95, distance: 10.8
click at [1362, 89] on link "DEPANNE ELECTRO" at bounding box center [1364, 84] width 141 height 30
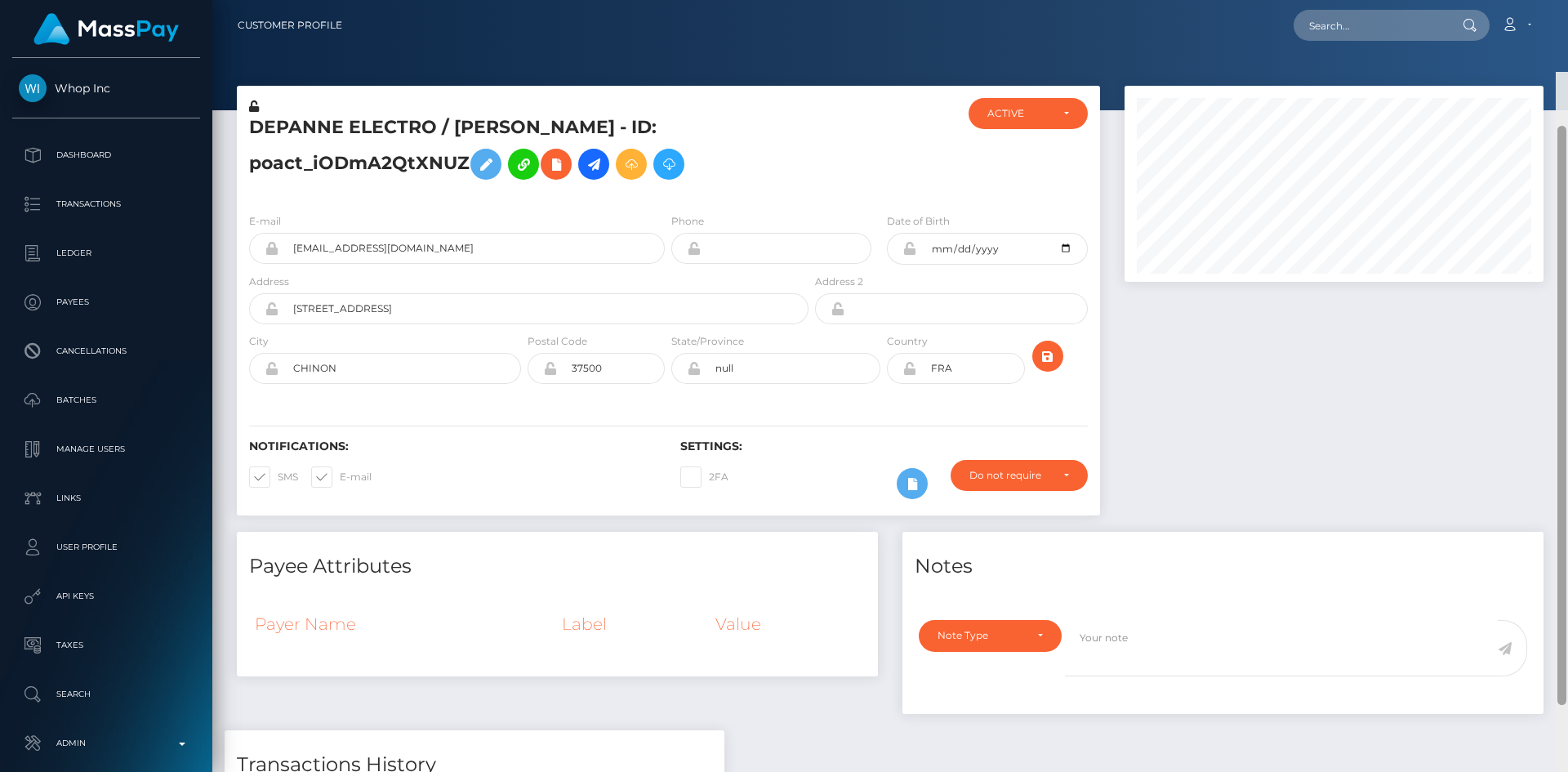
click at [1567, 0] on html "Whop Inc Dashboard Transactions Ledger Payees Cancellations Links" at bounding box center [784, 386] width 1568 height 772
click at [555, 166] on icon at bounding box center [556, 165] width 20 height 21
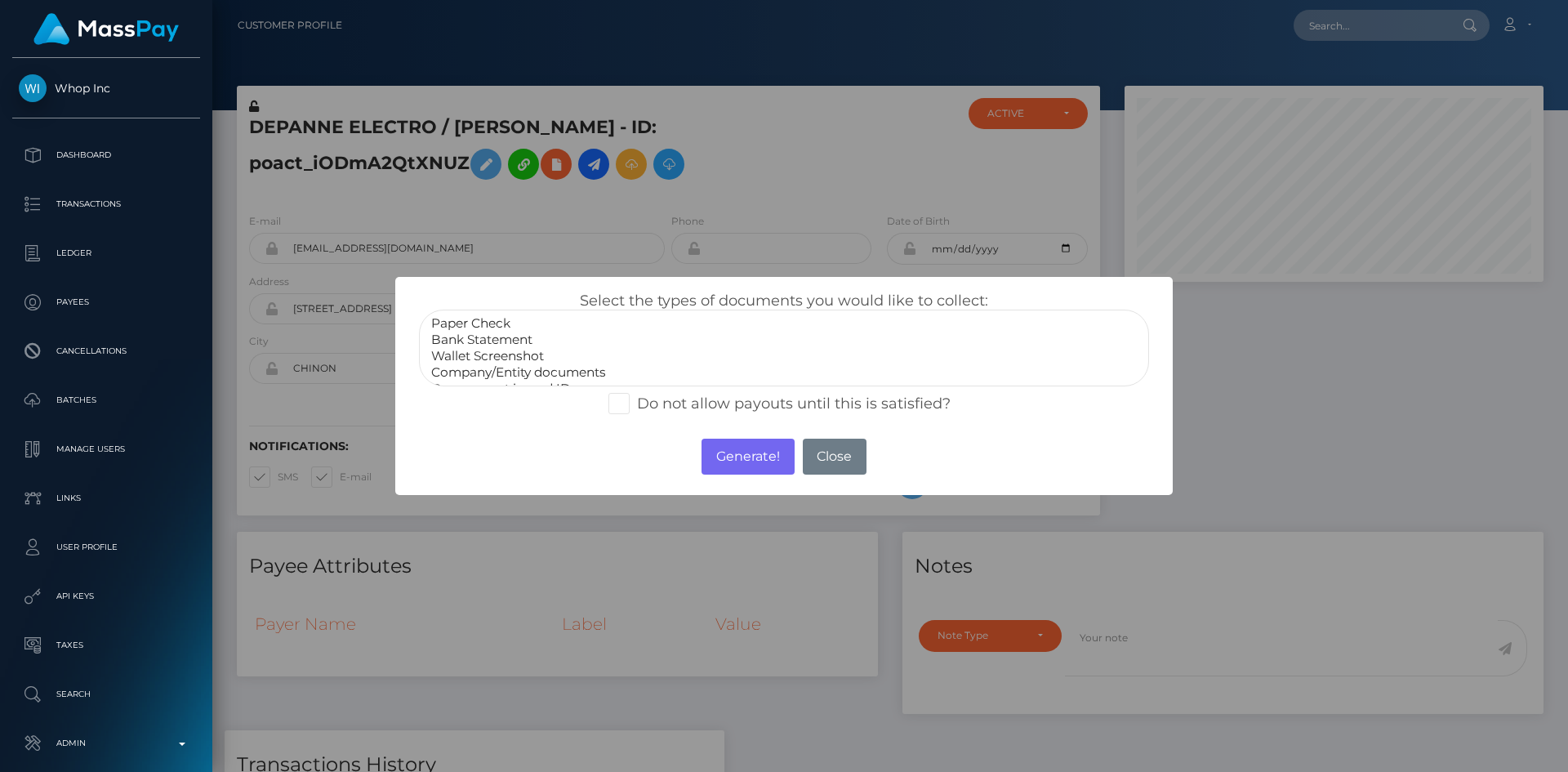
scroll to position [33, 0]
drag, startPoint x: 581, startPoint y: 360, endPoint x: 591, endPoint y: 367, distance: 12.2
select select "Government issued ID"
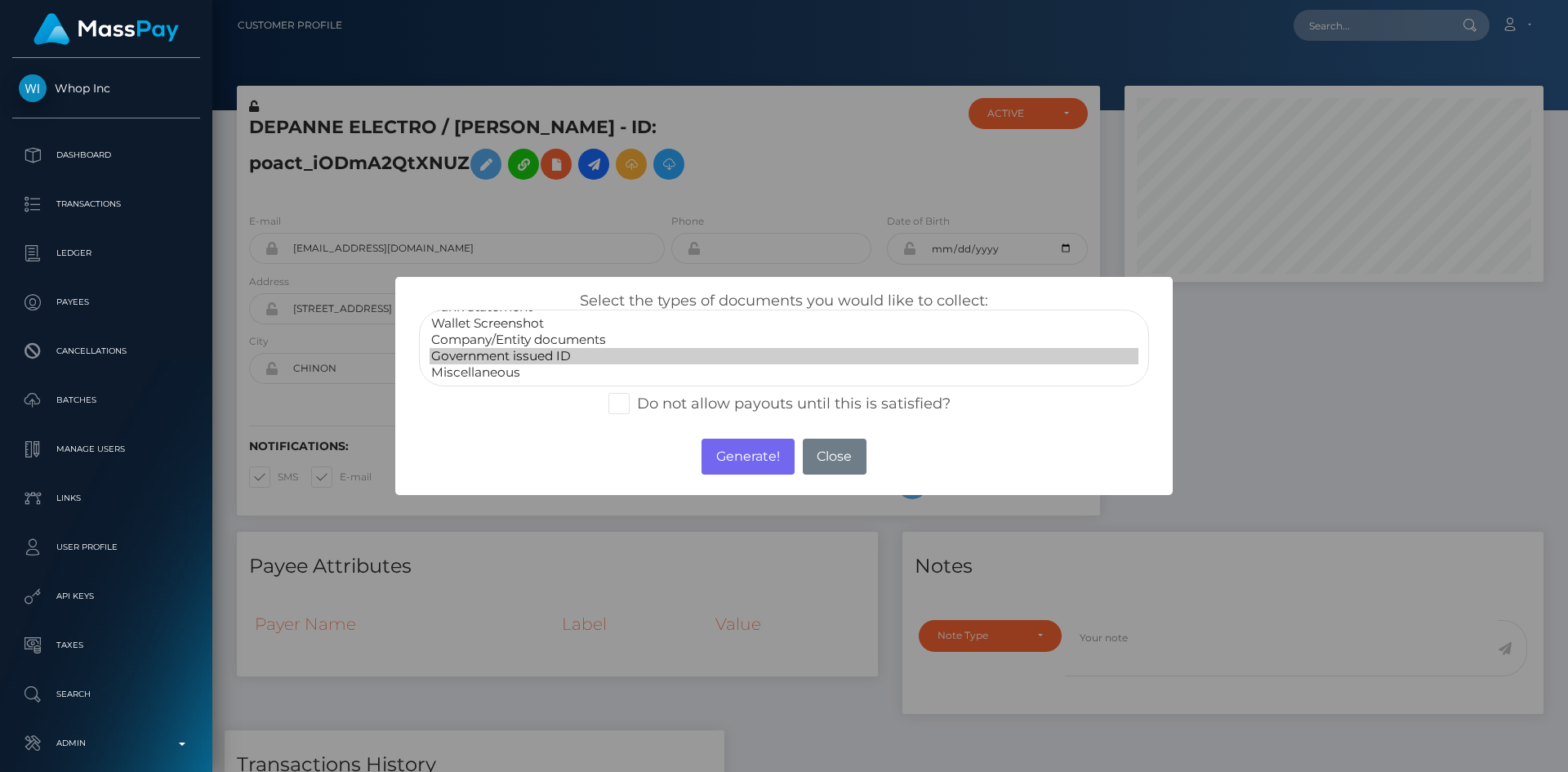
click at [580, 360] on option "Government issued ID" at bounding box center [783, 356] width 709 height 16
drag, startPoint x: 729, startPoint y: 455, endPoint x: 848, endPoint y: 195, distance: 285.9
click at [730, 455] on button "Generate!" at bounding box center [748, 457] width 93 height 36
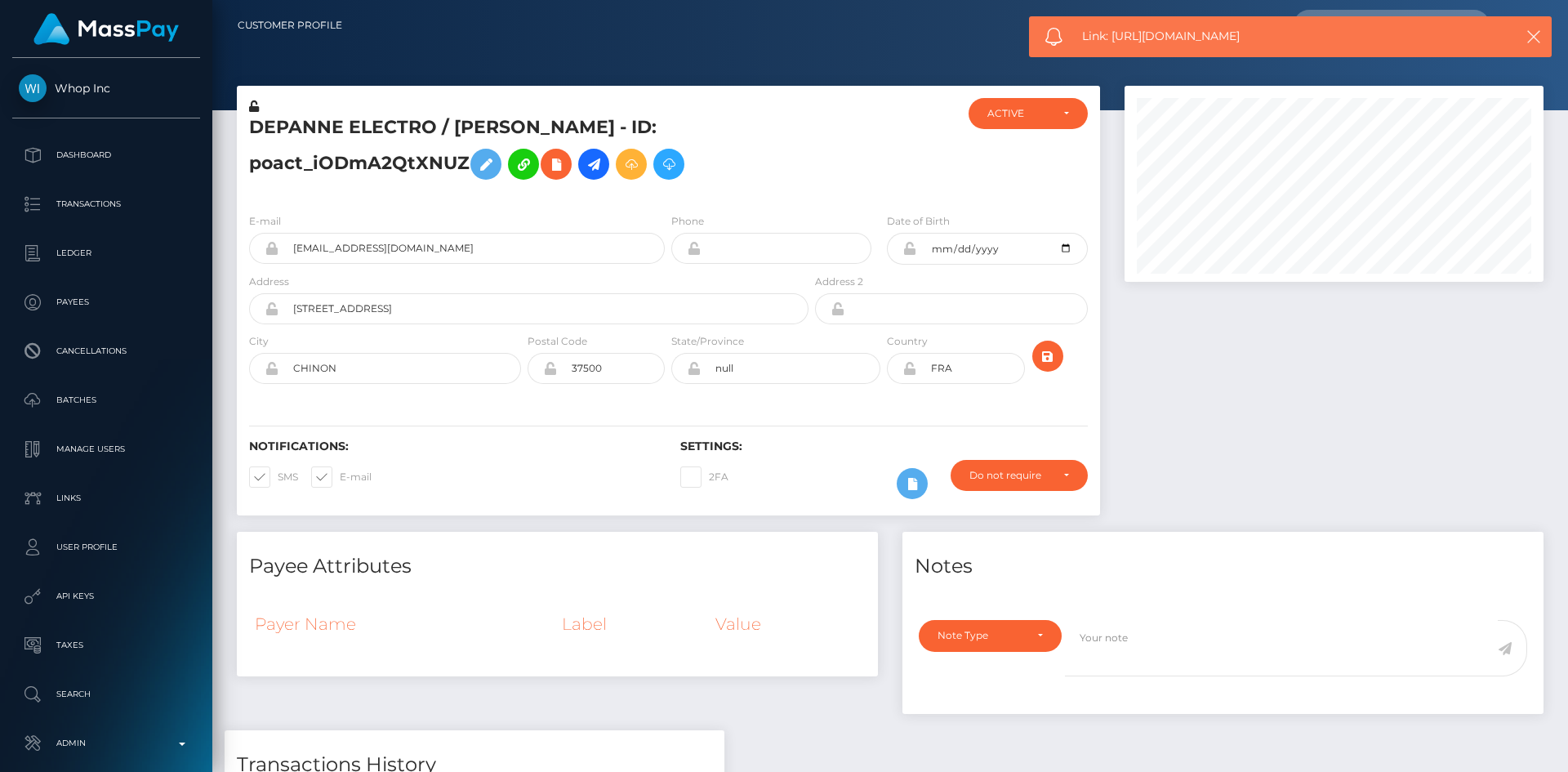
click at [1141, 37] on span "Link: https://l.maspay.io/2g3IB" at bounding box center [1284, 36] width 404 height 17
copy span "Link: https://l.maspay.io/2g3IB"
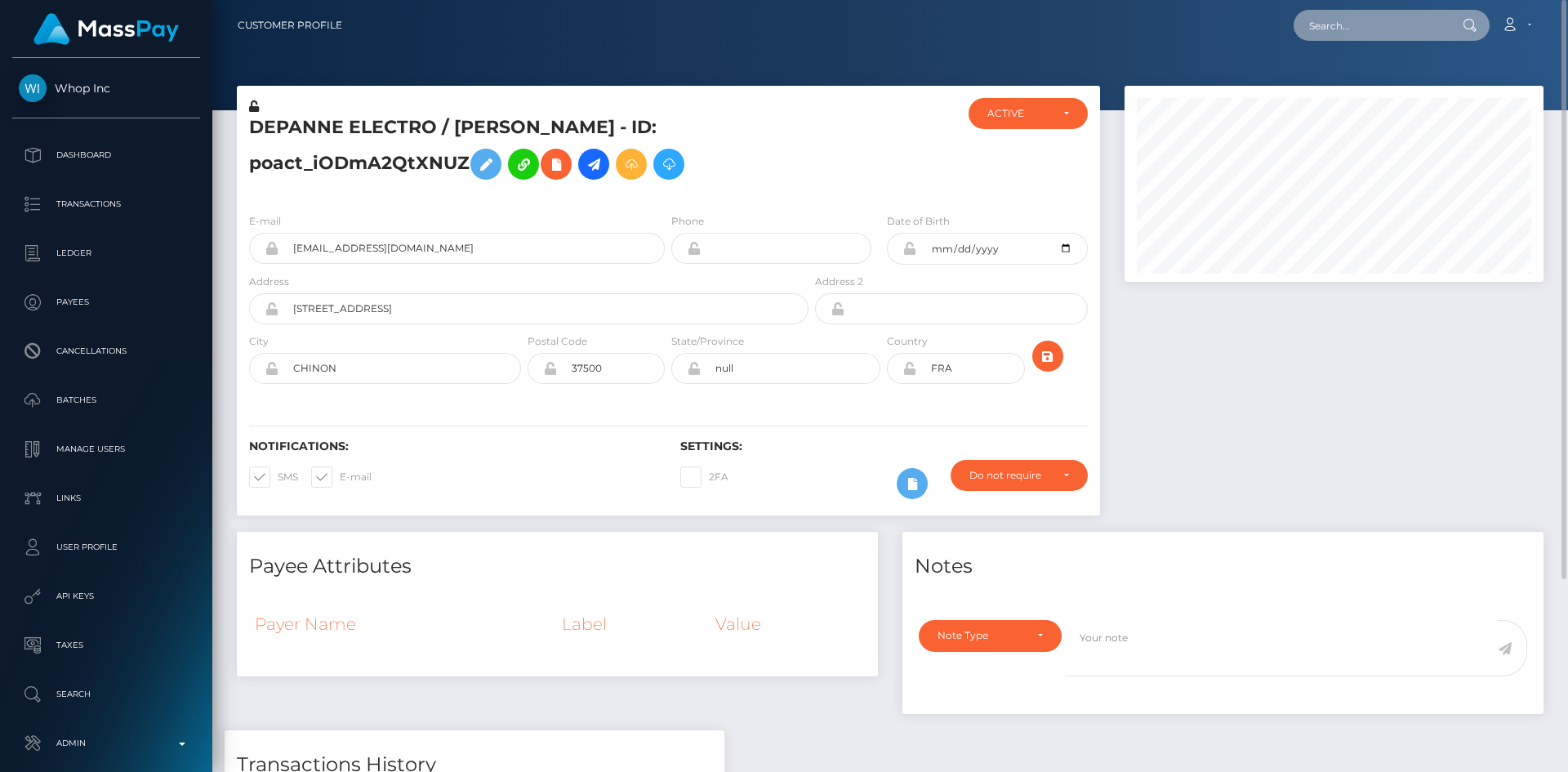
click at [1318, 11] on input "text" at bounding box center [1370, 25] width 153 height 31
paste input "poact_UlIrw7axRVkk"
type input "poact_UlIrw7axRVkk"
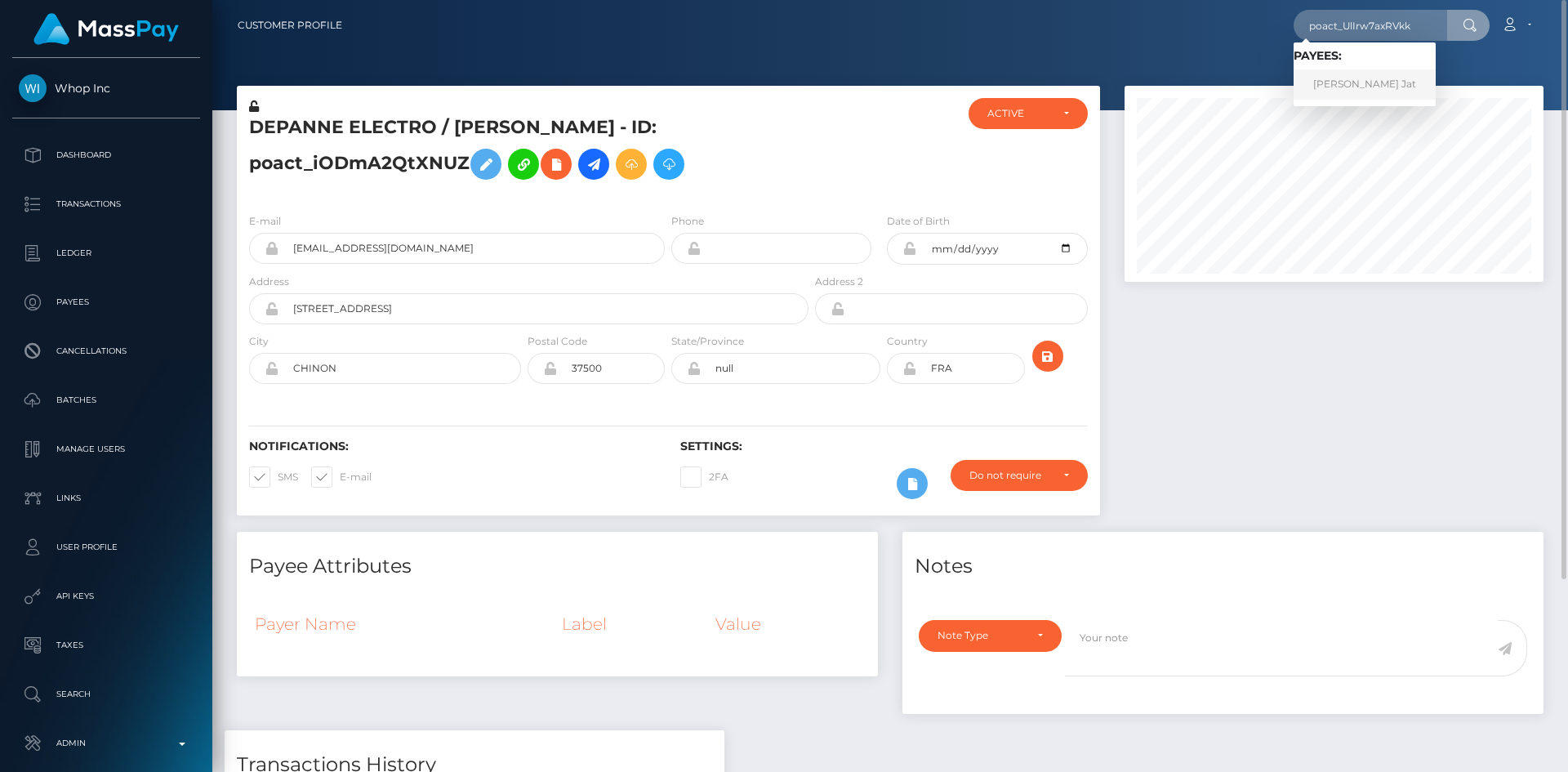
click at [1360, 83] on link "Ramratan Jat" at bounding box center [1365, 84] width 142 height 30
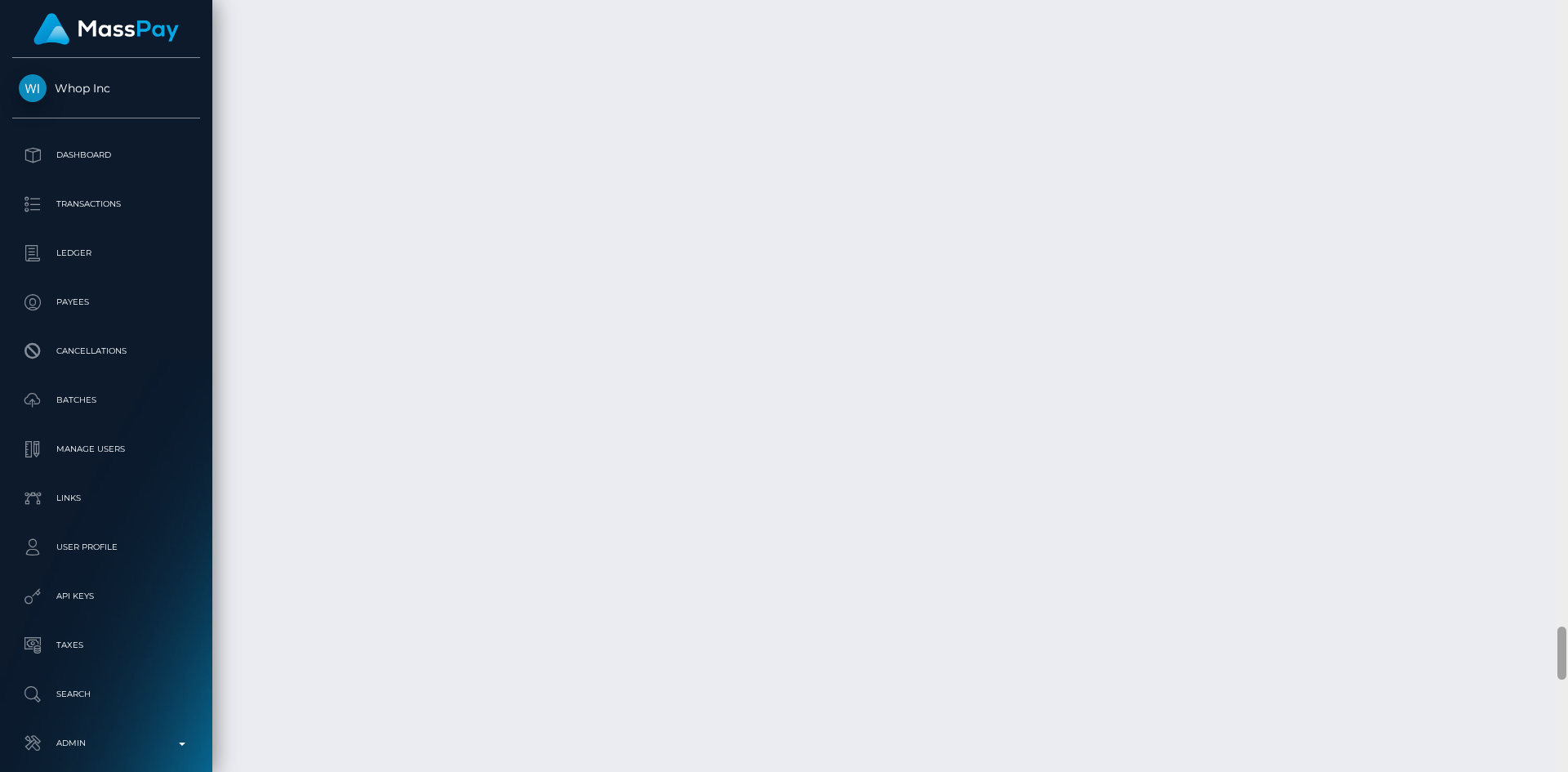
scroll to position [9358, 0]
drag, startPoint x: 1563, startPoint y: 38, endPoint x: 1444, endPoint y: 811, distance: 782.1
click at [1444, 771] on html "Whop Inc Dashboard Transactions Ledger Payees Cancellations Links" at bounding box center [784, 386] width 1568 height 772
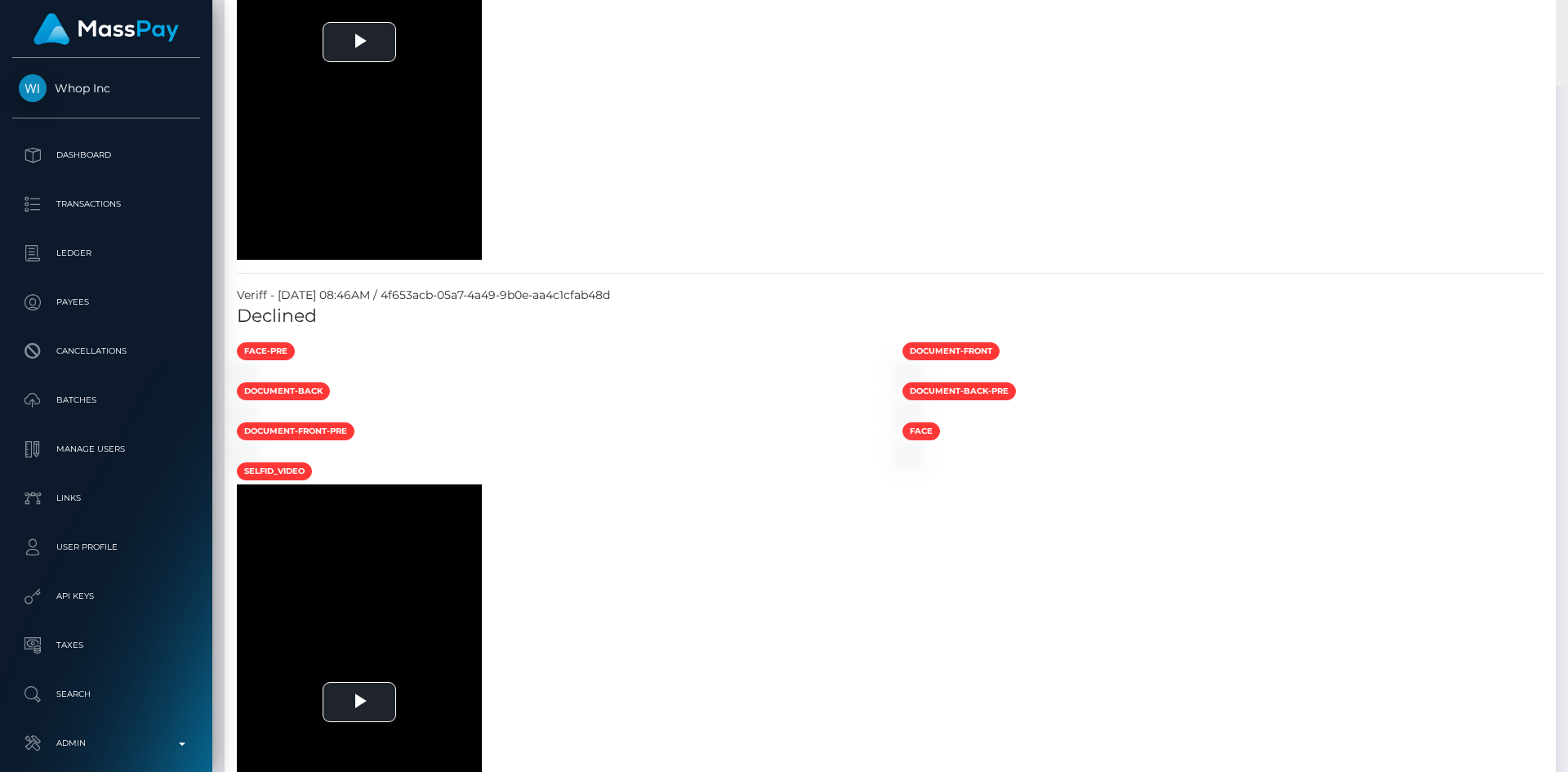
scroll to position [0, 0]
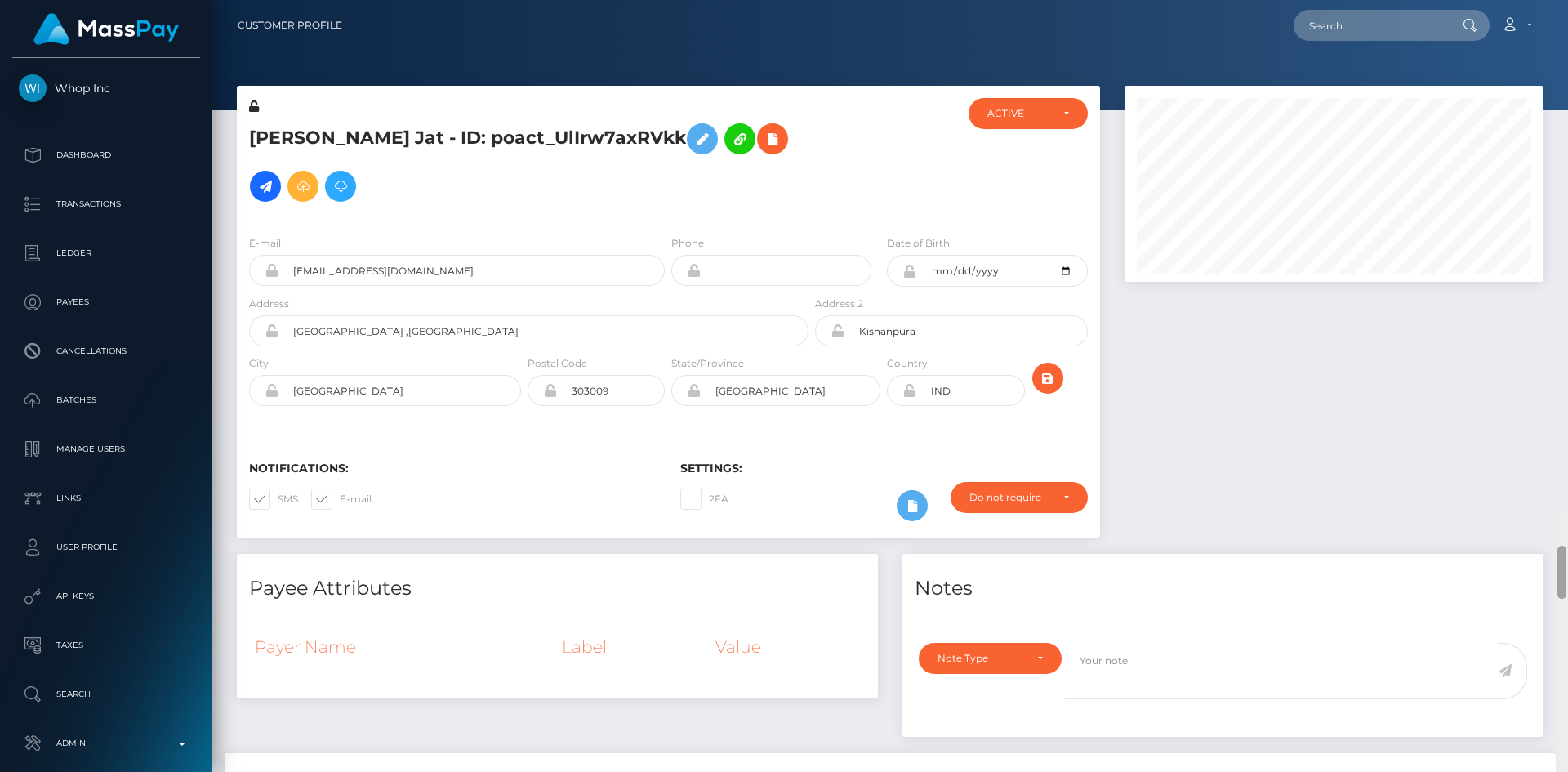
drag, startPoint x: 1558, startPoint y: 669, endPoint x: 1567, endPoint y: -69, distance: 738.1
click at [1567, 0] on html "Whop Inc Dashboard Transactions Ledger Payees Cancellations Links" at bounding box center [784, 386] width 1568 height 772
click at [1404, 27] on input "text" at bounding box center [1370, 25] width 153 height 31
paste input "poact_5KrYnMemlErp"
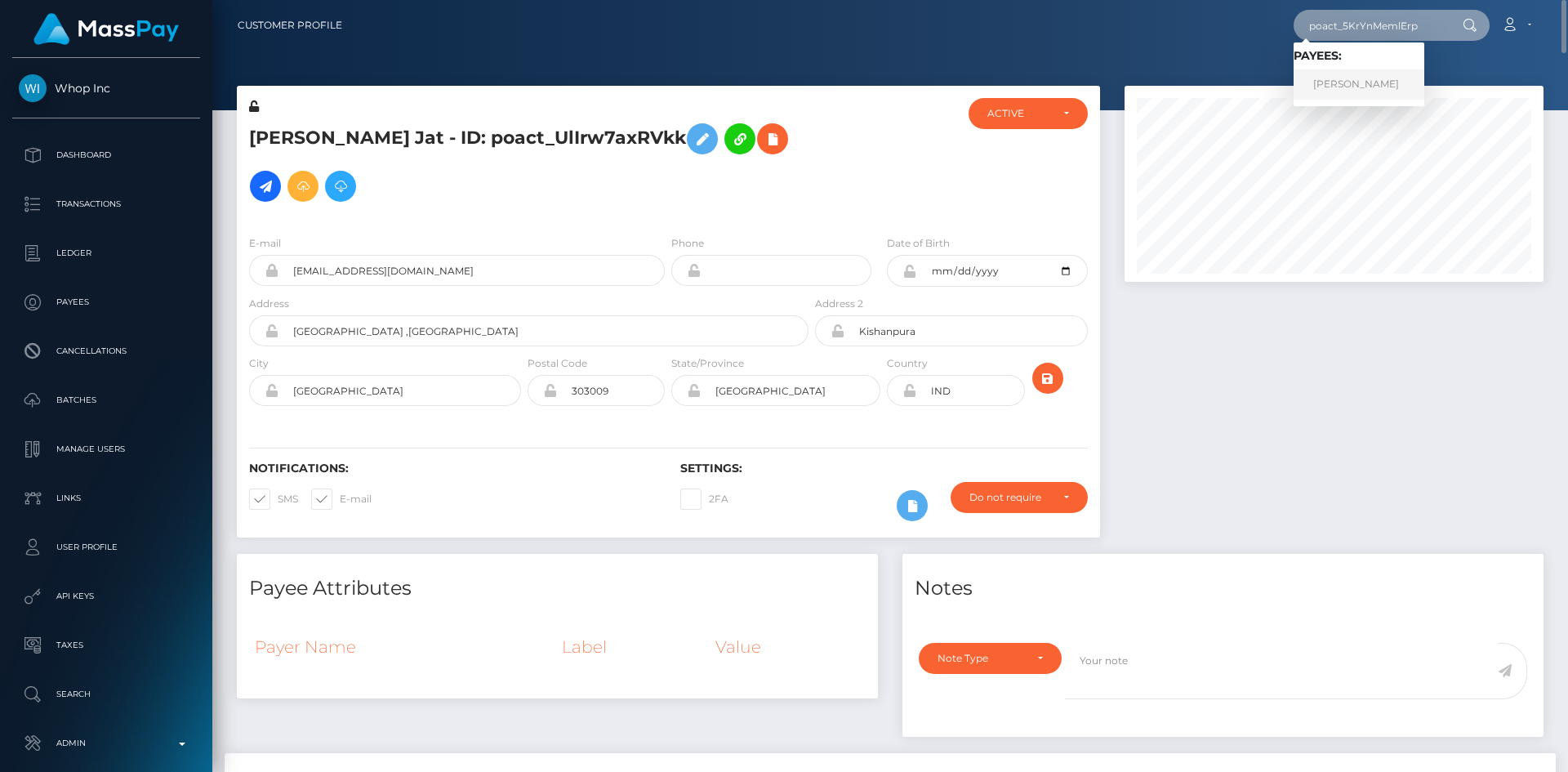
type input "poact_5KrYnMemlErp"
click at [1315, 85] on link "Jawad Khan" at bounding box center [1359, 84] width 131 height 30
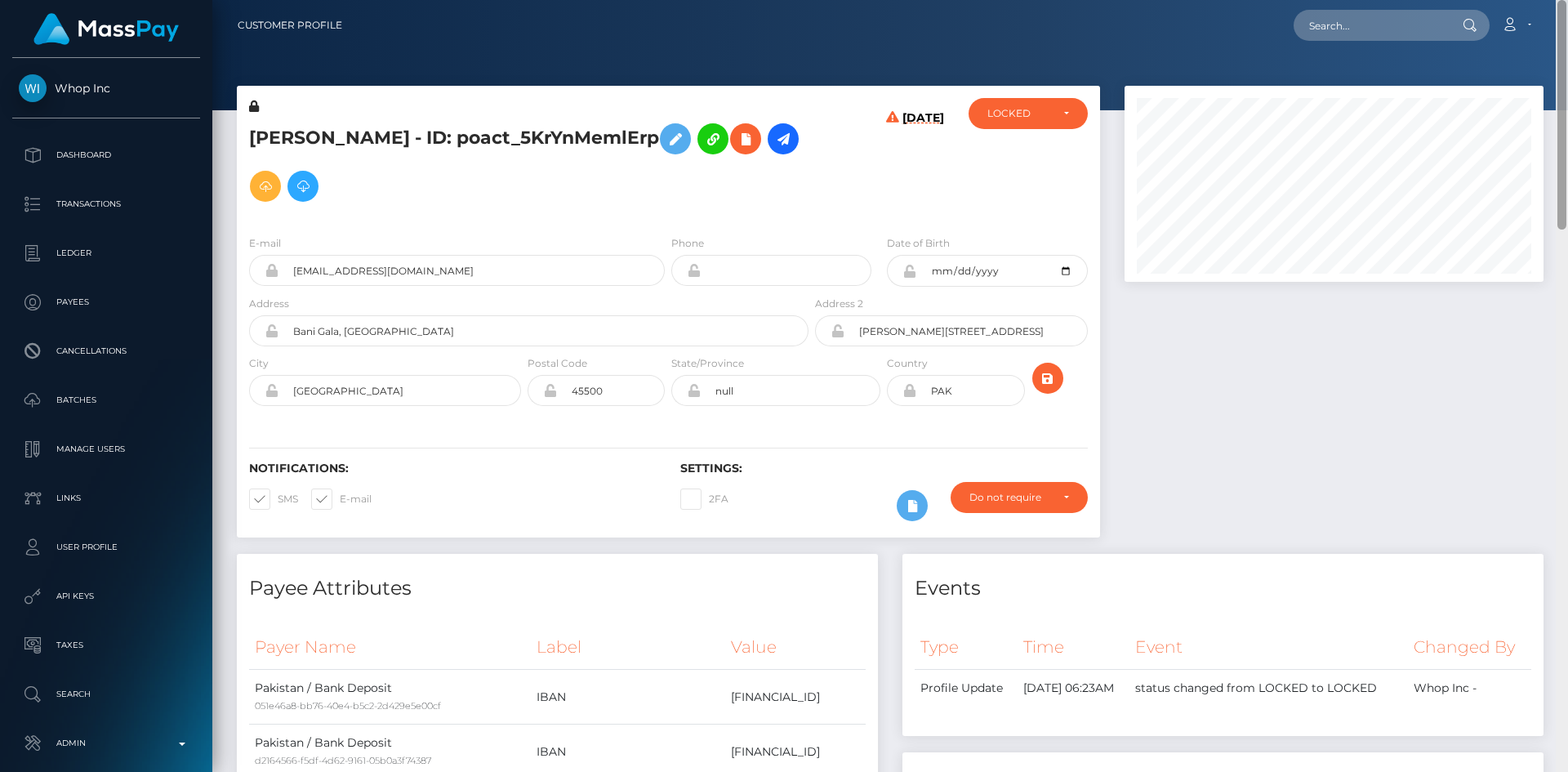
click at [1567, 0] on html "Whop Inc Dashboard Transactions Ledger Payees Cancellations Links" at bounding box center [784, 386] width 1568 height 772
